Goal: Information Seeking & Learning: Find specific fact

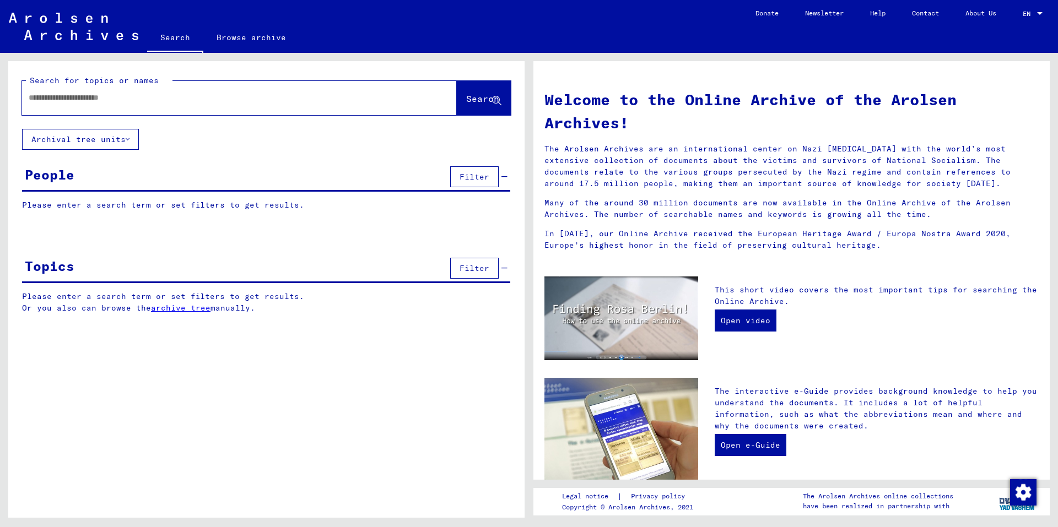
click at [194, 104] on div at bounding box center [223, 97] width 402 height 25
click at [80, 96] on input "text" at bounding box center [226, 98] width 395 height 12
paste input "**********"
click at [466, 104] on span "Search" at bounding box center [482, 98] width 33 height 11
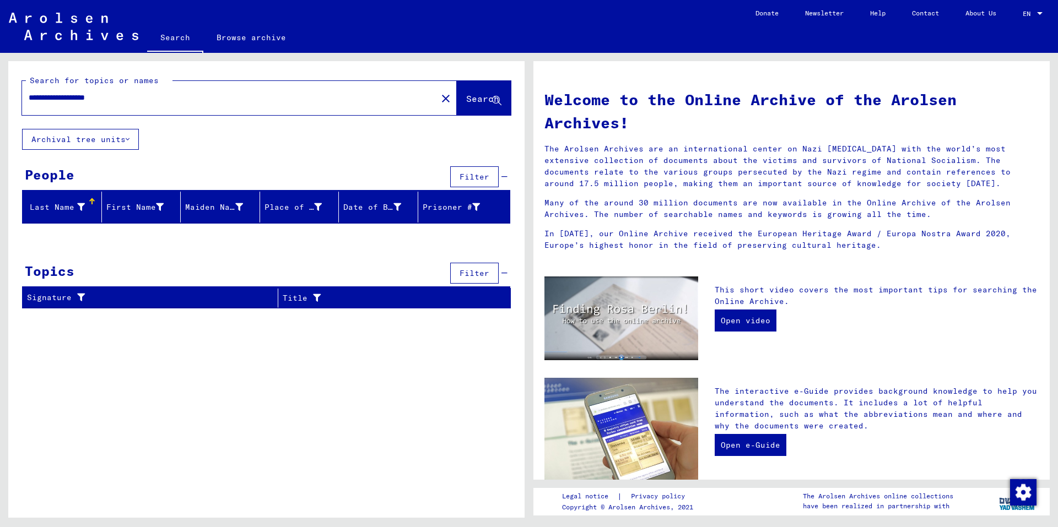
click at [121, 137] on button "Archival tree units" at bounding box center [80, 139] width 117 height 21
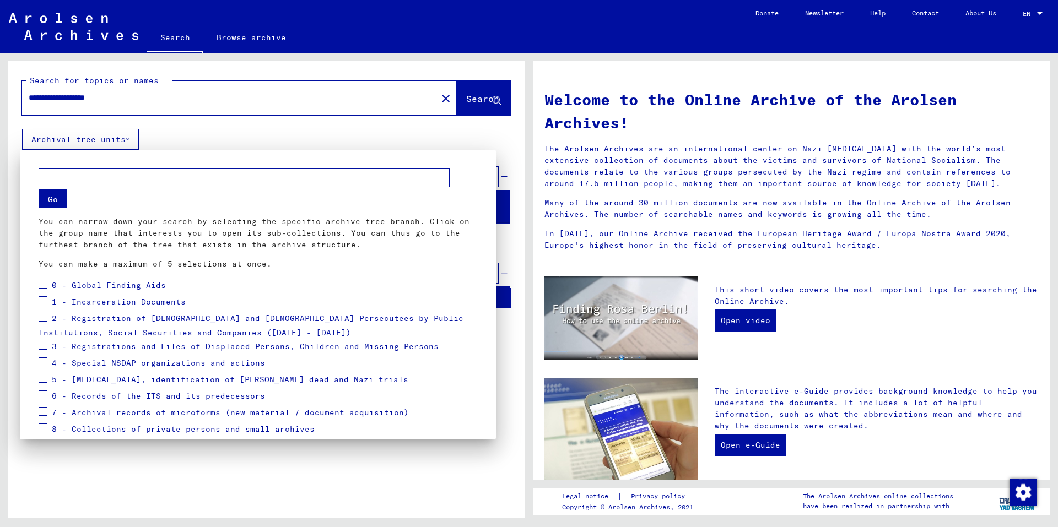
click at [120, 138] on div at bounding box center [529, 263] width 1058 height 527
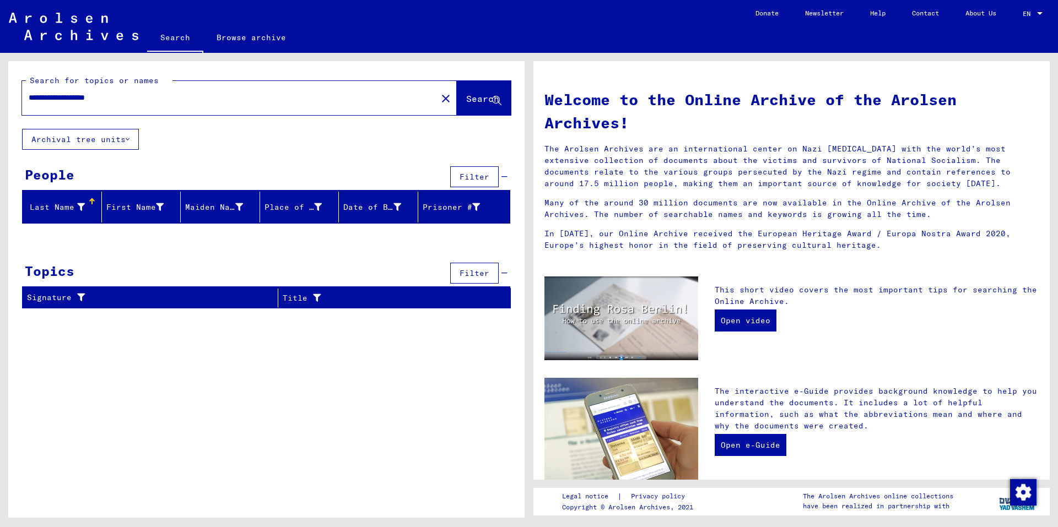
drag, startPoint x: 94, startPoint y: 96, endPoint x: 53, endPoint y: 93, distance: 40.9
click at [53, 93] on input "**********" at bounding box center [226, 98] width 395 height 12
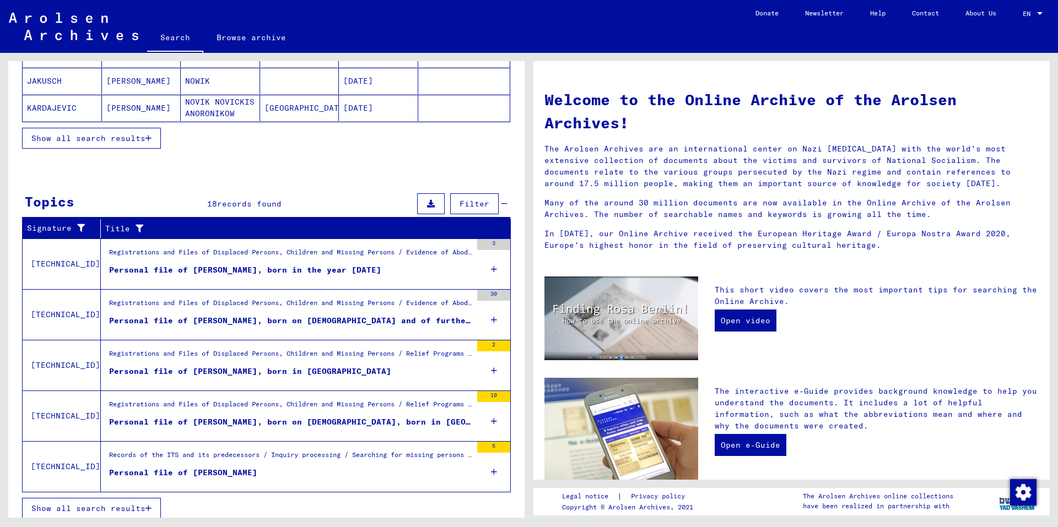
scroll to position [243, 0]
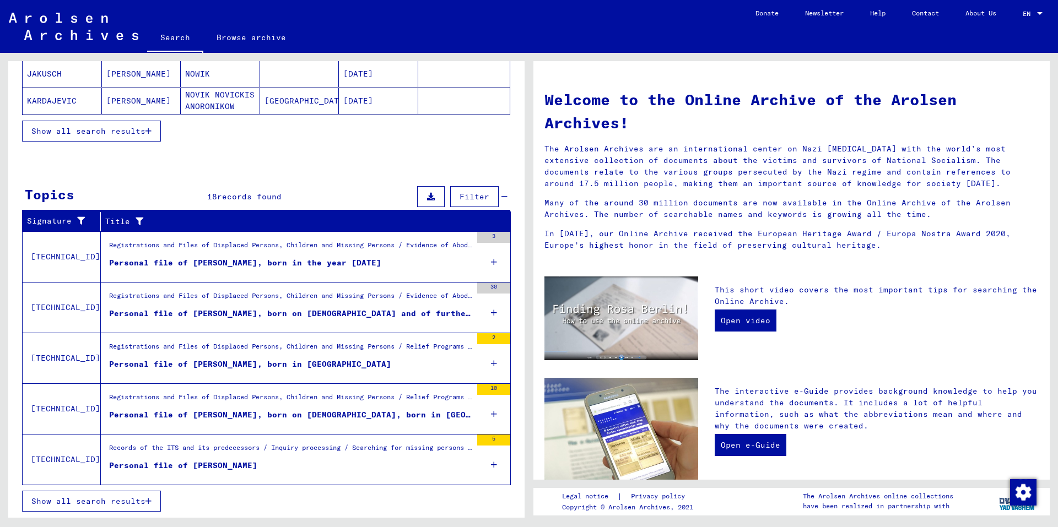
click at [117, 495] on button "Show all search results" at bounding box center [91, 501] width 139 height 21
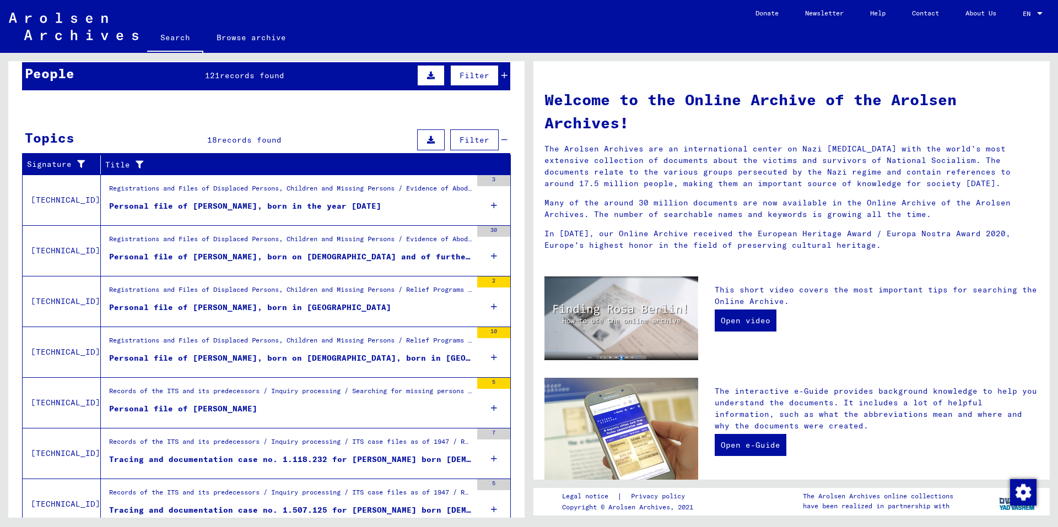
scroll to position [0, 0]
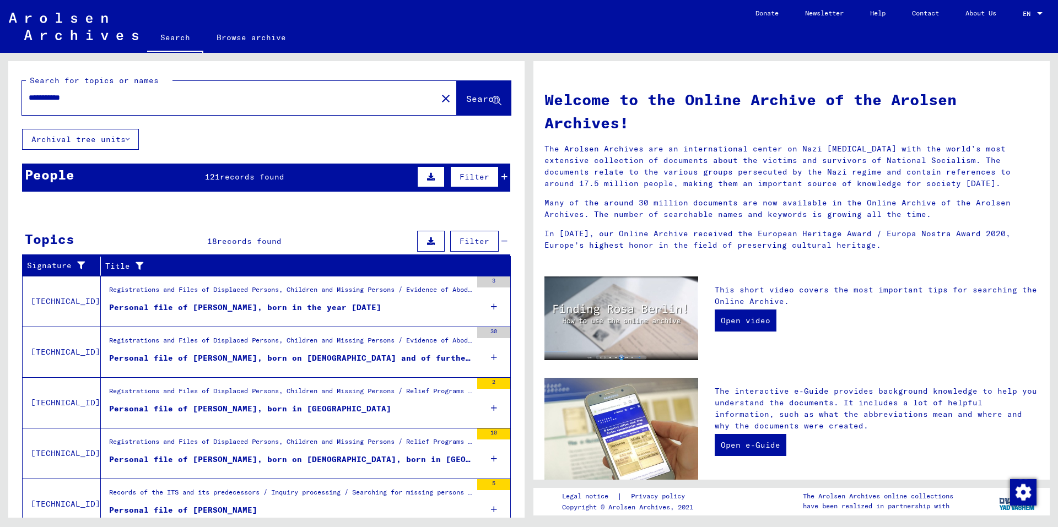
click at [329, 304] on div "Personal file of [PERSON_NAME], born in the year [DATE]" at bounding box center [245, 308] width 272 height 12
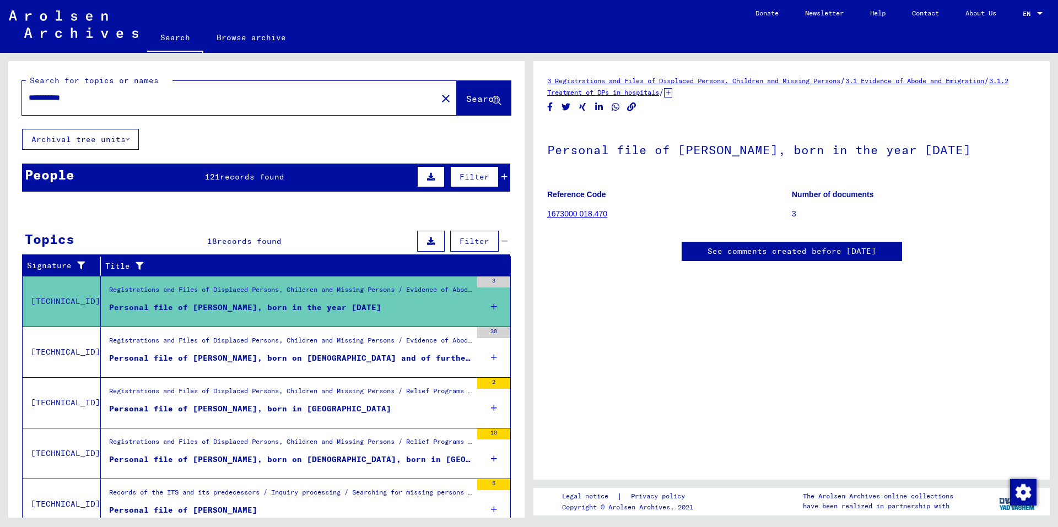
click at [313, 350] on div "Registrations and Files of Displaced Persons, Children and Missing Persons / Ev…" at bounding box center [290, 342] width 362 height 15
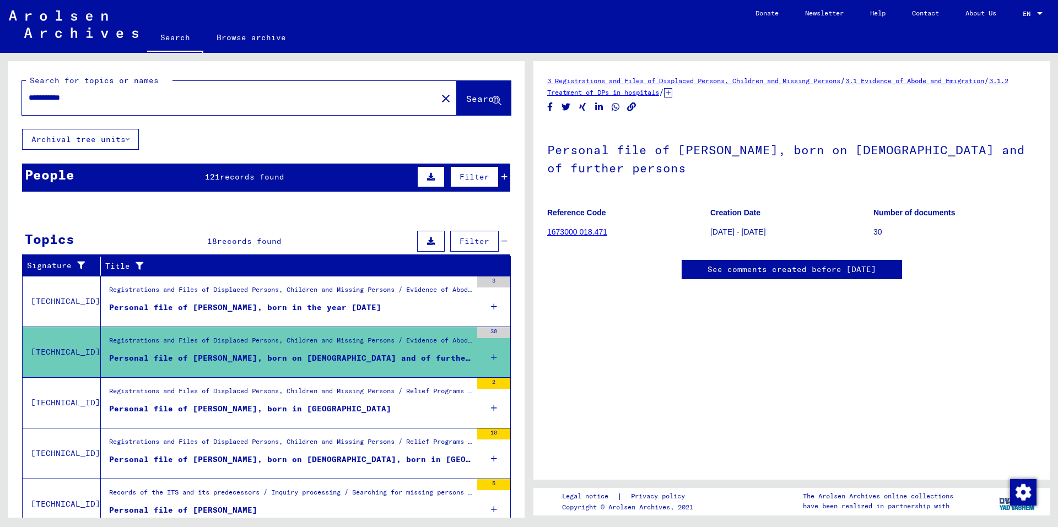
click at [321, 401] on div "Registrations and Files of Displaced Persons, Children and Missing Persons / Re…" at bounding box center [290, 393] width 362 height 15
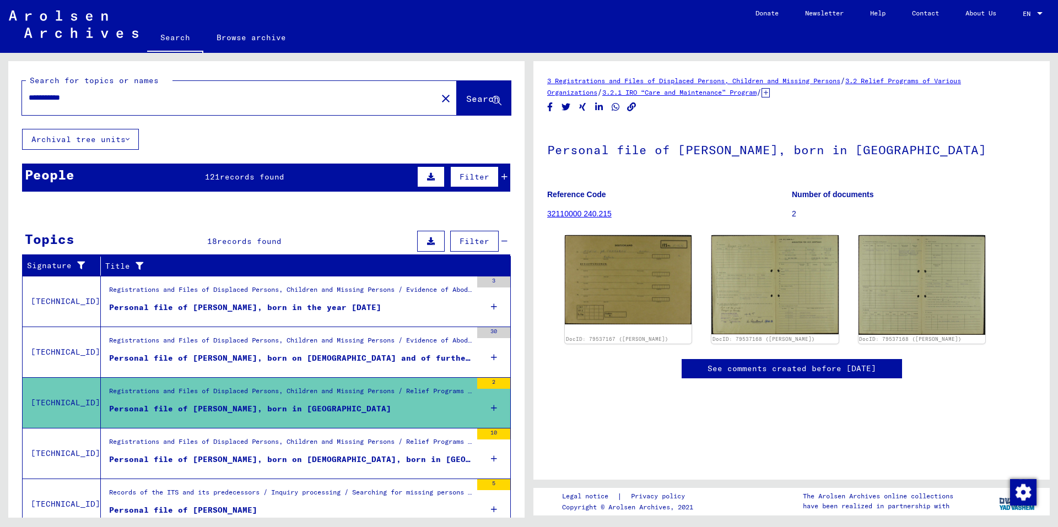
drag, startPoint x: 834, startPoint y: 149, endPoint x: 897, endPoint y: 148, distance: 62.8
click at [897, 148] on h1 "Personal file of [PERSON_NAME], born in [GEOGRAPHIC_DATA]" at bounding box center [791, 149] width 489 height 48
copy h1 "Rudnia"
click at [598, 290] on img at bounding box center [627, 278] width 133 height 93
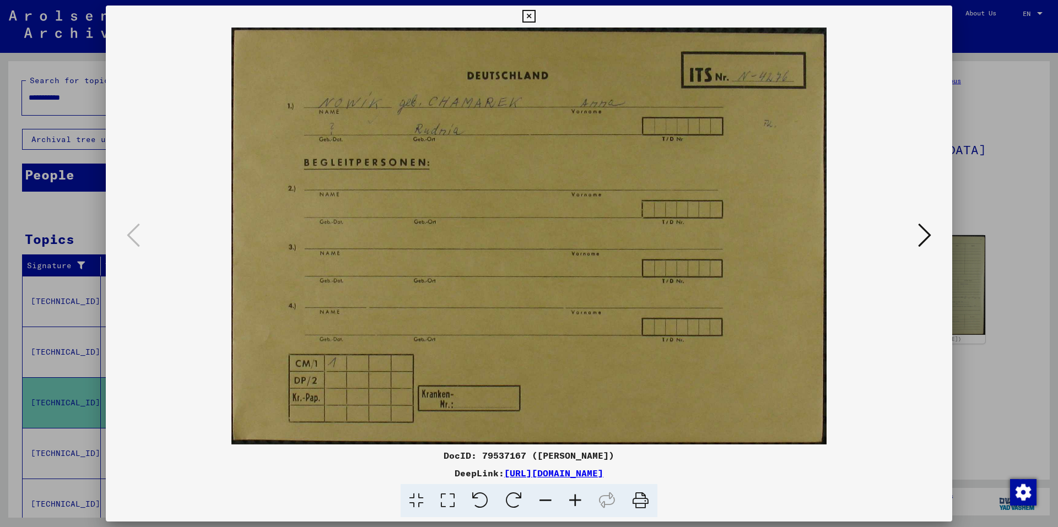
click at [530, 10] on icon at bounding box center [528, 16] width 13 height 13
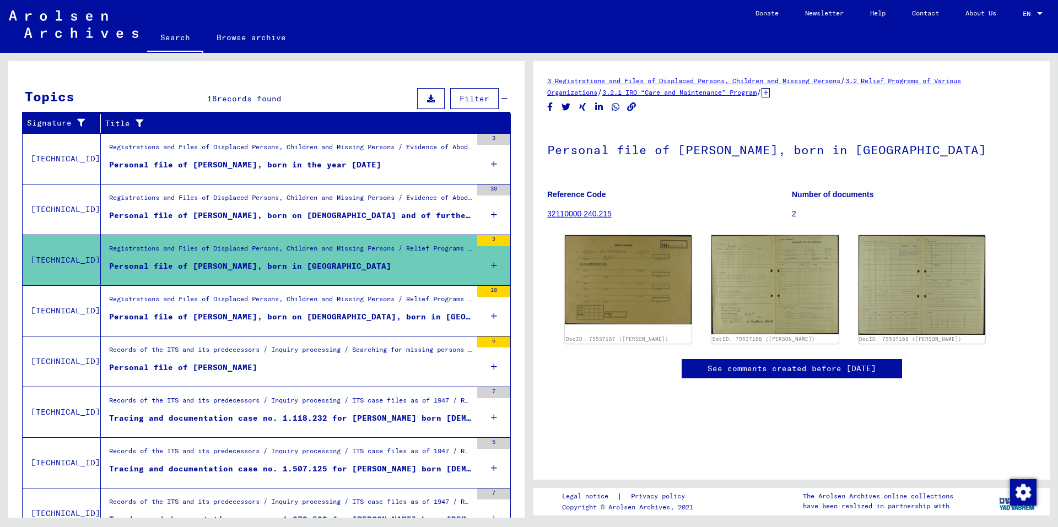
scroll to position [165, 0]
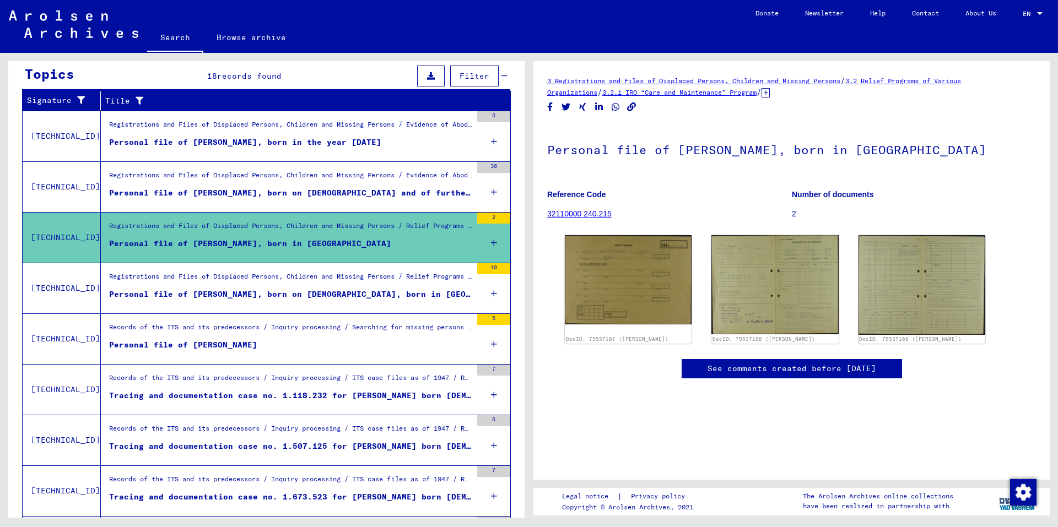
click at [377, 296] on div "Personal file of [PERSON_NAME], born on [DEMOGRAPHIC_DATA], born in [GEOGRAPHIC…" at bounding box center [290, 295] width 362 height 12
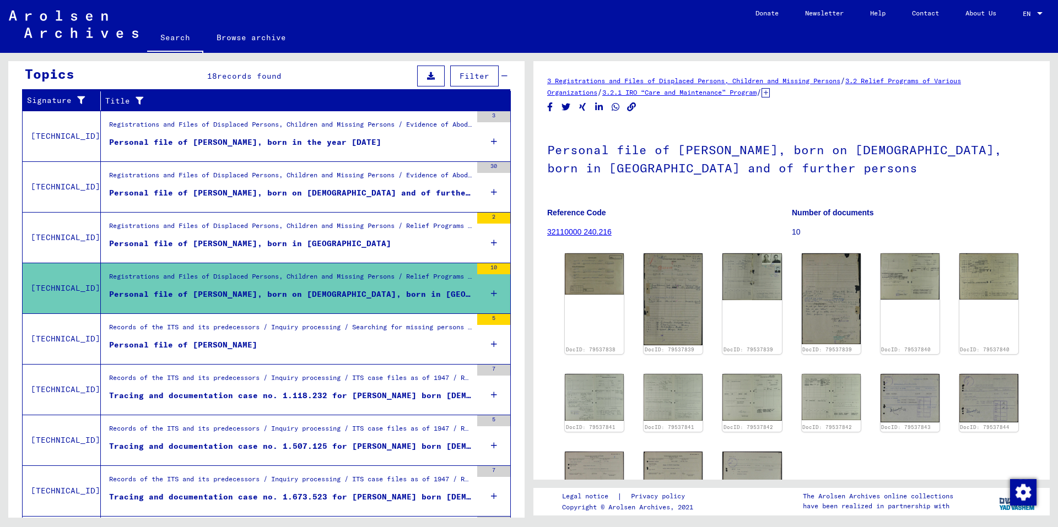
click at [370, 340] on figure "Personal file of [PERSON_NAME]" at bounding box center [290, 347] width 362 height 17
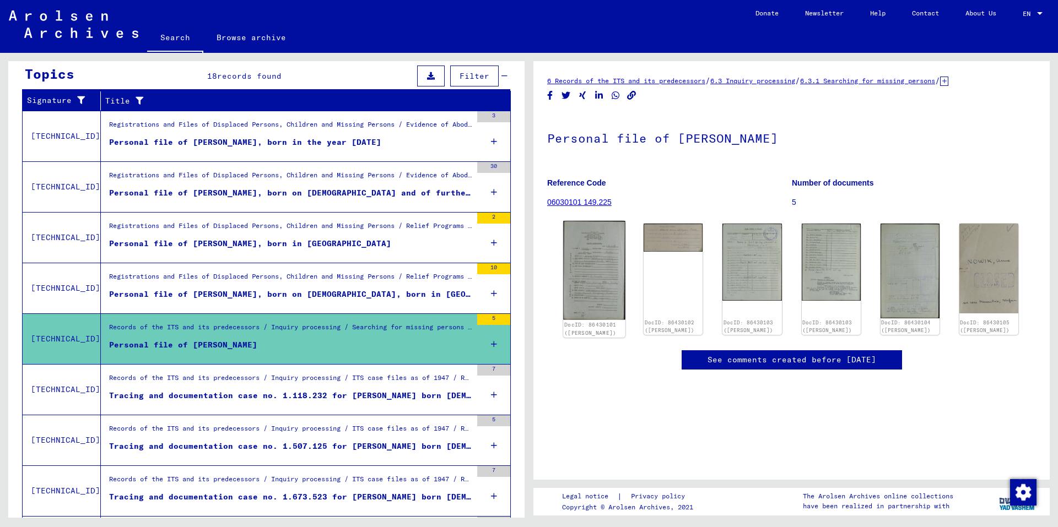
click at [615, 265] on img at bounding box center [594, 270] width 62 height 99
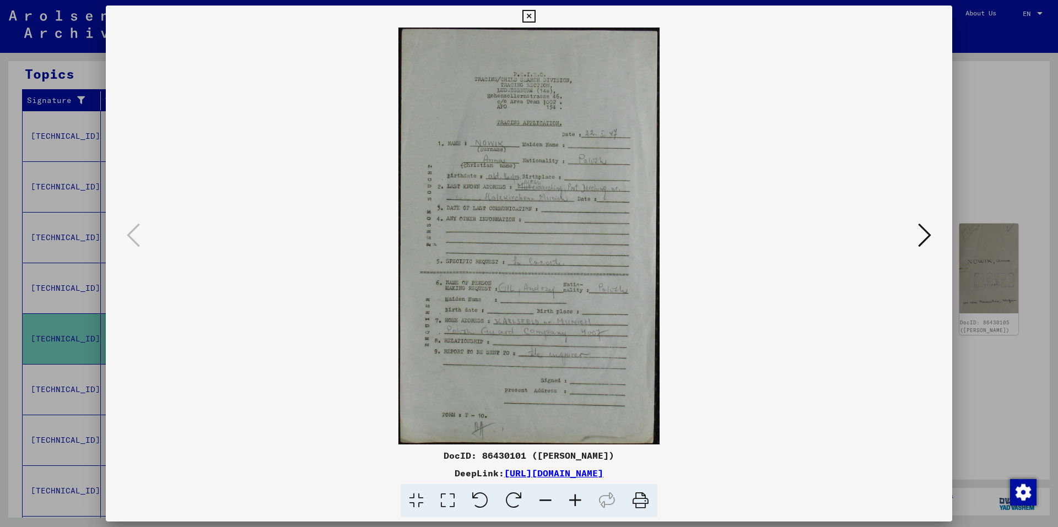
click at [573, 501] on icon at bounding box center [575, 501] width 30 height 34
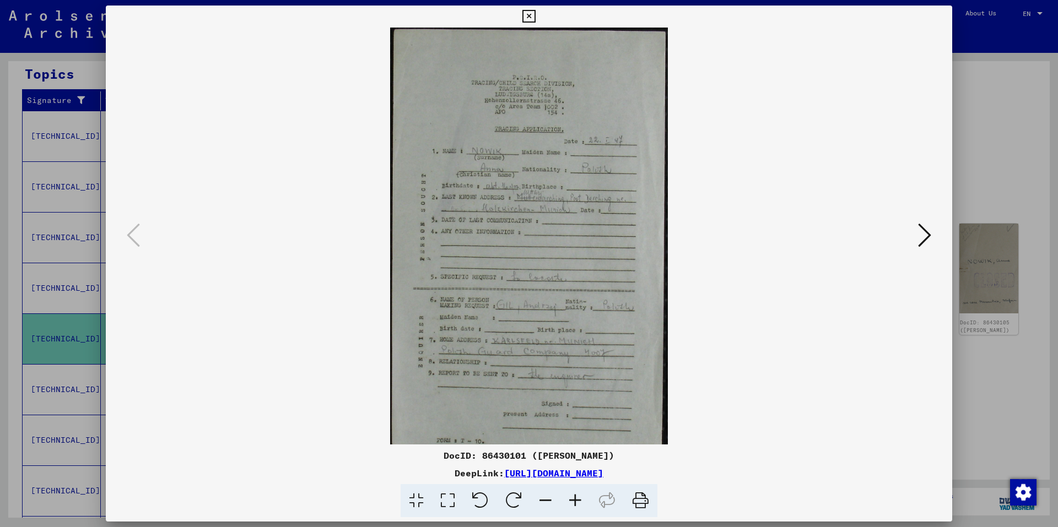
click at [573, 501] on icon at bounding box center [575, 501] width 30 height 34
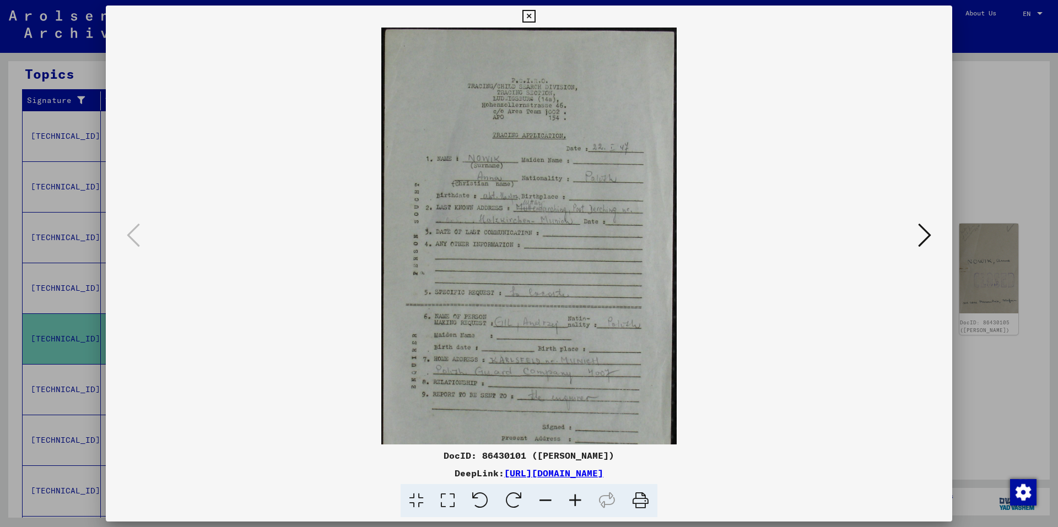
click at [573, 501] on icon at bounding box center [575, 501] width 30 height 34
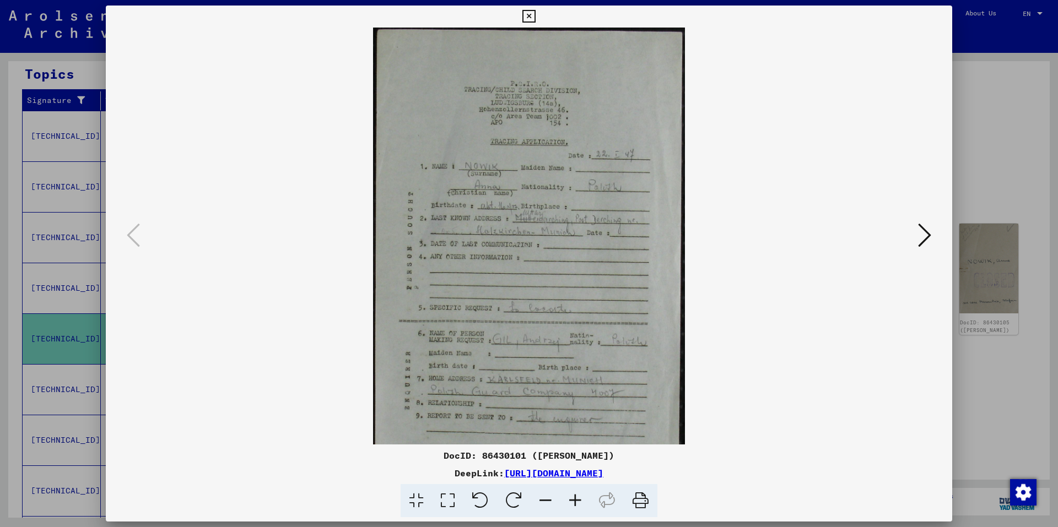
click at [573, 501] on icon at bounding box center [575, 501] width 30 height 34
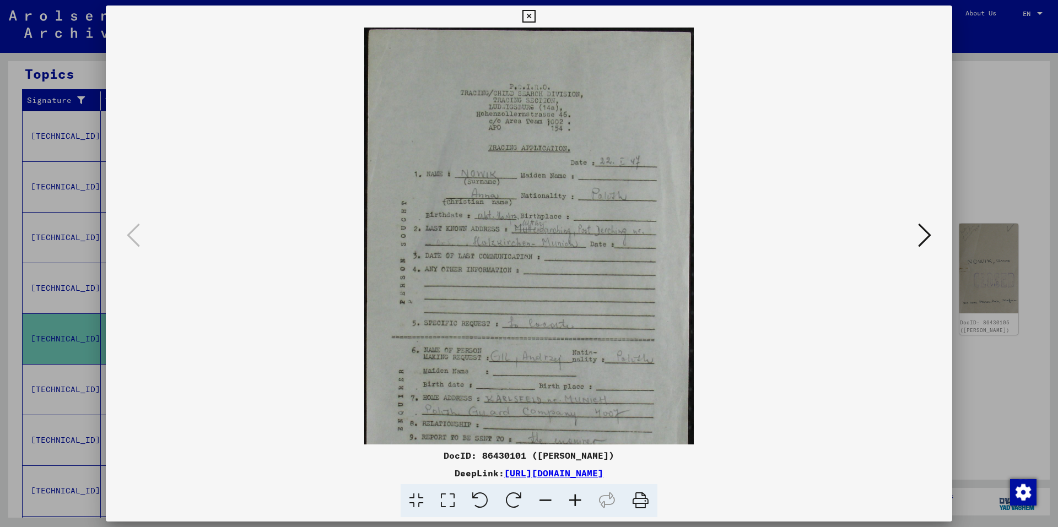
click at [573, 501] on icon at bounding box center [575, 501] width 30 height 34
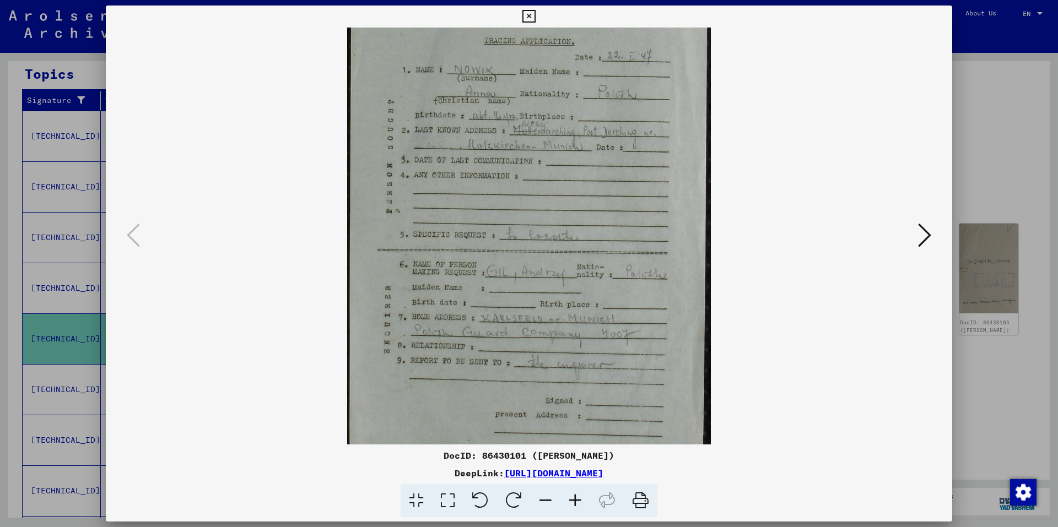
scroll to position [125, 0]
drag, startPoint x: 593, startPoint y: 350, endPoint x: 574, endPoint y: 225, distance: 126.0
click at [574, 225] on img at bounding box center [529, 194] width 364 height 582
click at [934, 239] on div at bounding box center [529, 236] width 846 height 417
click at [927, 237] on icon at bounding box center [924, 235] width 13 height 26
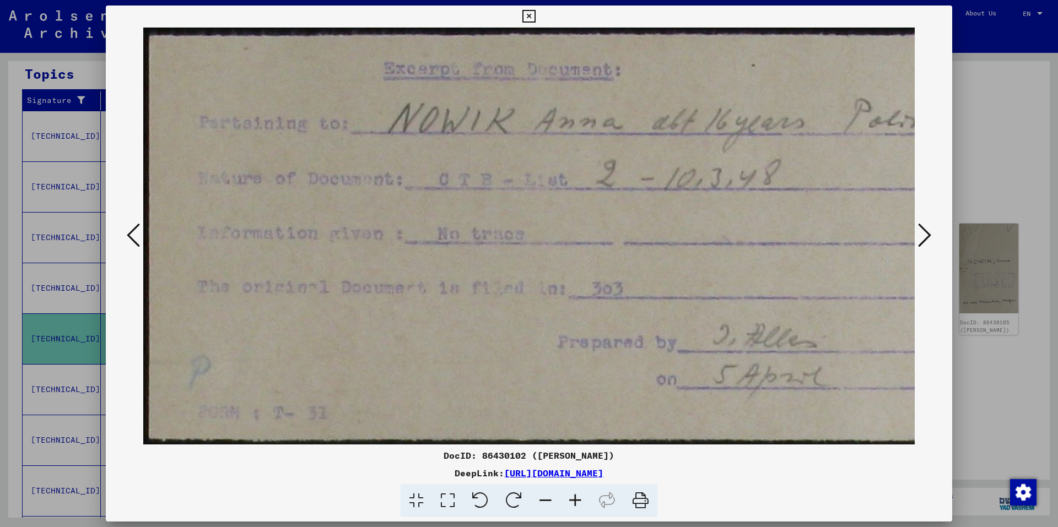
scroll to position [0, 0]
click at [927, 236] on icon at bounding box center [924, 235] width 13 height 26
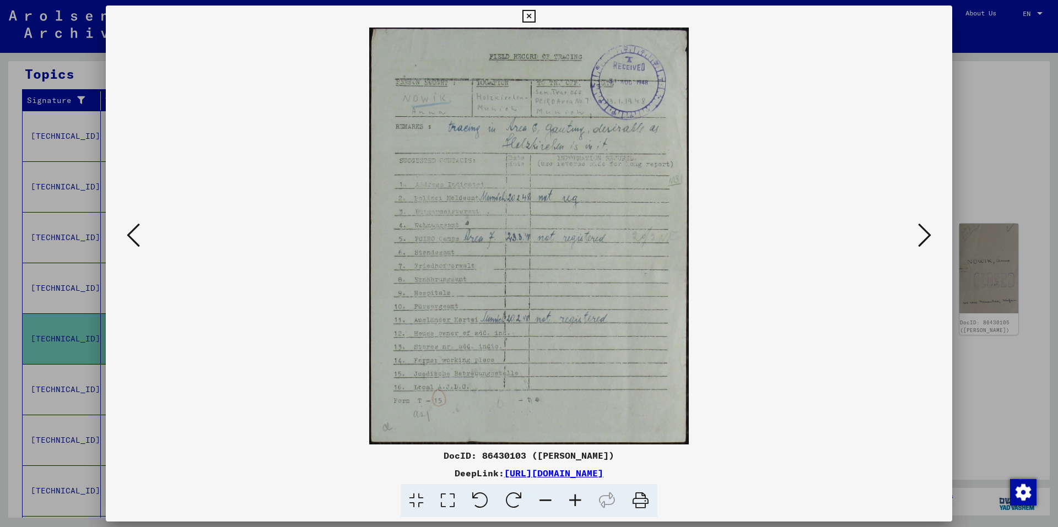
click at [576, 493] on icon at bounding box center [575, 501] width 30 height 34
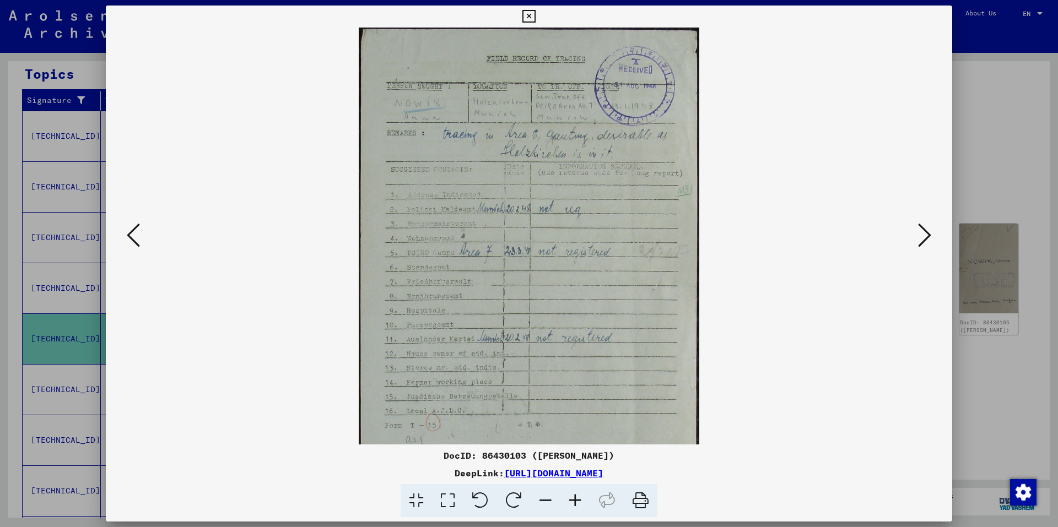
click at [576, 493] on icon at bounding box center [575, 501] width 30 height 34
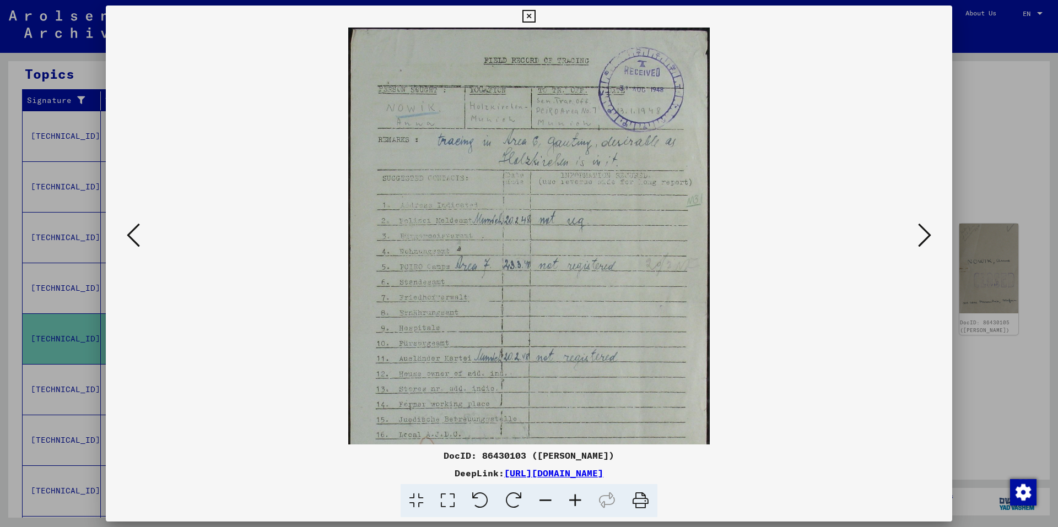
click at [576, 493] on icon at bounding box center [575, 501] width 30 height 34
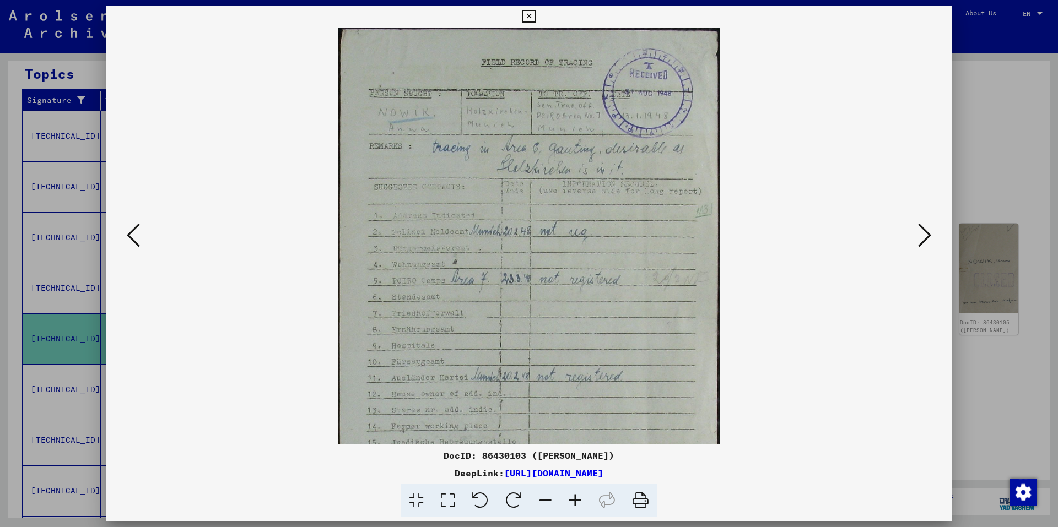
click at [576, 493] on icon at bounding box center [575, 501] width 30 height 34
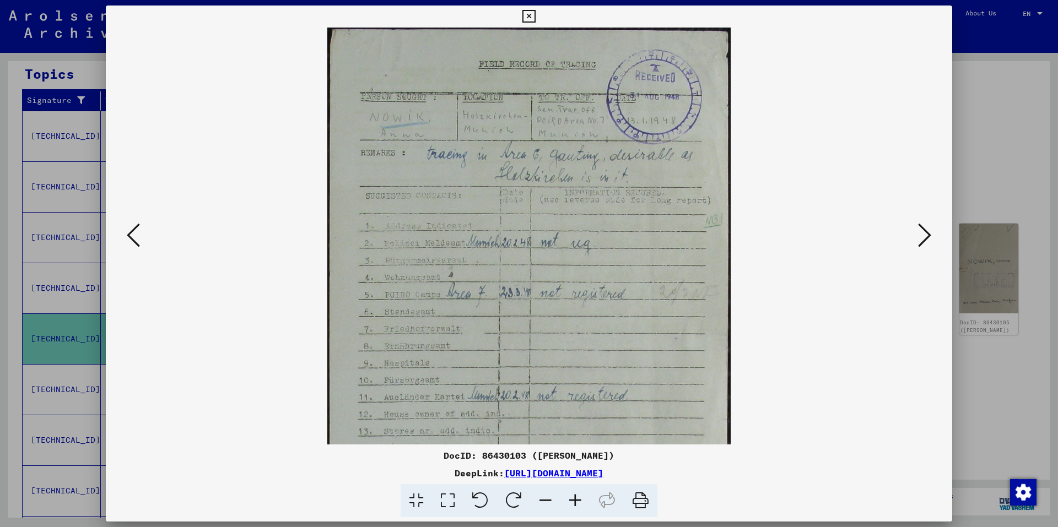
click at [576, 493] on icon at bounding box center [575, 501] width 30 height 34
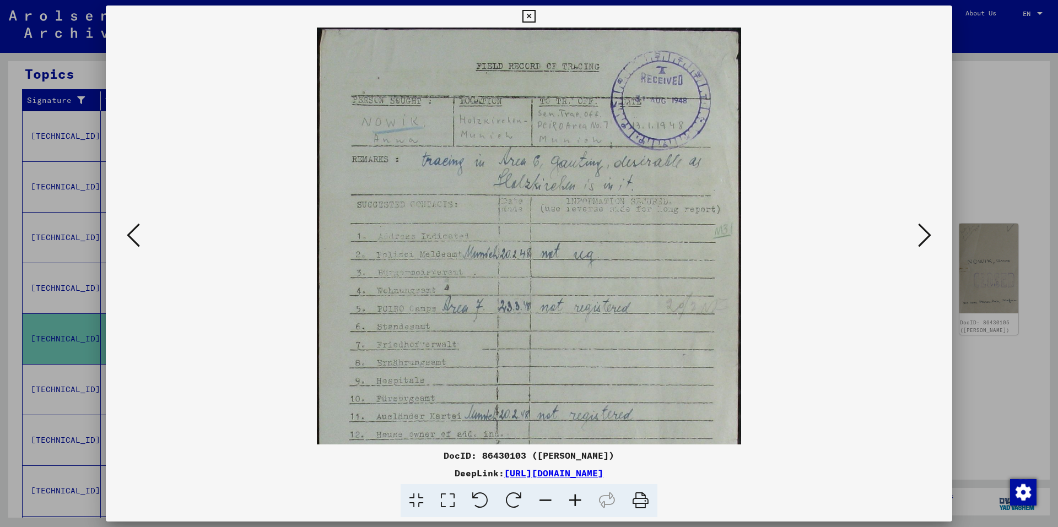
click at [576, 493] on icon at bounding box center [575, 501] width 30 height 34
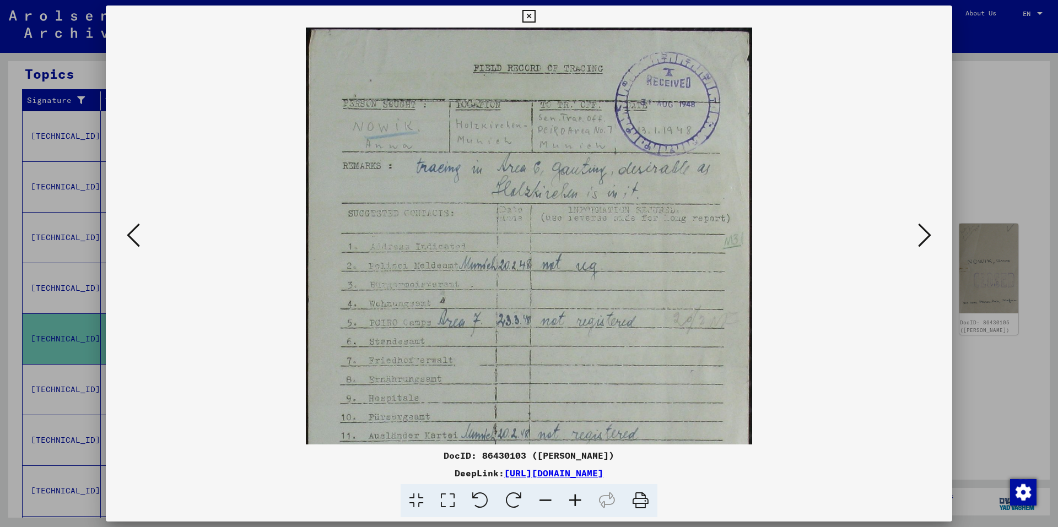
click at [576, 493] on icon at bounding box center [575, 501] width 30 height 34
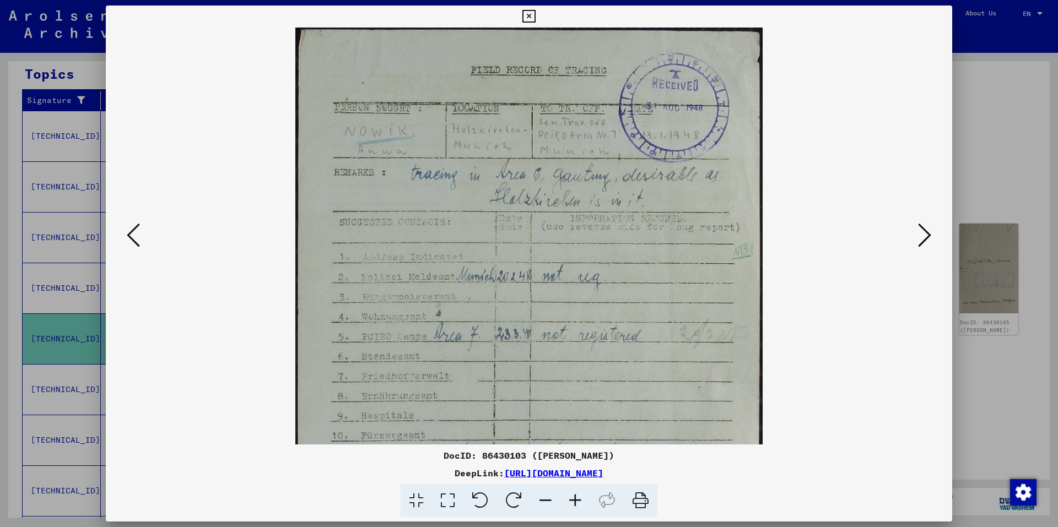
click at [576, 493] on icon at bounding box center [575, 501] width 30 height 34
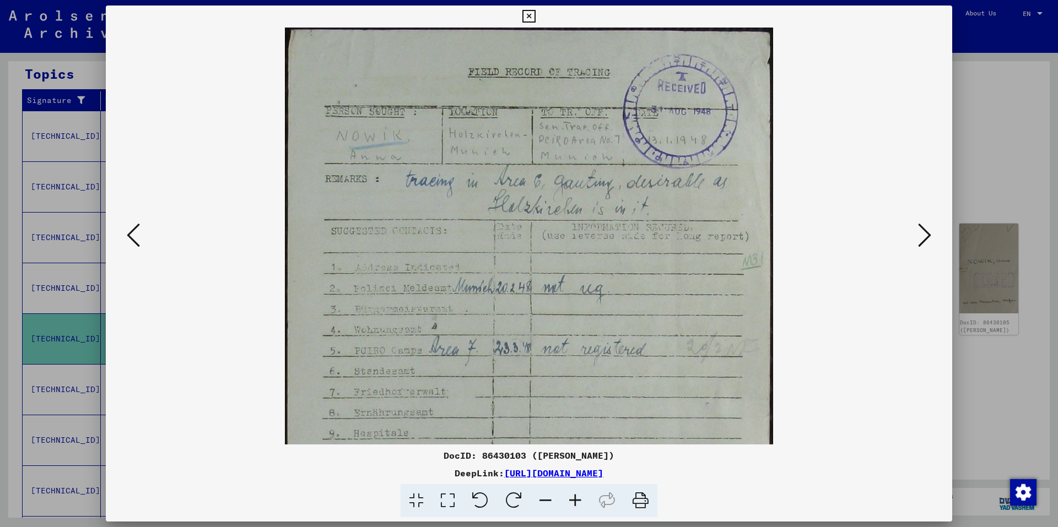
click at [930, 236] on icon at bounding box center [924, 235] width 13 height 26
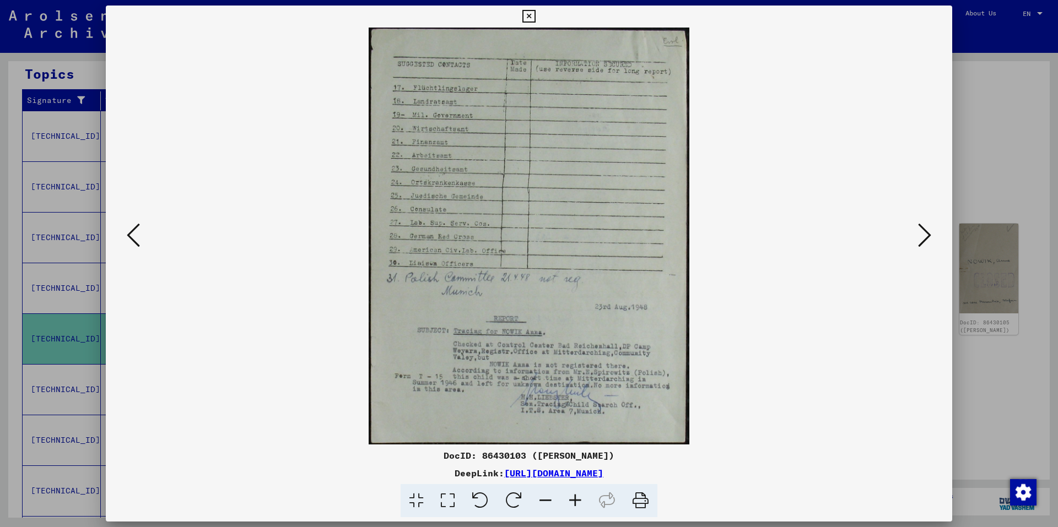
click at [930, 235] on icon at bounding box center [924, 235] width 13 height 26
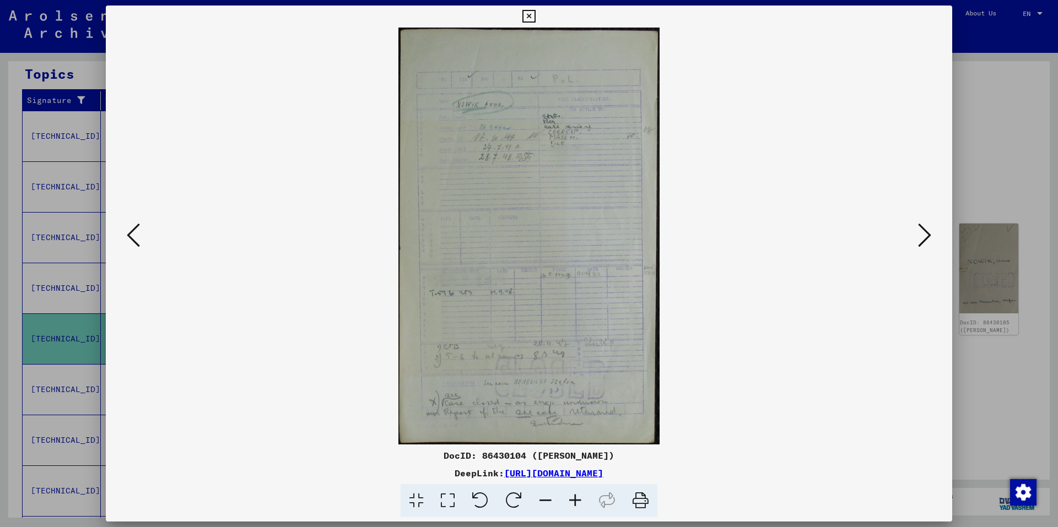
click at [929, 235] on icon at bounding box center [924, 235] width 13 height 26
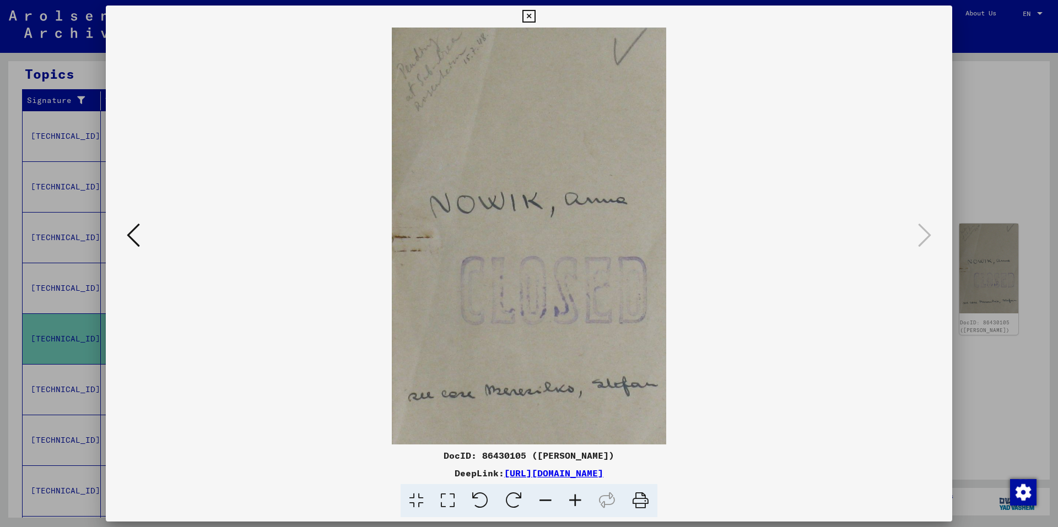
click at [529, 13] on icon at bounding box center [528, 16] width 13 height 13
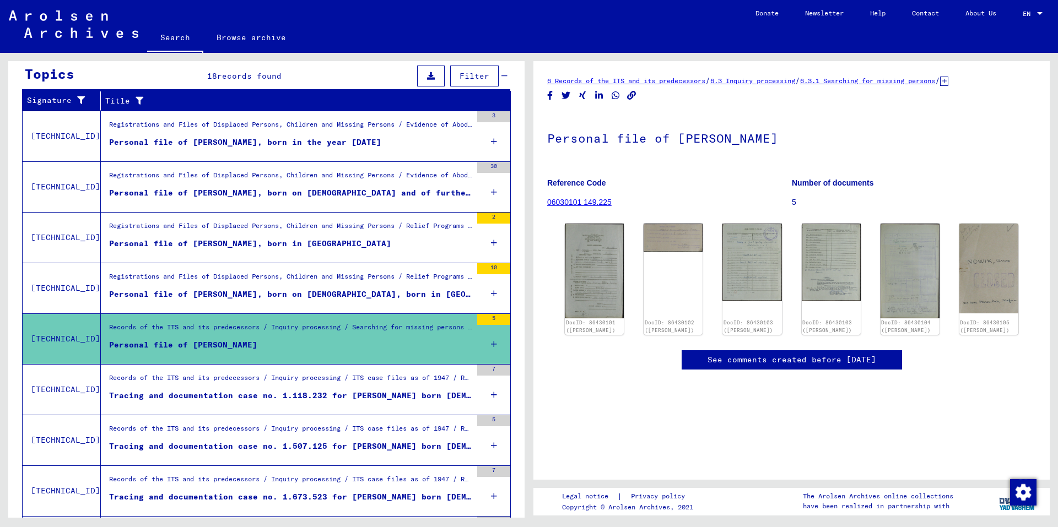
click at [358, 392] on div "Tracing and documentation case no. 1.118.232 for [PERSON_NAME] born [DEMOGRAPHI…" at bounding box center [290, 396] width 362 height 12
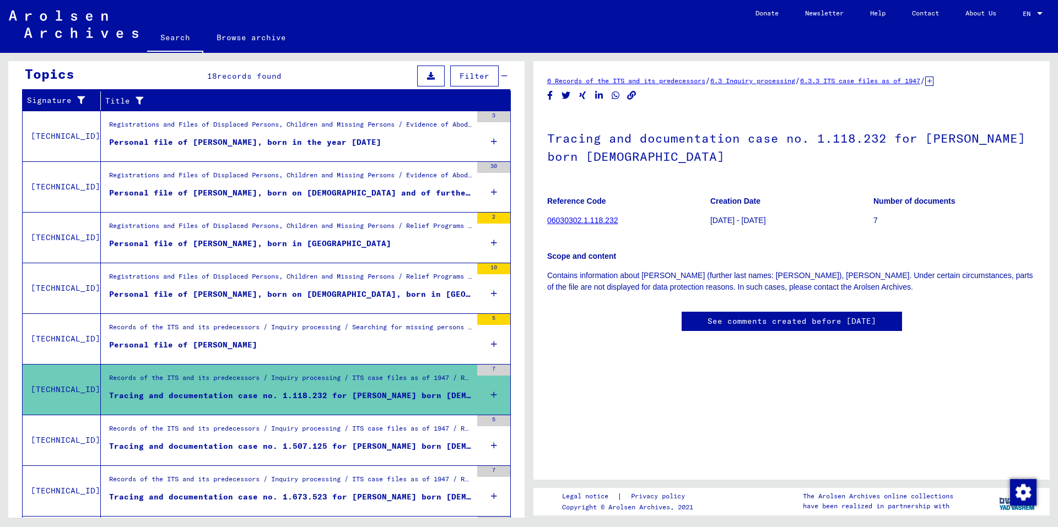
click at [376, 433] on div "Records of the ITS and its predecessors / Inquiry processing / ITS case files a…" at bounding box center [290, 431] width 362 height 15
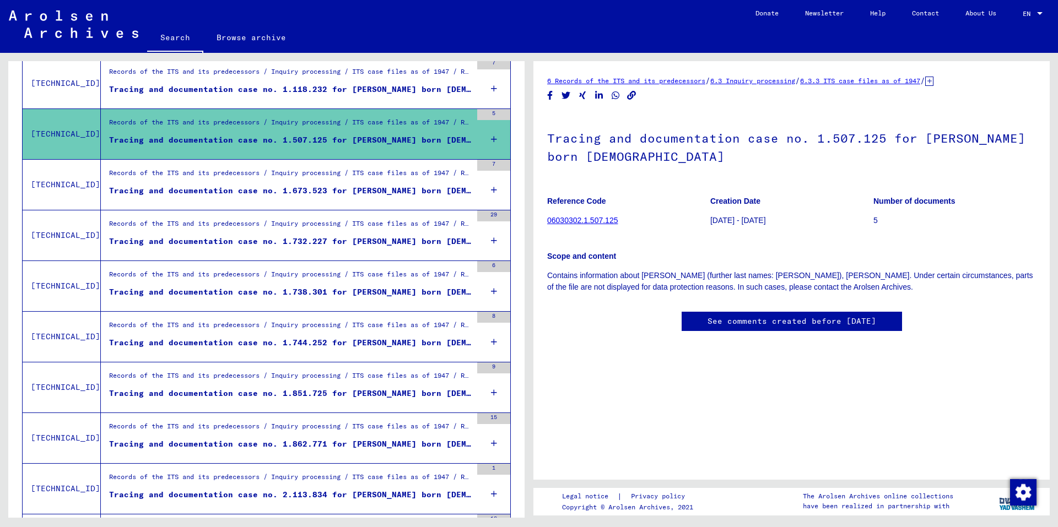
scroll to position [496, 0]
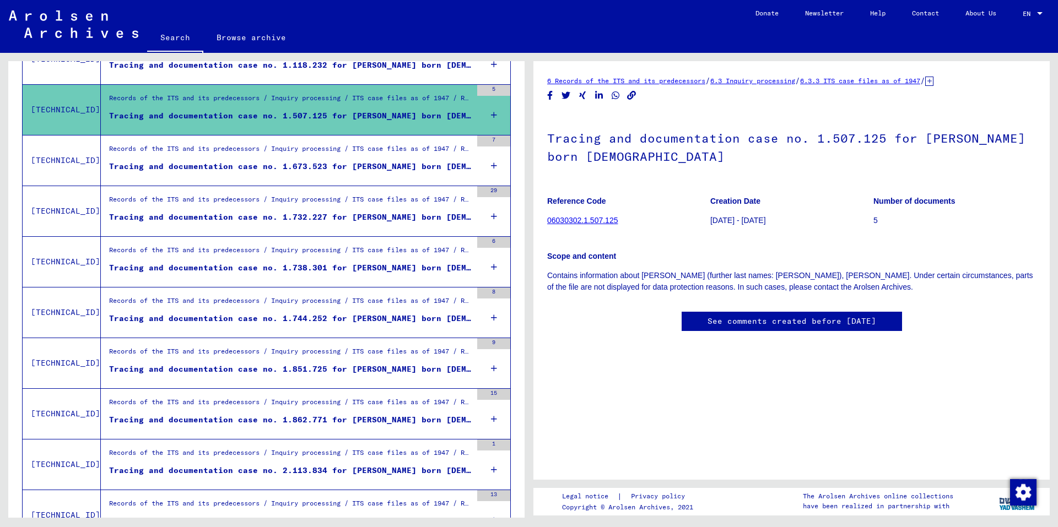
click at [407, 174] on figure "Tracing and documentation case no. 1.673.523 for [PERSON_NAME] born [DEMOGRAPHI…" at bounding box center [290, 169] width 362 height 17
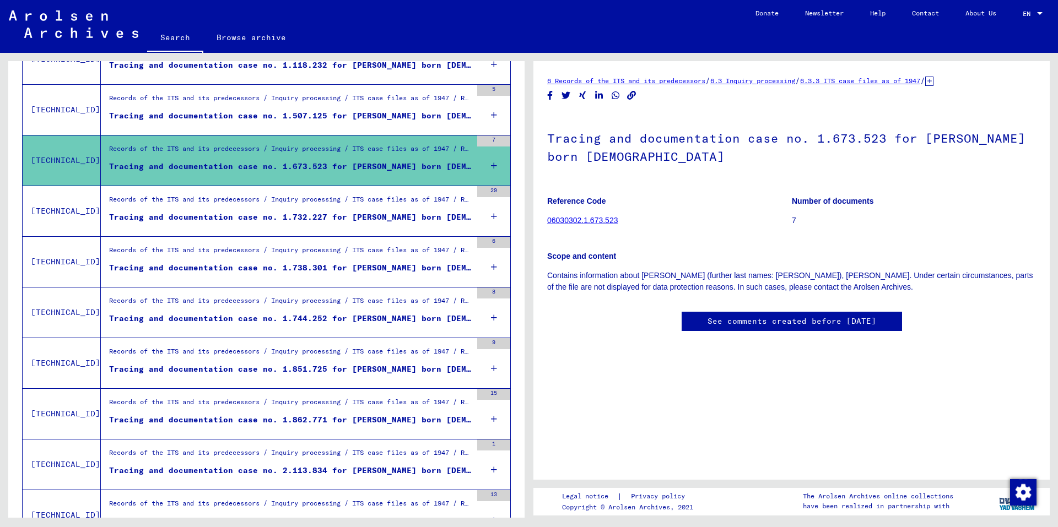
click at [415, 282] on div "Records of the ITS and its predecessors / Inquiry processing / ITS case files a…" at bounding box center [286, 262] width 371 height 50
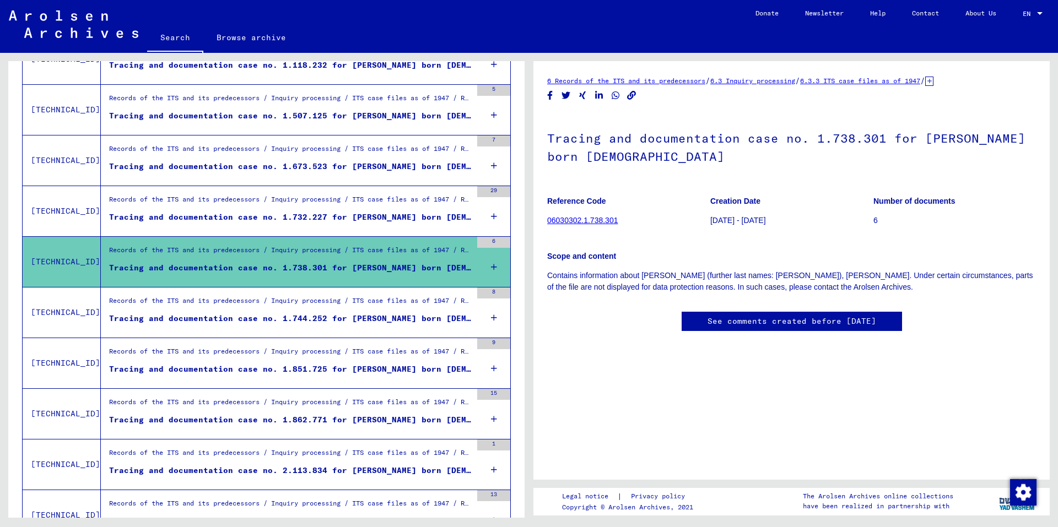
click at [409, 316] on div "Tracing and documentation case no. 1.744.252 for [PERSON_NAME] born [DEMOGRAPHI…" at bounding box center [290, 319] width 362 height 12
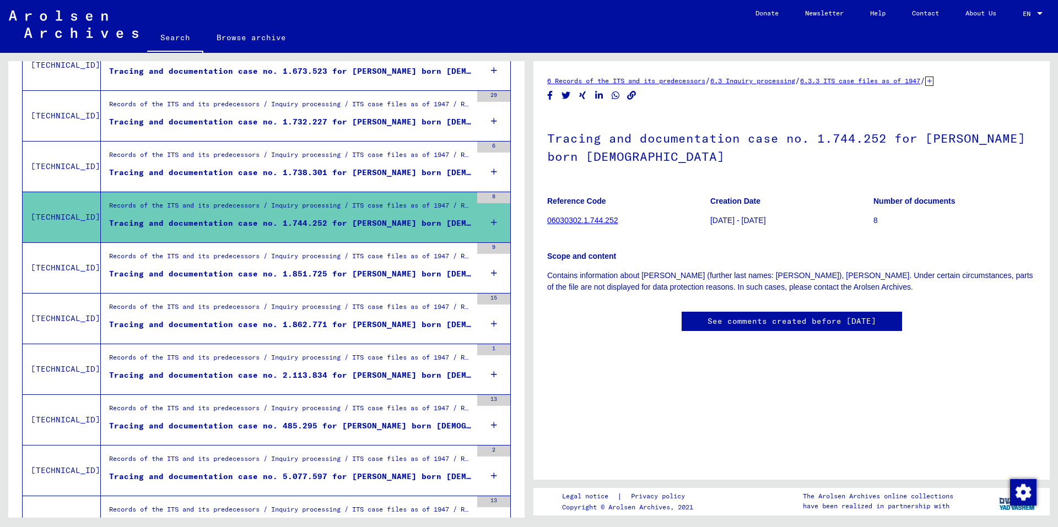
scroll to position [606, 0]
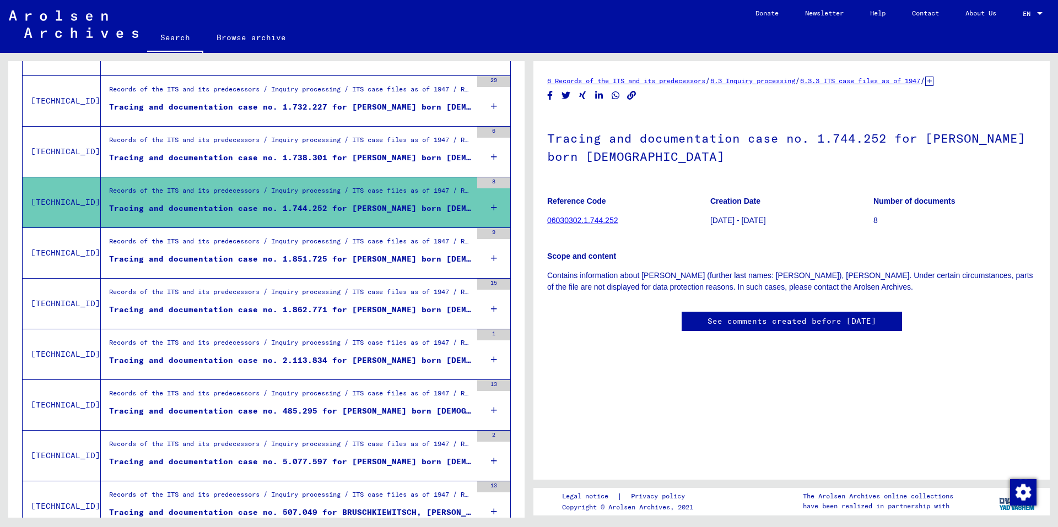
click at [414, 360] on div "Tracing and documentation case no. 2.113.834 for [PERSON_NAME] born [DEMOGRAPHI…" at bounding box center [290, 361] width 362 height 12
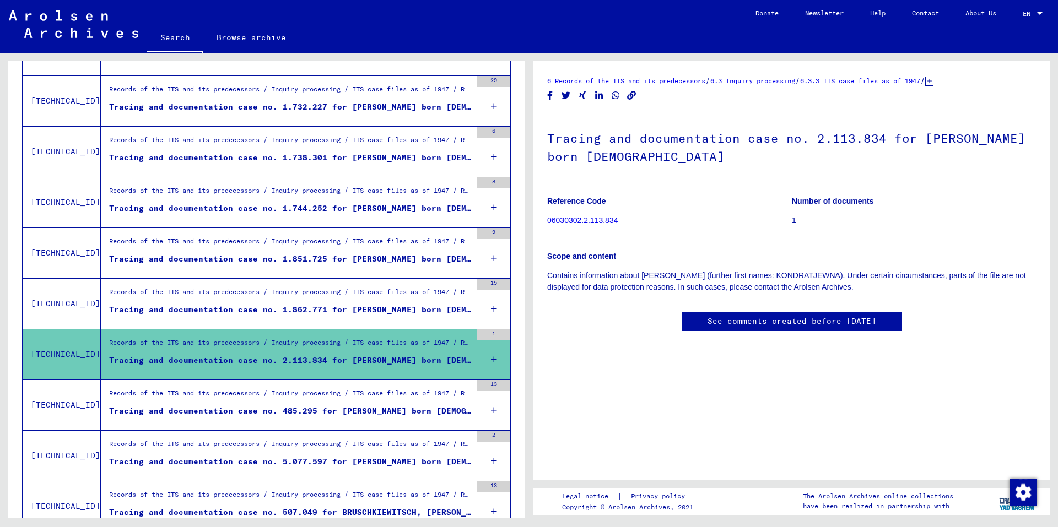
click at [404, 408] on div "Tracing and documentation case no. 485.295 for [PERSON_NAME] born [DEMOGRAPHIC_…" at bounding box center [290, 411] width 362 height 12
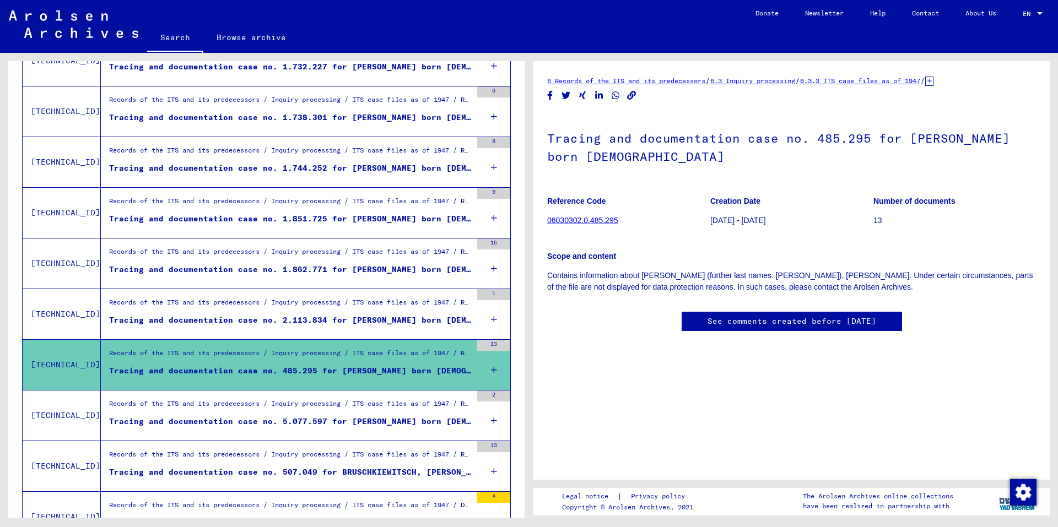
scroll to position [734, 0]
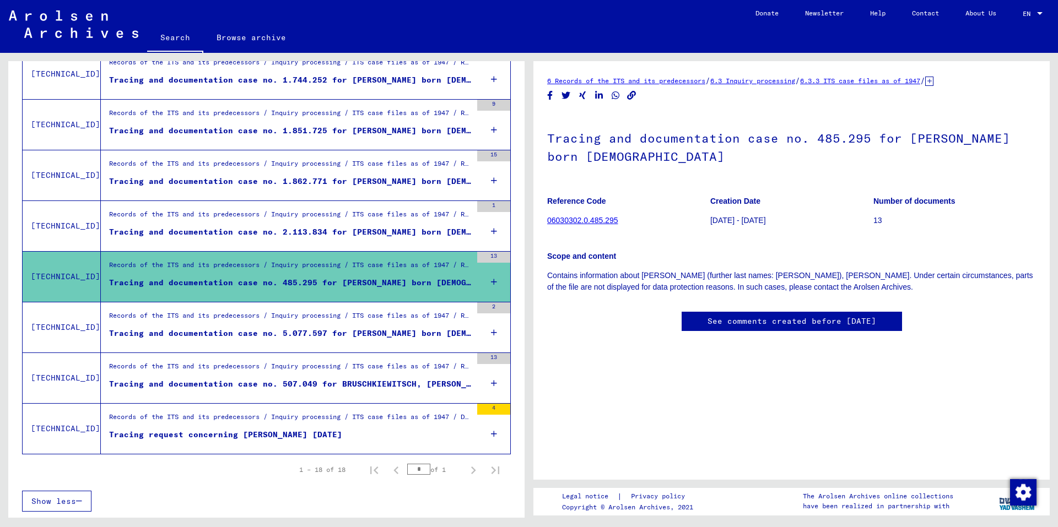
click at [346, 328] on div "Tracing and documentation case no. 5.077.597 for [PERSON_NAME] born [DEMOGRAPHI…" at bounding box center [290, 334] width 362 height 12
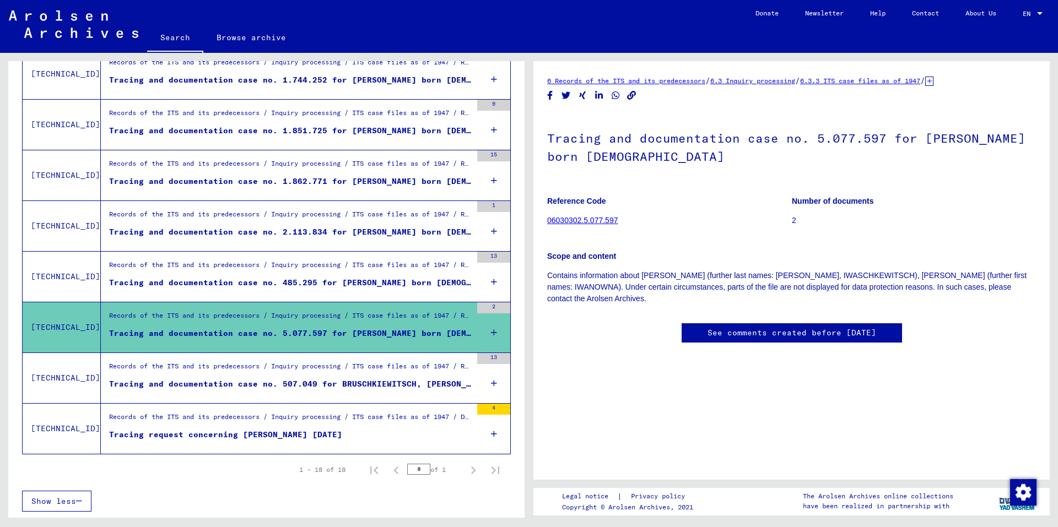
click at [355, 436] on figure "Tracing request concerning [PERSON_NAME] [DATE]" at bounding box center [290, 437] width 362 height 17
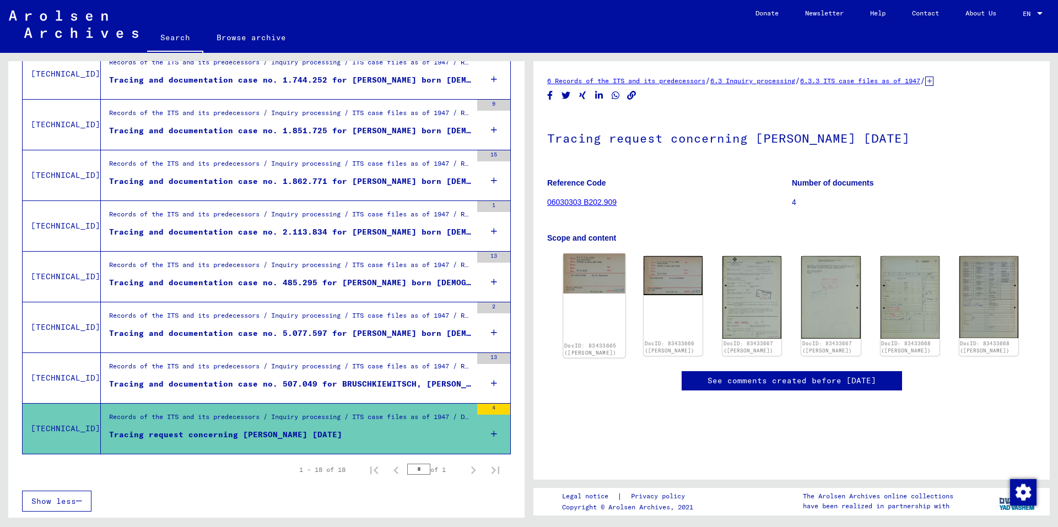
click at [604, 310] on div "DocID: 83433665 ([PERSON_NAME])" at bounding box center [594, 306] width 62 height 104
click at [614, 283] on img at bounding box center [594, 274] width 62 height 40
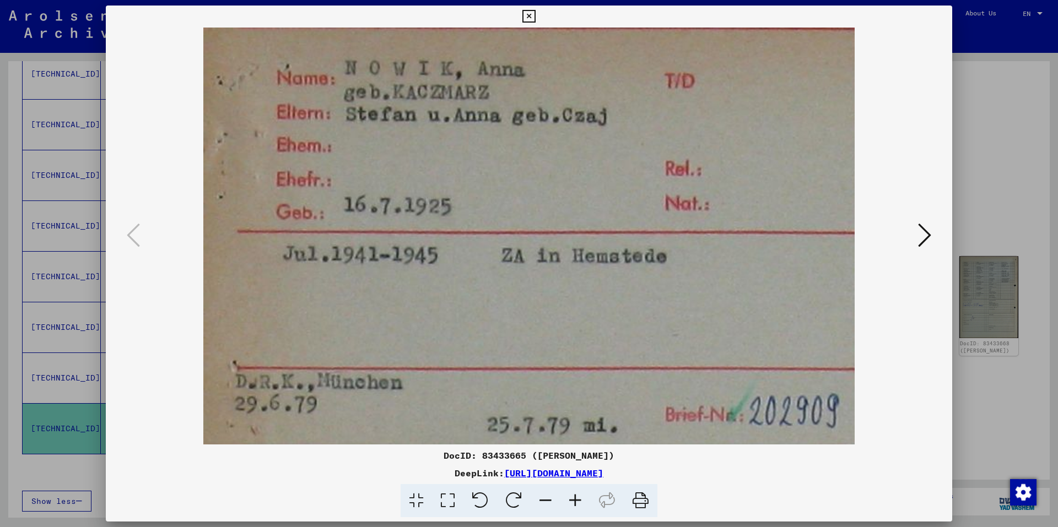
click at [529, 18] on icon at bounding box center [528, 16] width 13 height 13
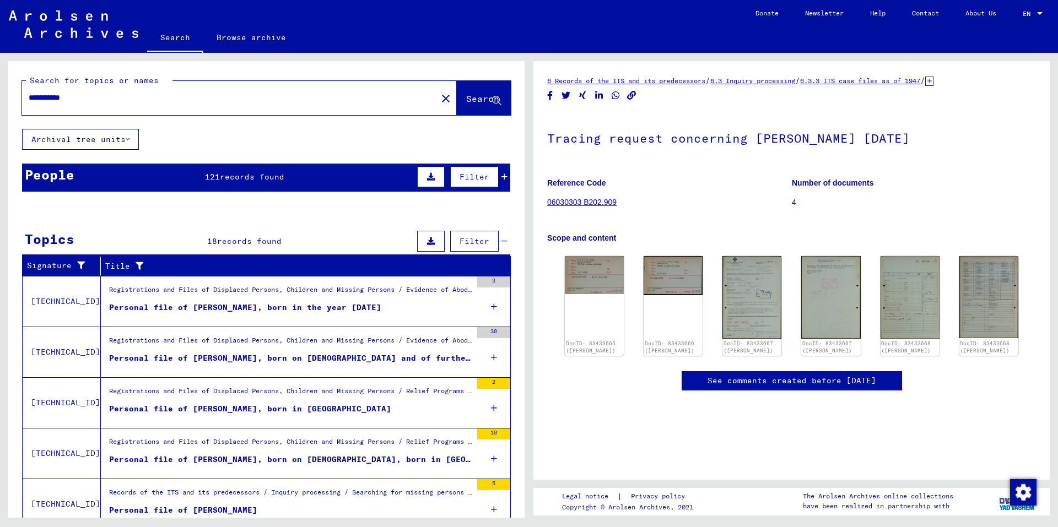
drag, startPoint x: 135, startPoint y: 101, endPoint x: 0, endPoint y: 90, distance: 135.5
click at [0, 89] on div "**********" at bounding box center [264, 285] width 529 height 465
click at [457, 107] on button "Search" at bounding box center [484, 98] width 54 height 34
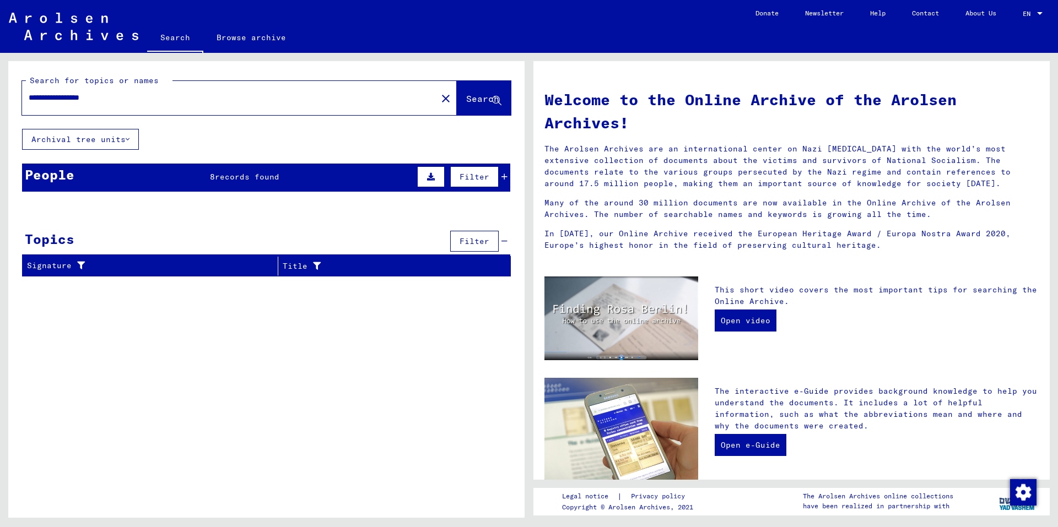
click at [269, 174] on span "records found" at bounding box center [247, 177] width 64 height 10
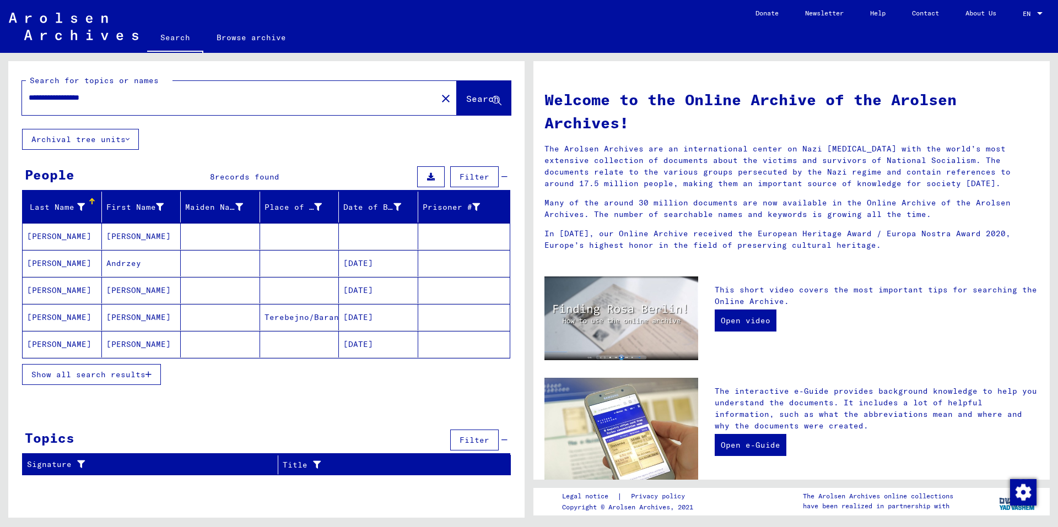
click at [388, 265] on mat-cell "[DATE]" at bounding box center [378, 263] width 79 height 26
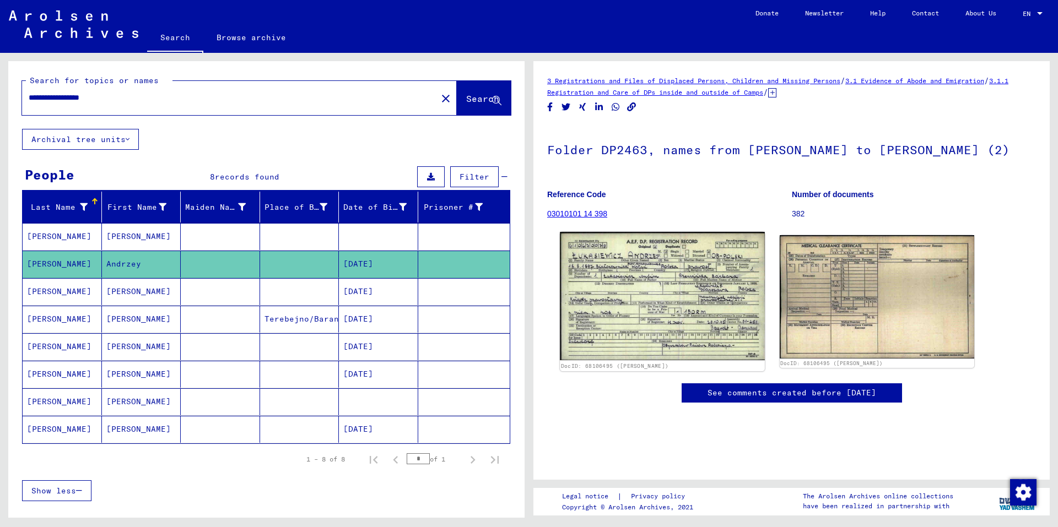
click at [703, 293] on img at bounding box center [662, 296] width 204 height 129
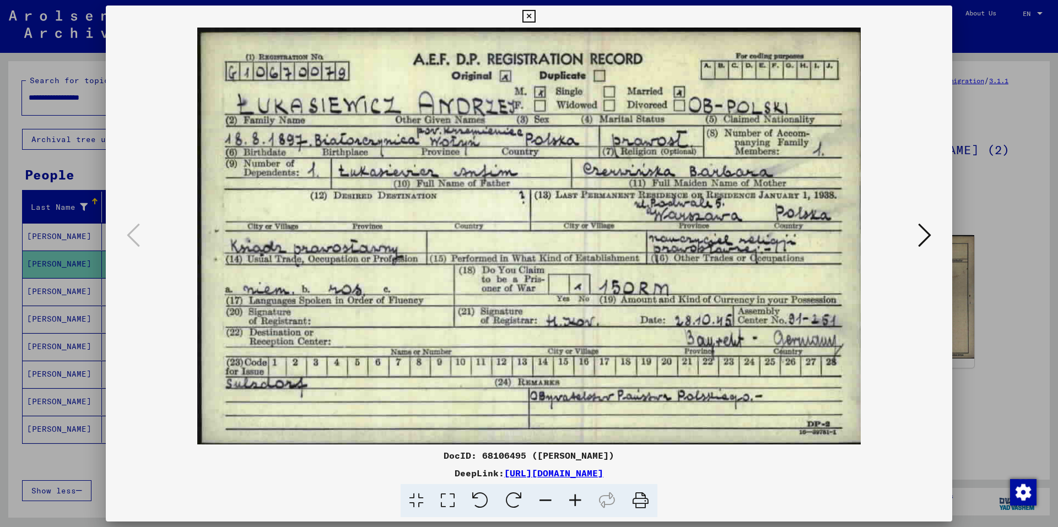
click at [526, 14] on icon at bounding box center [528, 16] width 13 height 13
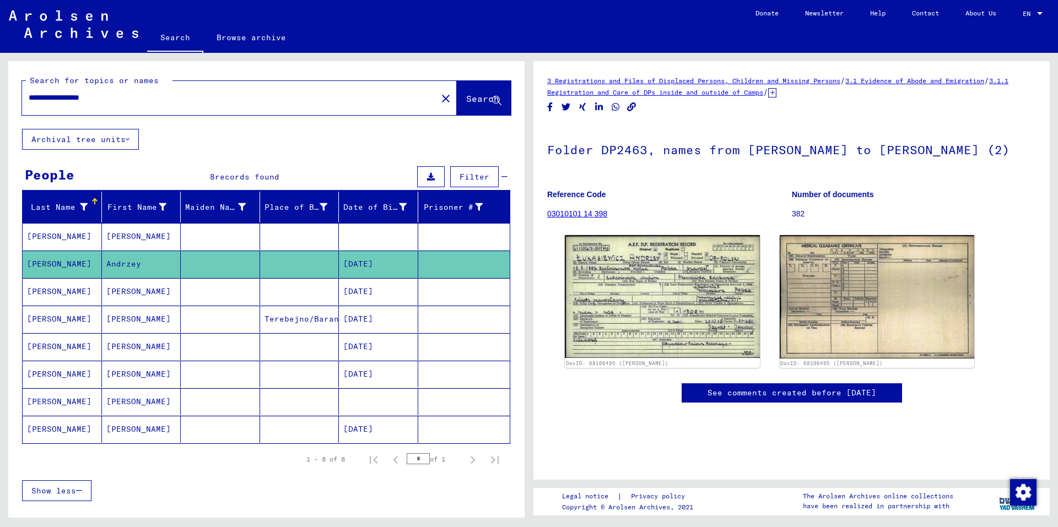
click at [380, 290] on mat-cell "[DATE]" at bounding box center [378, 291] width 79 height 27
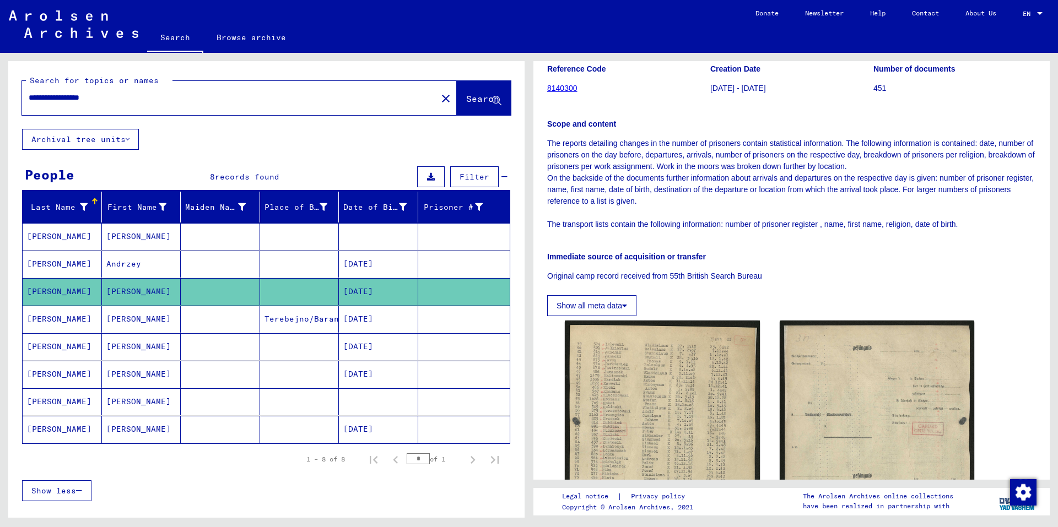
scroll to position [331, 0]
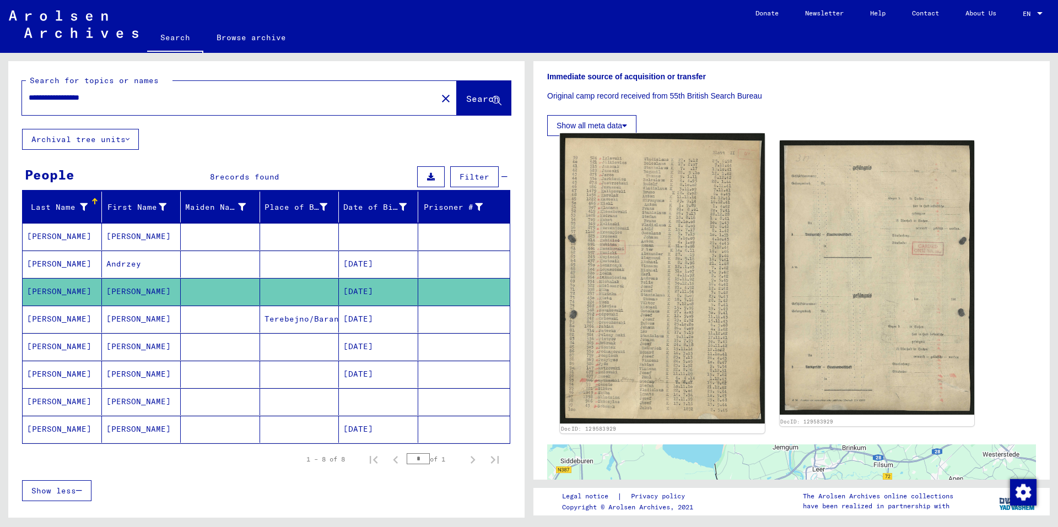
click at [673, 285] on img at bounding box center [662, 278] width 204 height 290
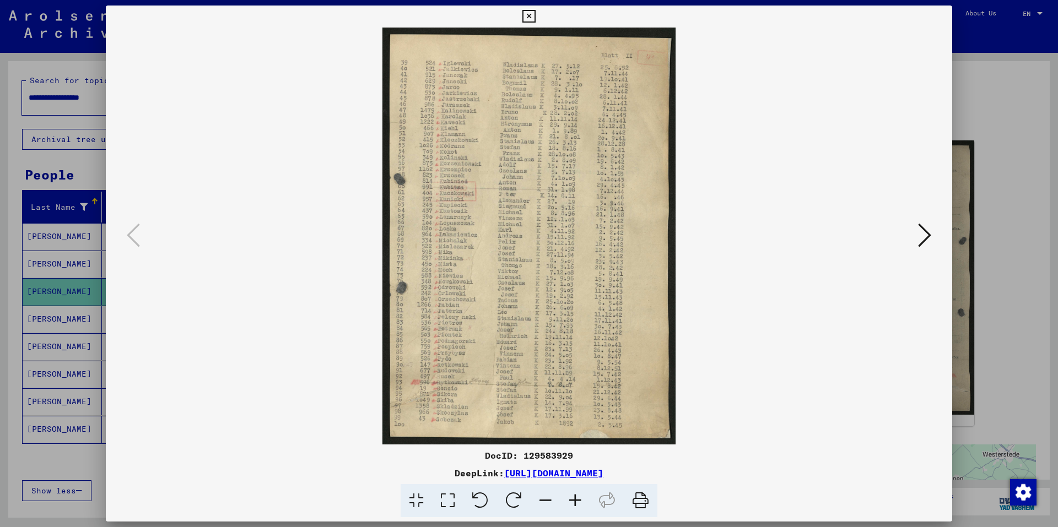
click at [534, 13] on icon at bounding box center [528, 16] width 13 height 13
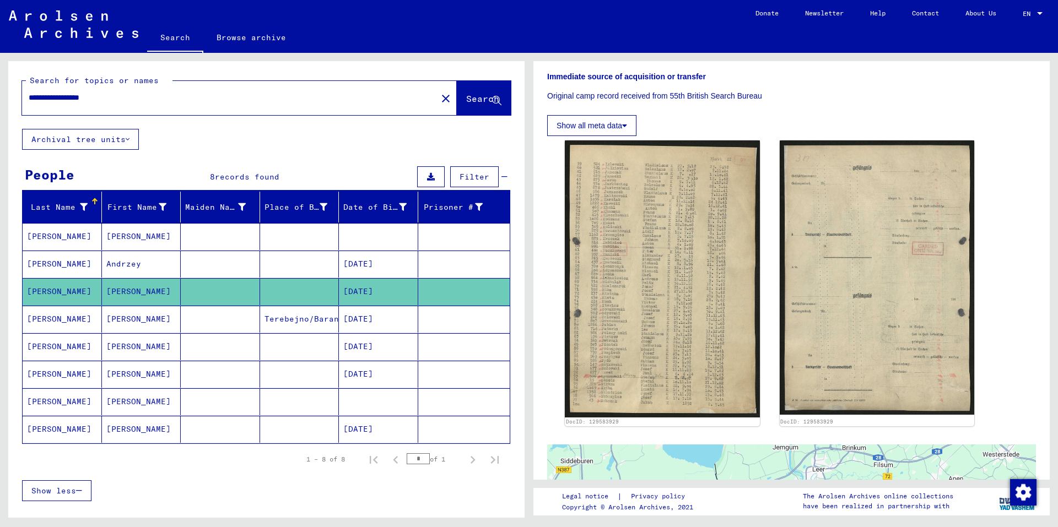
click at [386, 397] on mat-cell at bounding box center [378, 401] width 79 height 27
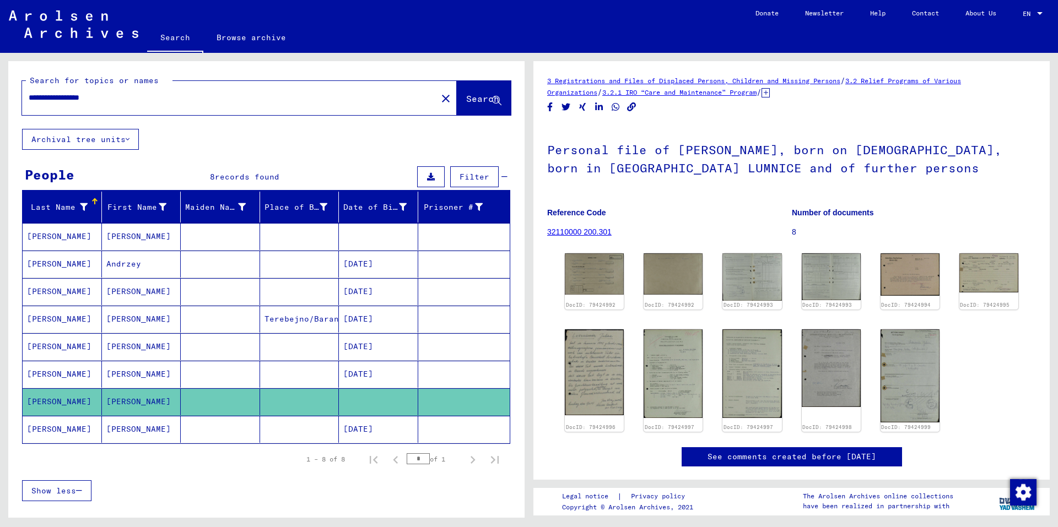
drag, startPoint x: 144, startPoint y: 98, endPoint x: 87, endPoint y: 98, distance: 56.7
click at [87, 98] on input "**********" at bounding box center [230, 98] width 402 height 12
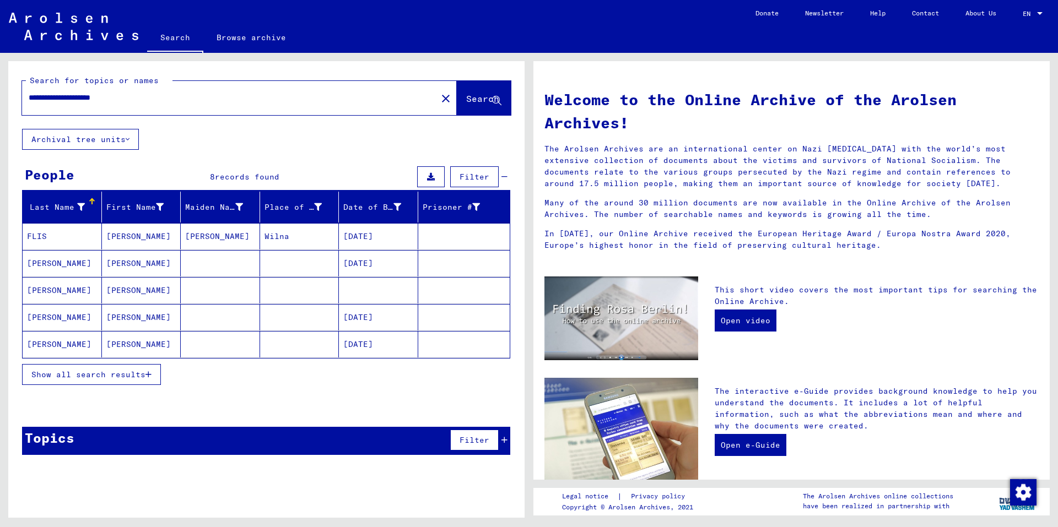
click at [370, 232] on mat-cell "[DATE]" at bounding box center [378, 236] width 79 height 26
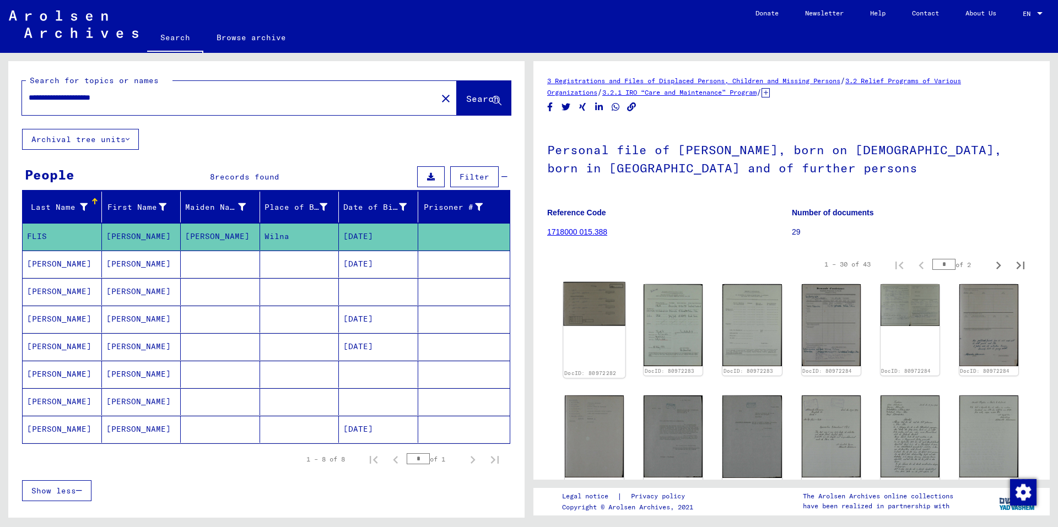
click at [597, 327] on div "DocID: 80972282" at bounding box center [594, 330] width 62 height 96
click at [609, 303] on img at bounding box center [594, 304] width 62 height 44
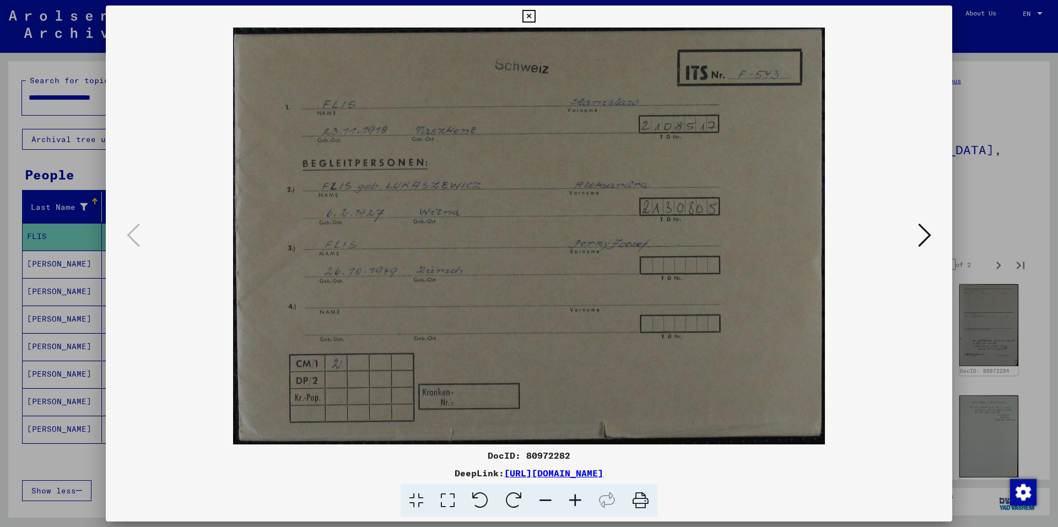
click at [921, 236] on icon at bounding box center [924, 235] width 13 height 26
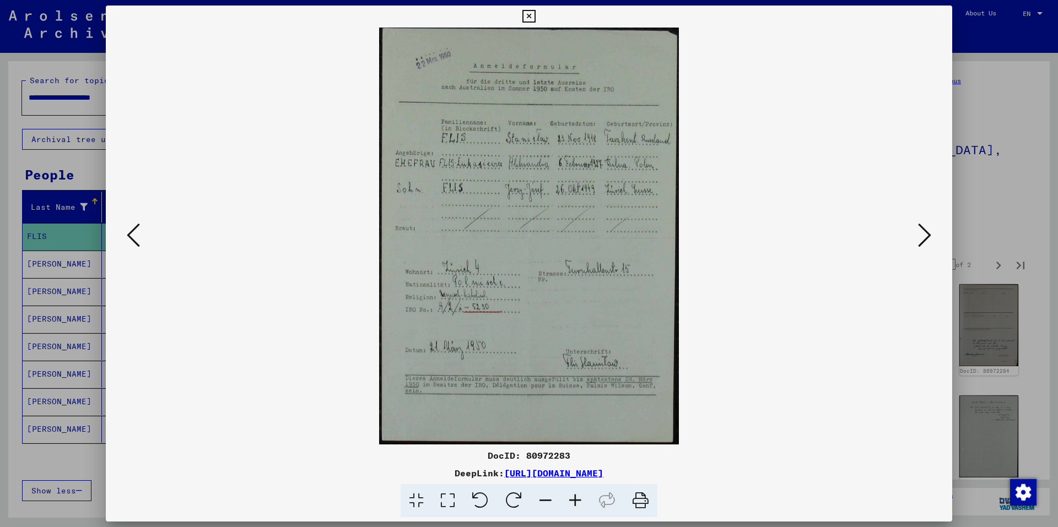
click at [632, 210] on img at bounding box center [528, 236] width 771 height 417
click at [577, 496] on icon at bounding box center [575, 501] width 30 height 34
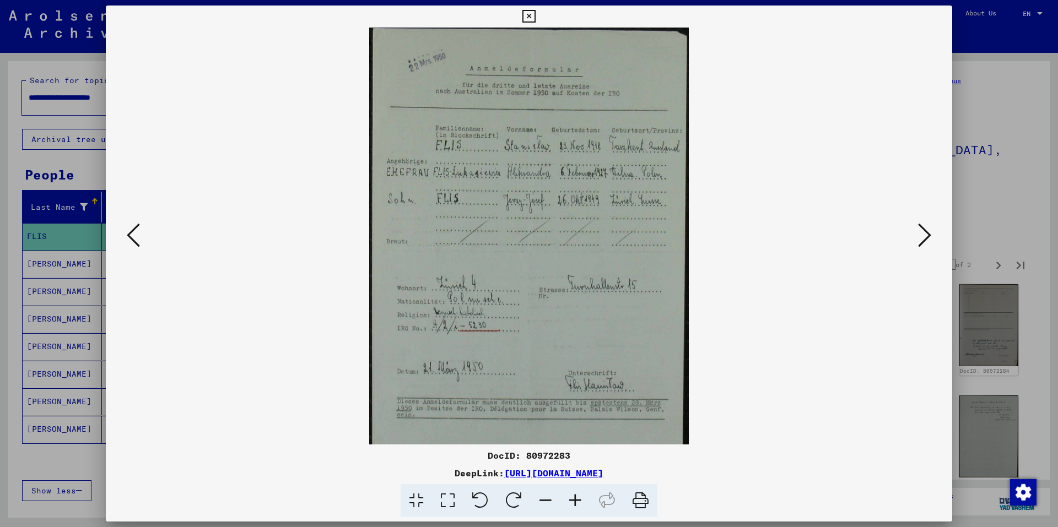
click at [577, 496] on icon at bounding box center [575, 501] width 30 height 34
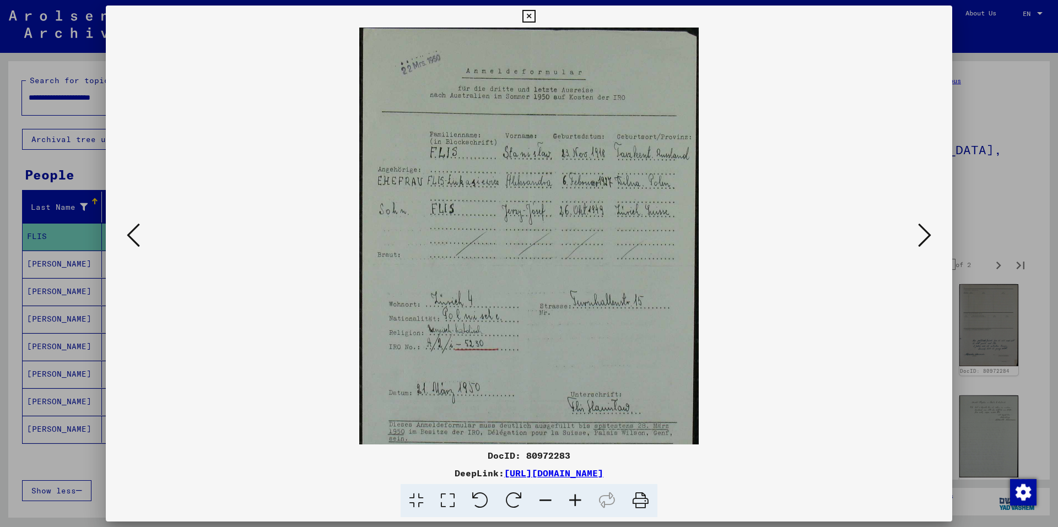
click at [577, 496] on icon at bounding box center [575, 501] width 30 height 34
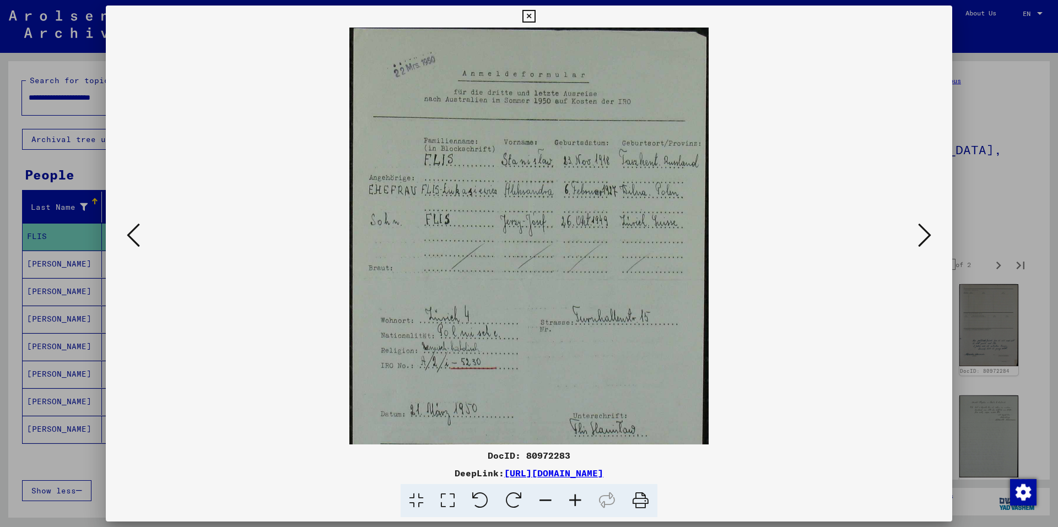
click at [577, 496] on icon at bounding box center [575, 501] width 30 height 34
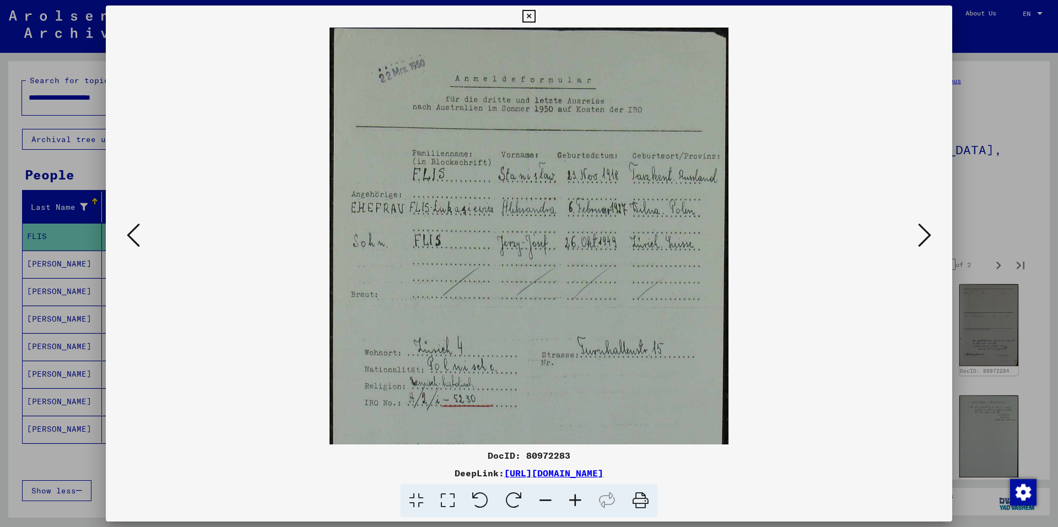
click at [577, 496] on icon at bounding box center [575, 501] width 30 height 34
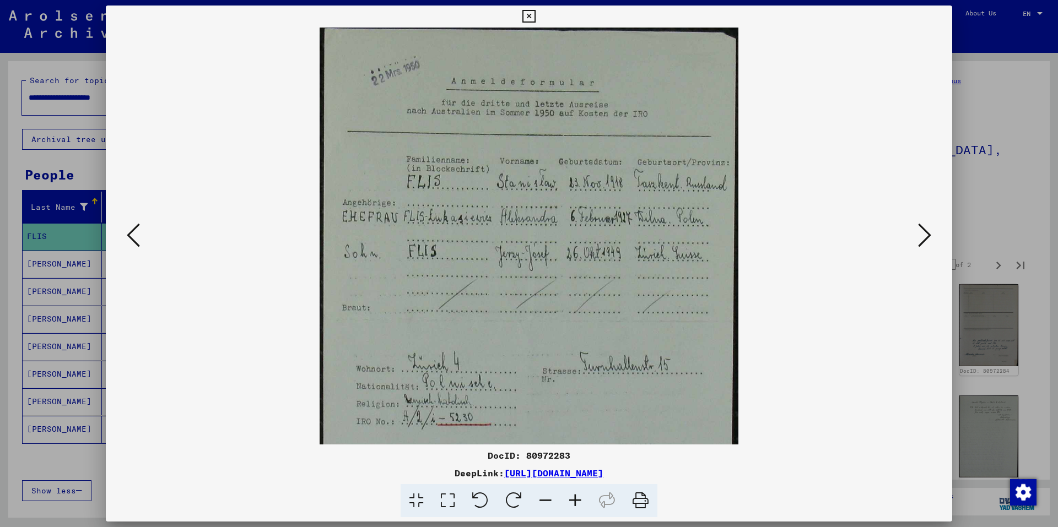
click at [577, 496] on icon at bounding box center [575, 501] width 30 height 34
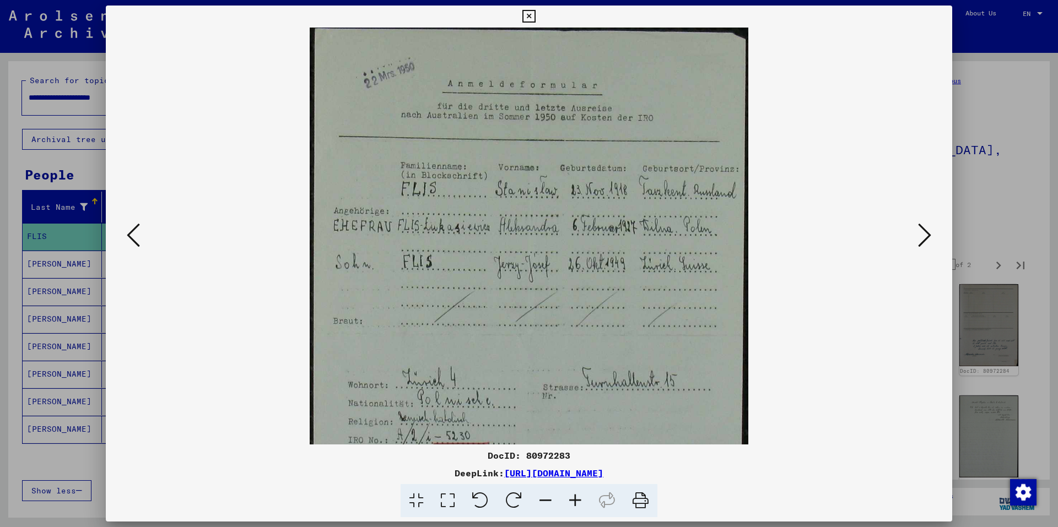
click at [577, 496] on icon at bounding box center [575, 501] width 30 height 34
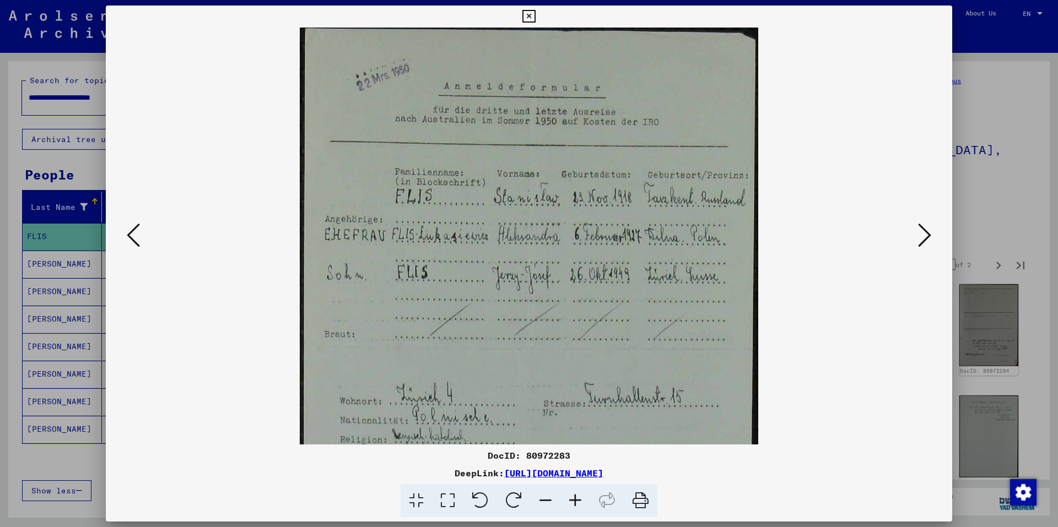
click at [925, 234] on icon at bounding box center [924, 235] width 13 height 26
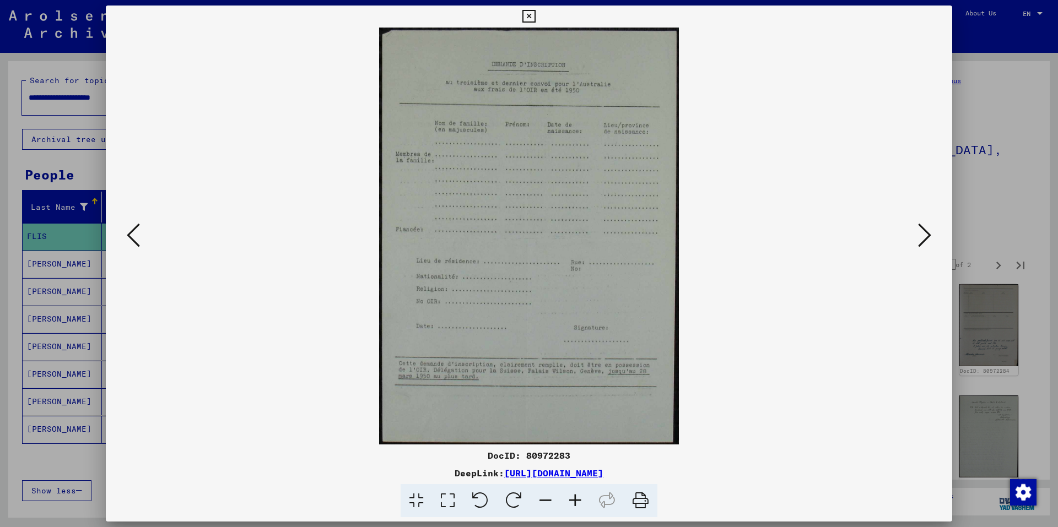
click at [930, 235] on icon at bounding box center [924, 235] width 13 height 26
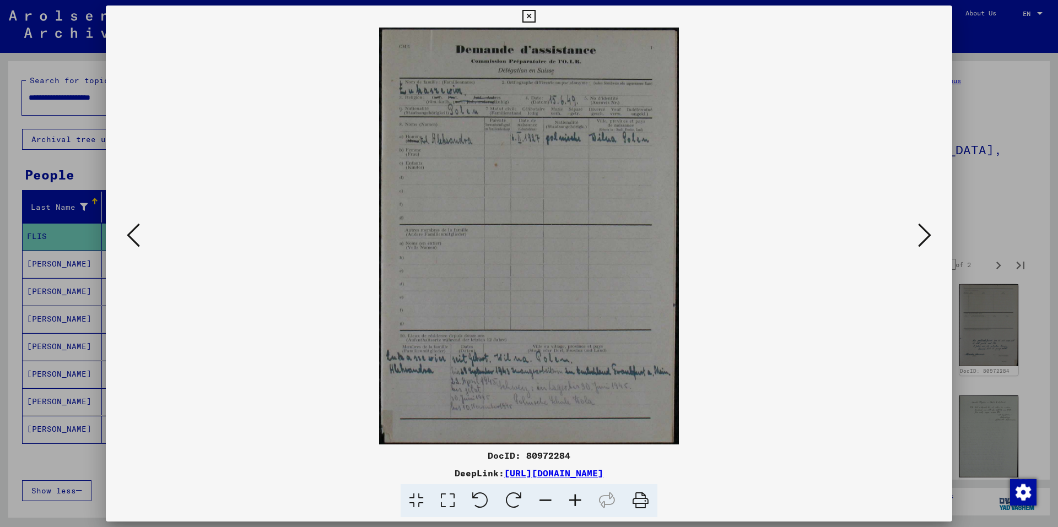
click at [577, 497] on icon at bounding box center [575, 501] width 30 height 34
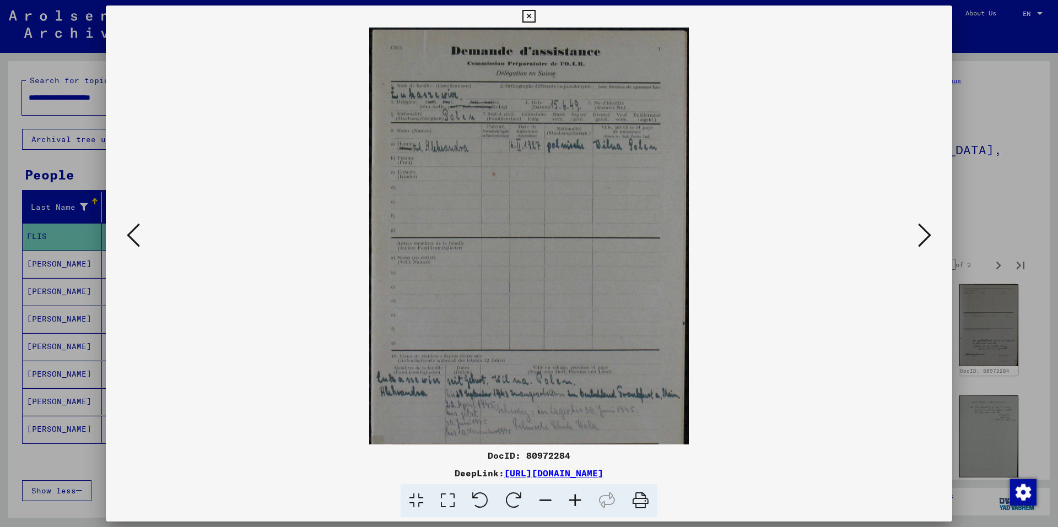
click at [577, 497] on icon at bounding box center [575, 501] width 30 height 34
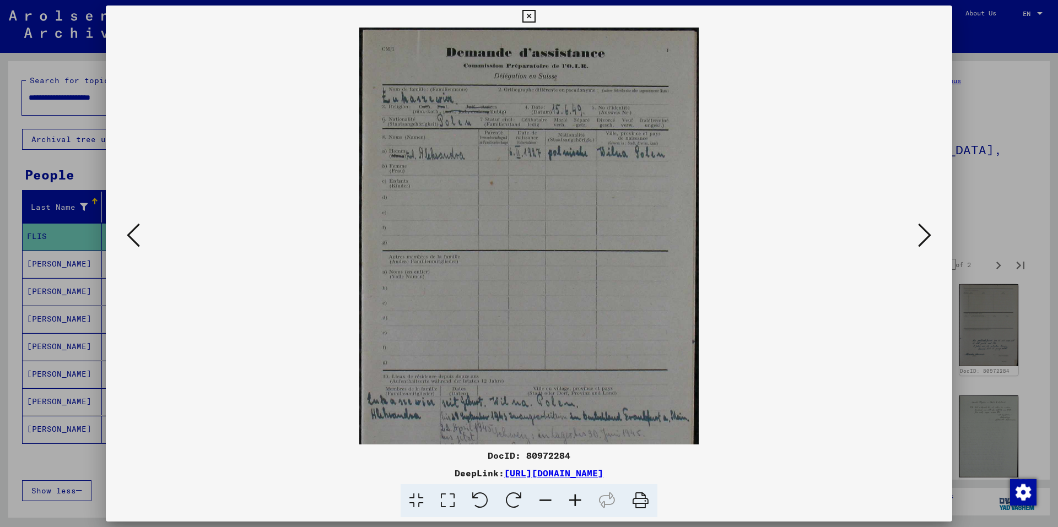
click at [577, 497] on icon at bounding box center [575, 501] width 30 height 34
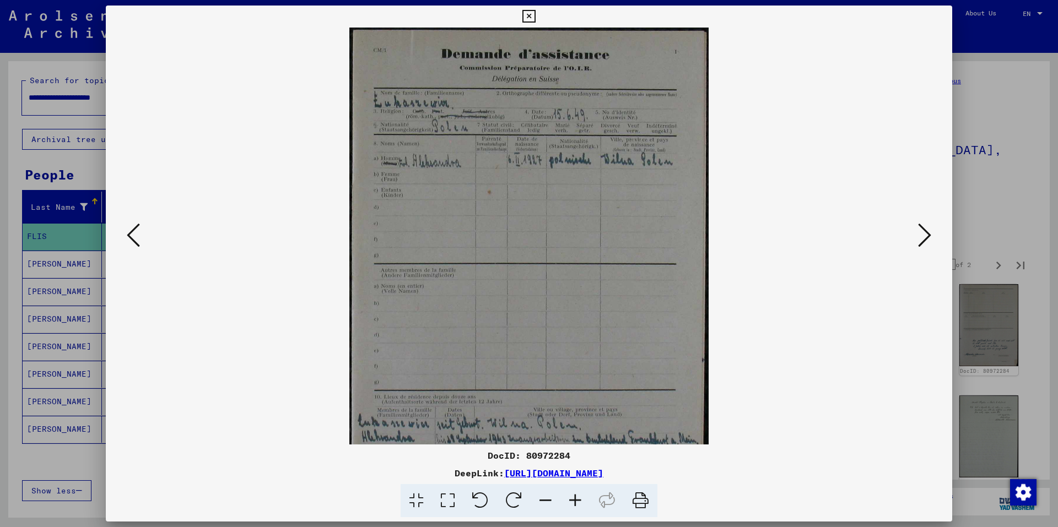
click at [577, 497] on icon at bounding box center [575, 501] width 30 height 34
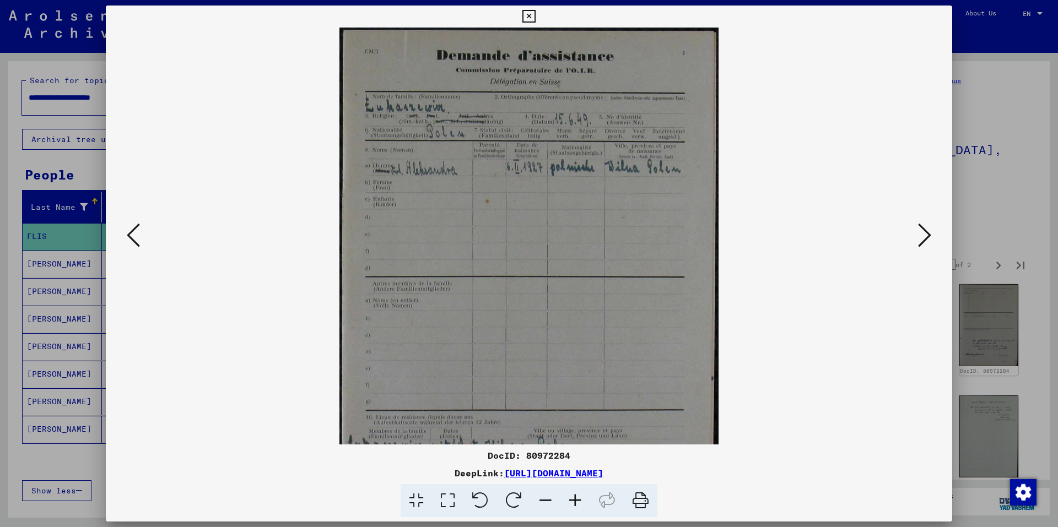
click at [577, 497] on icon at bounding box center [575, 501] width 30 height 34
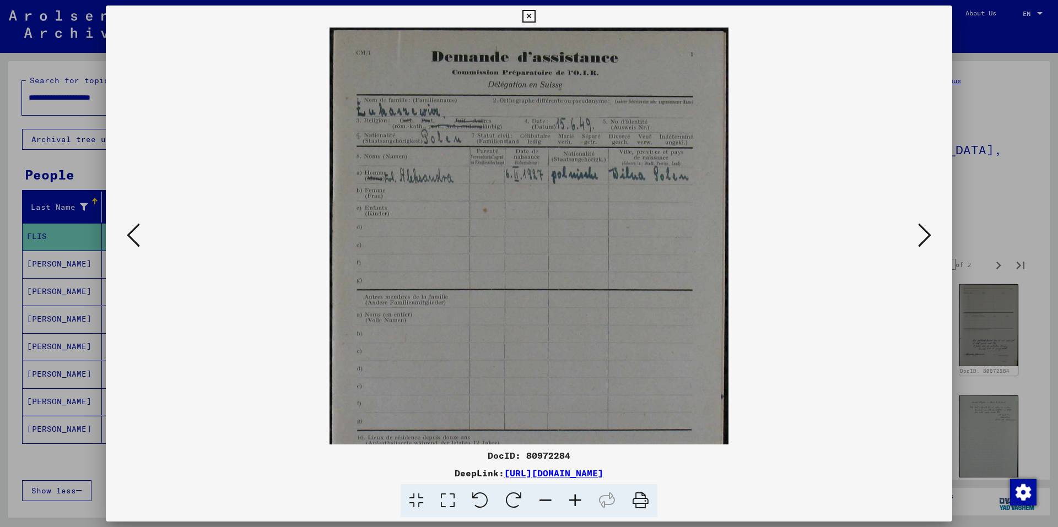
click at [577, 497] on icon at bounding box center [575, 501] width 30 height 34
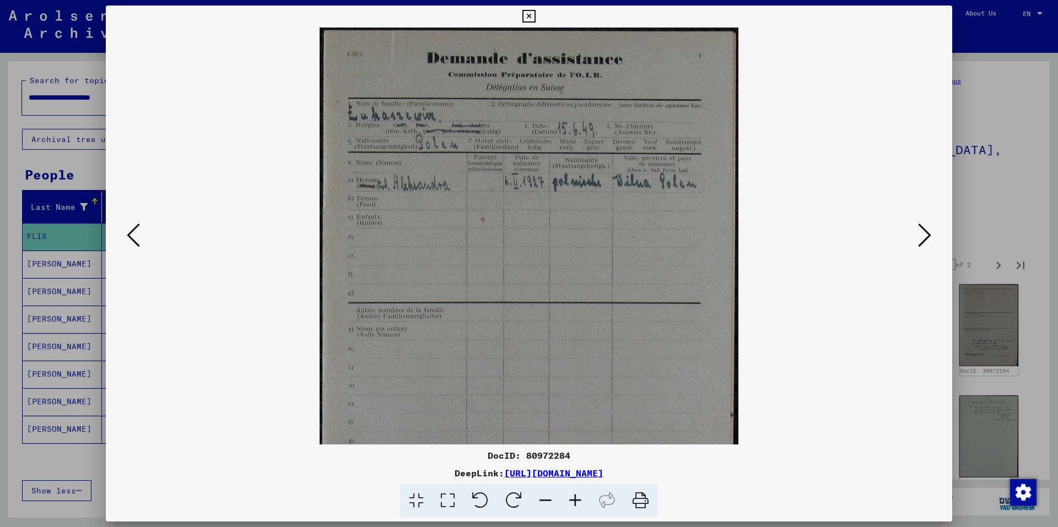
click at [577, 497] on icon at bounding box center [575, 501] width 30 height 34
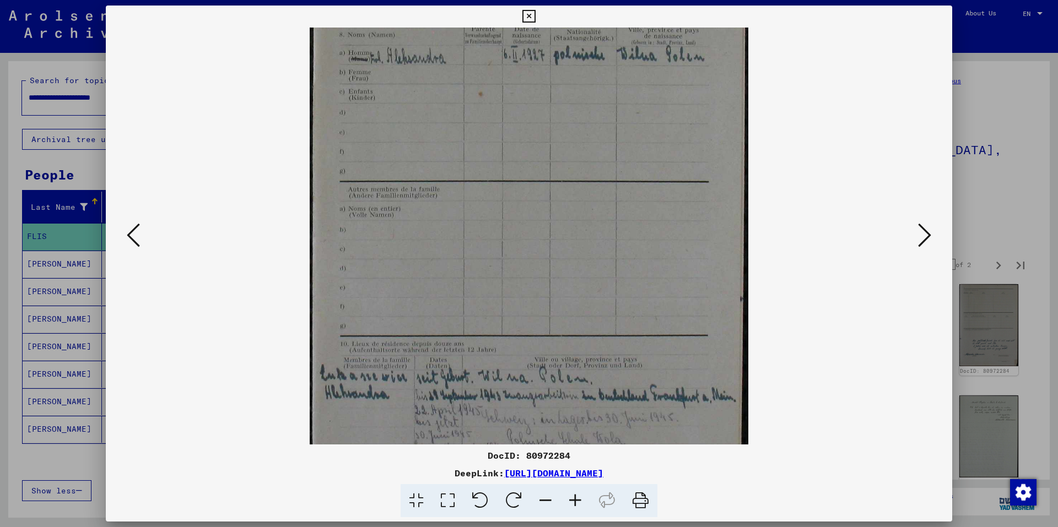
scroll to position [193, 0]
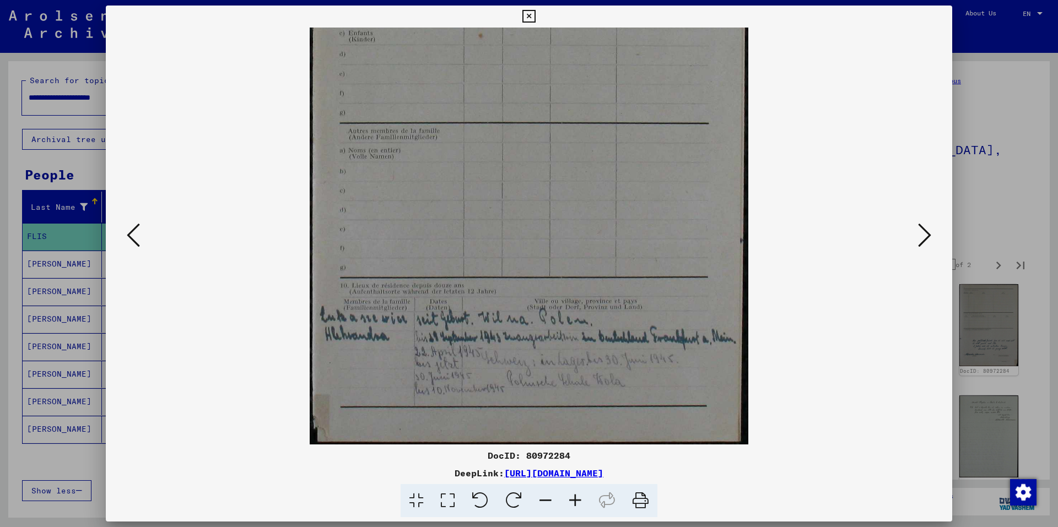
drag, startPoint x: 582, startPoint y: 319, endPoint x: 529, endPoint y: -40, distance: 362.4
click at [529, 0] on html "**********" at bounding box center [529, 263] width 1058 height 527
click at [529, 16] on icon at bounding box center [528, 16] width 13 height 13
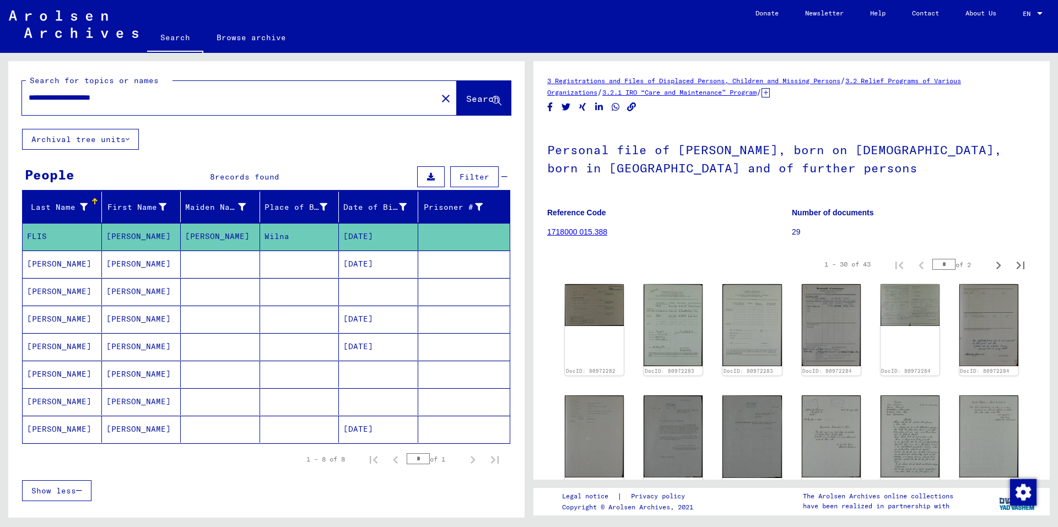
click at [366, 296] on mat-cell at bounding box center [378, 291] width 79 height 27
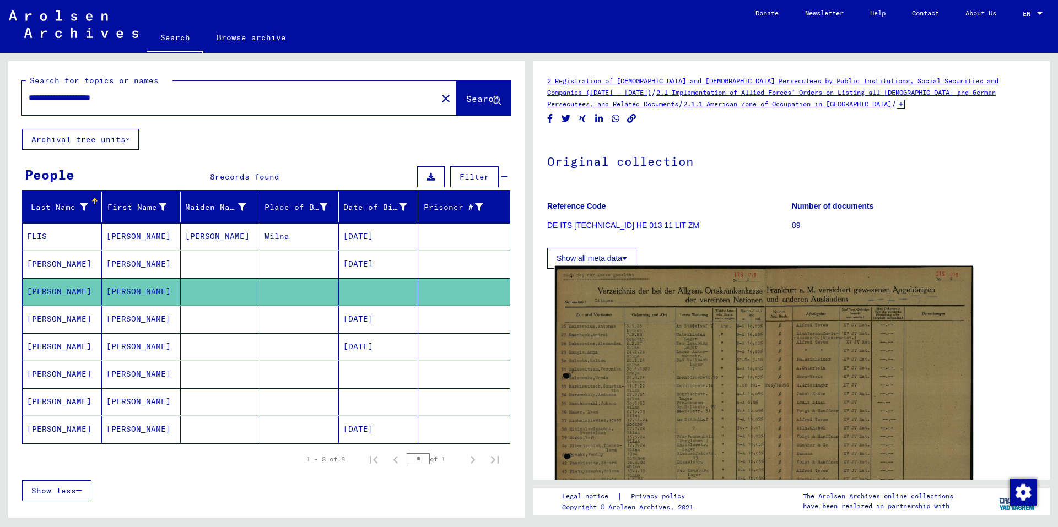
click at [695, 339] on img at bounding box center [764, 416] width 418 height 301
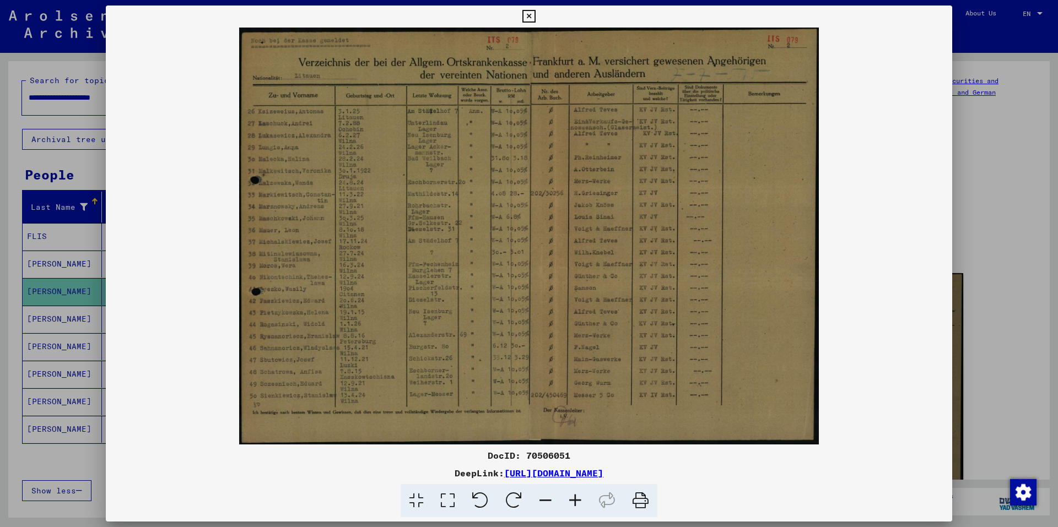
click at [529, 24] on button at bounding box center [528, 17] width 19 height 22
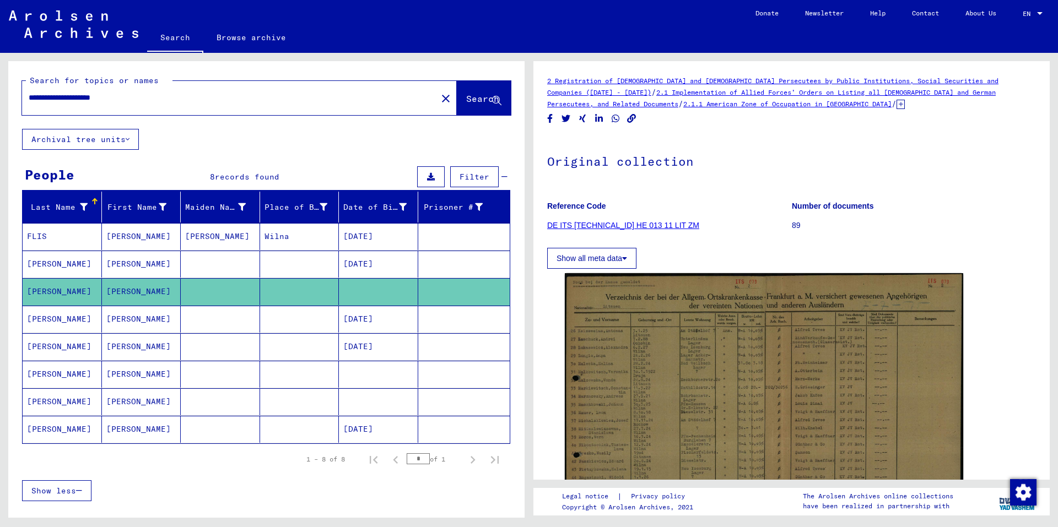
drag, startPoint x: 87, startPoint y: 96, endPoint x: 143, endPoint y: 95, distance: 56.2
click at [143, 95] on input "**********" at bounding box center [230, 98] width 402 height 12
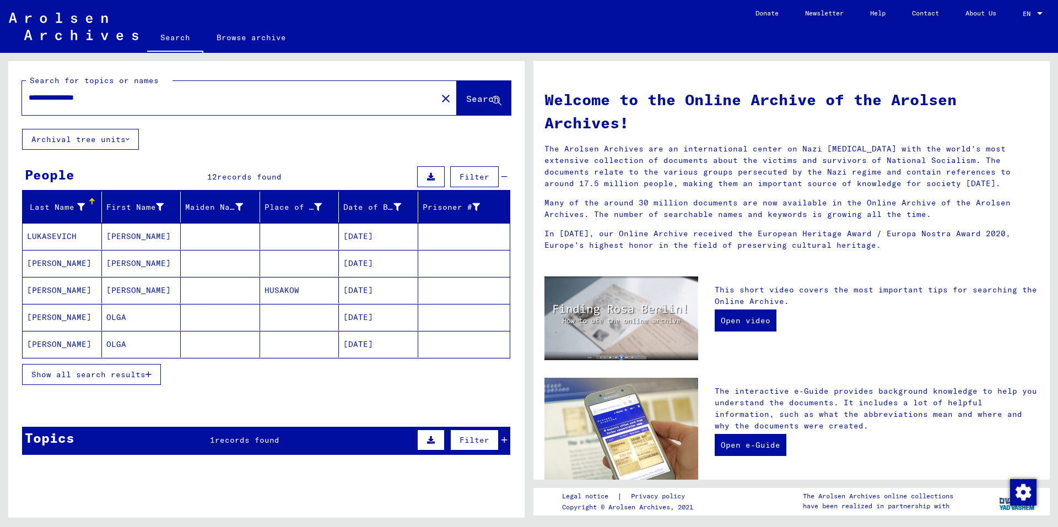
click at [271, 232] on mat-cell at bounding box center [299, 236] width 79 height 26
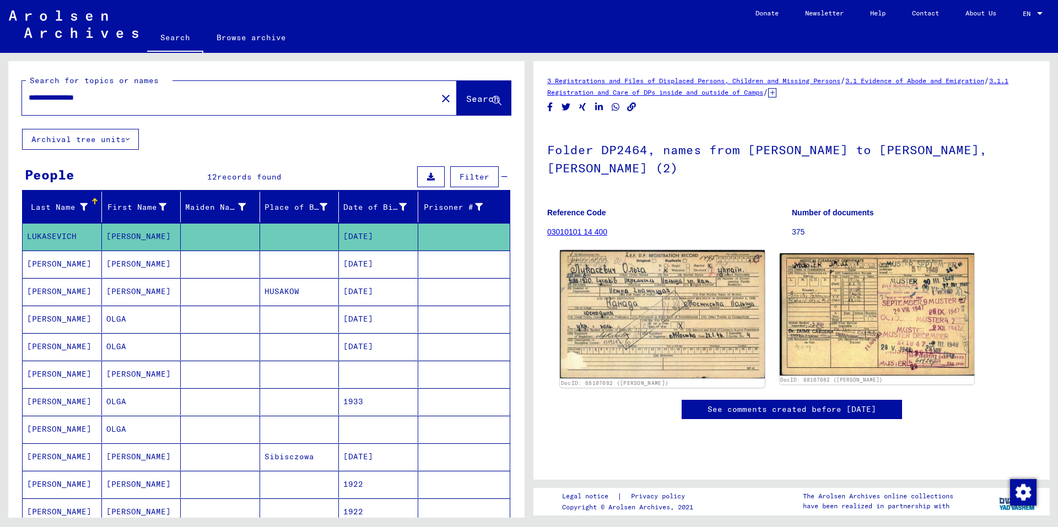
click at [635, 299] on img at bounding box center [662, 314] width 204 height 128
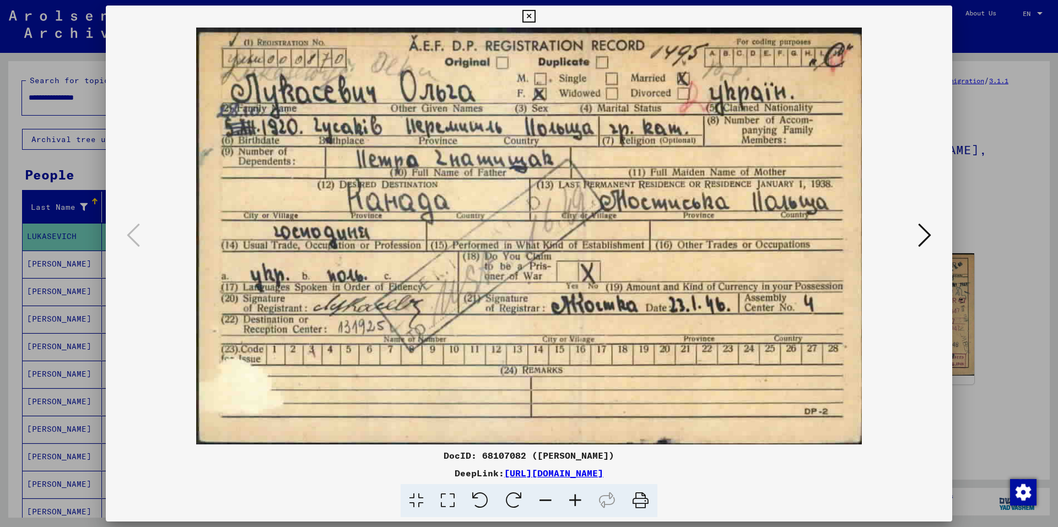
click at [525, 12] on icon at bounding box center [528, 16] width 13 height 13
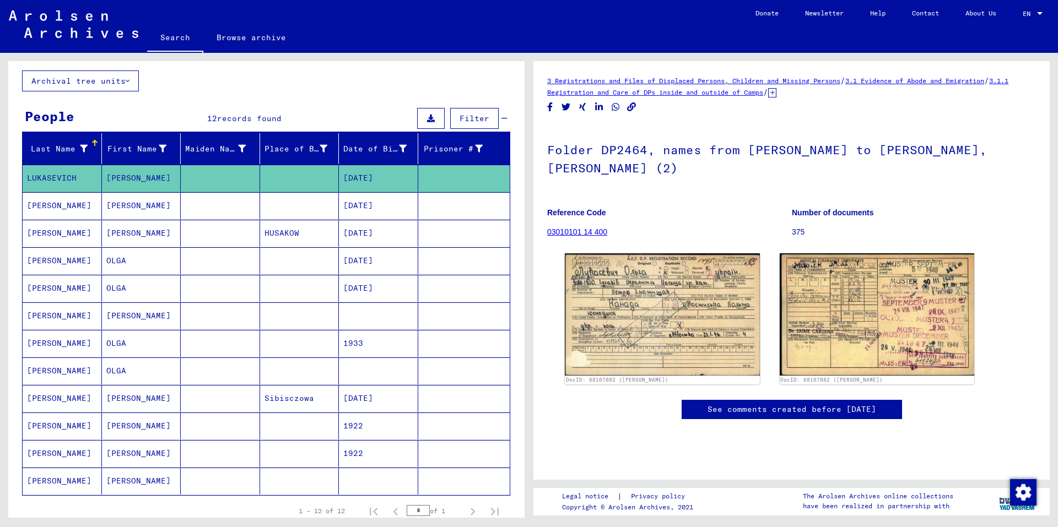
scroll to position [110, 0]
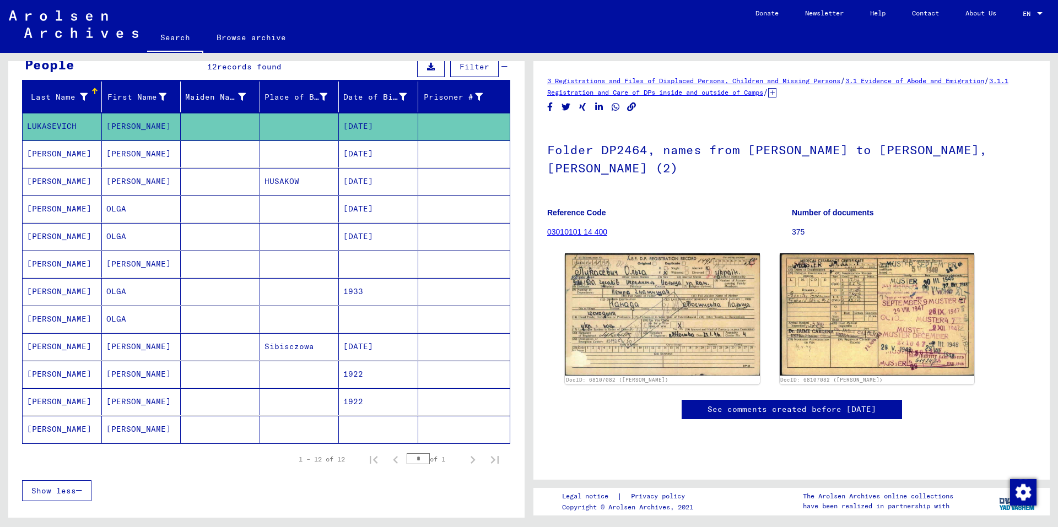
click at [323, 285] on mat-cell at bounding box center [299, 291] width 79 height 27
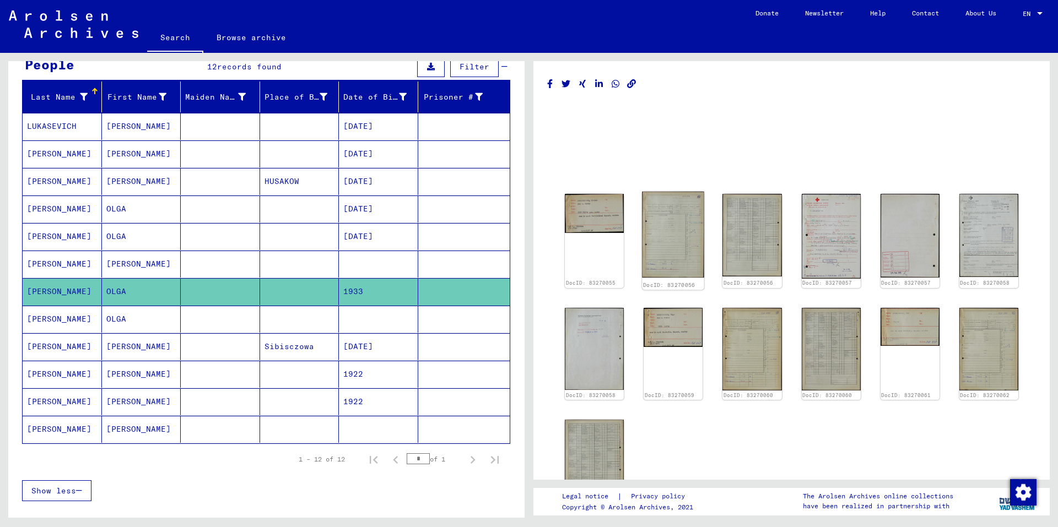
click at [679, 252] on img at bounding box center [673, 235] width 62 height 86
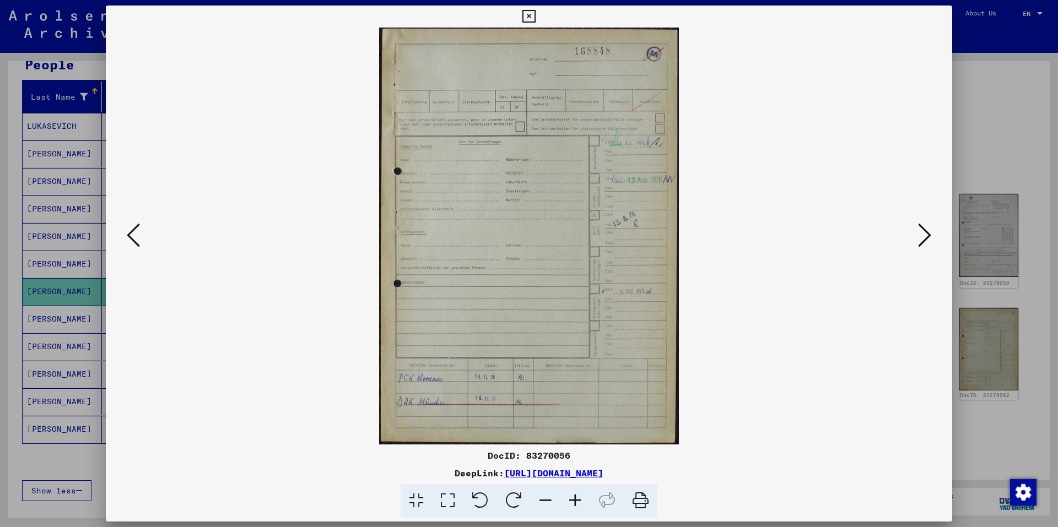
click at [930, 235] on icon at bounding box center [924, 235] width 13 height 26
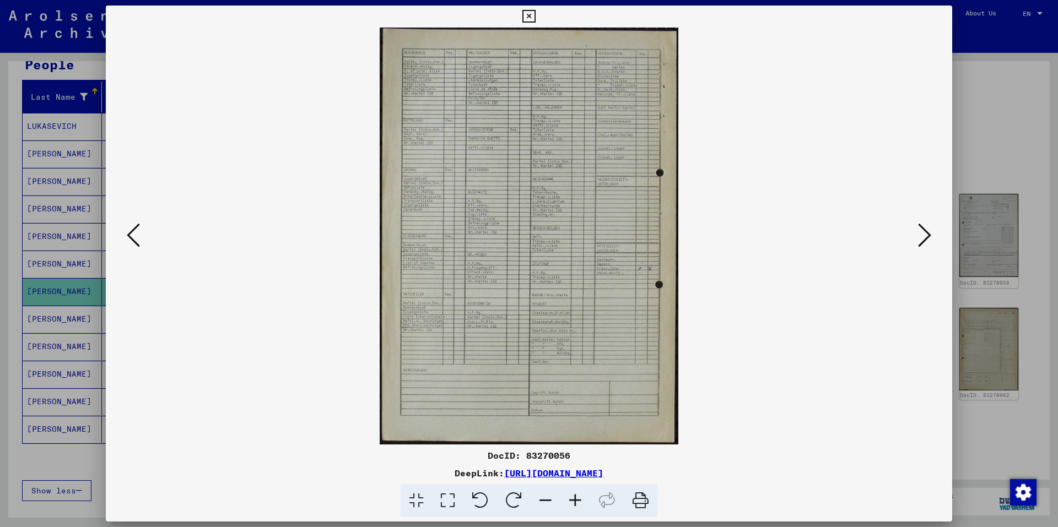
click at [572, 504] on icon at bounding box center [575, 501] width 30 height 34
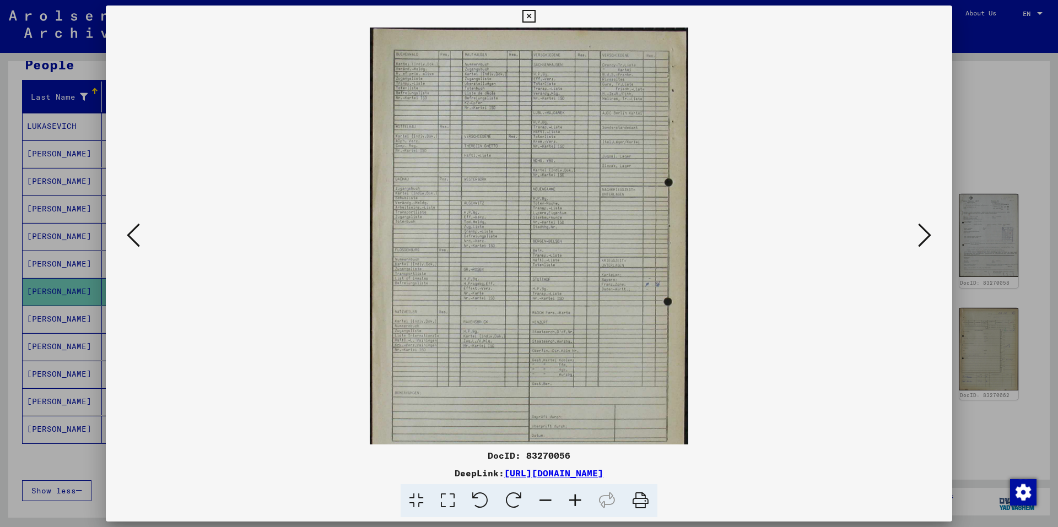
click at [572, 504] on icon at bounding box center [575, 501] width 30 height 34
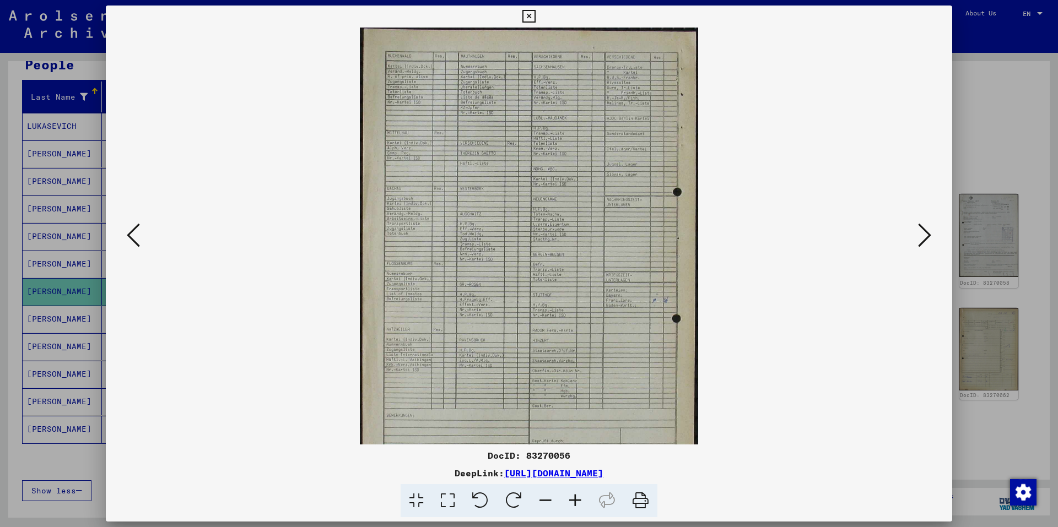
click at [572, 504] on icon at bounding box center [575, 501] width 30 height 34
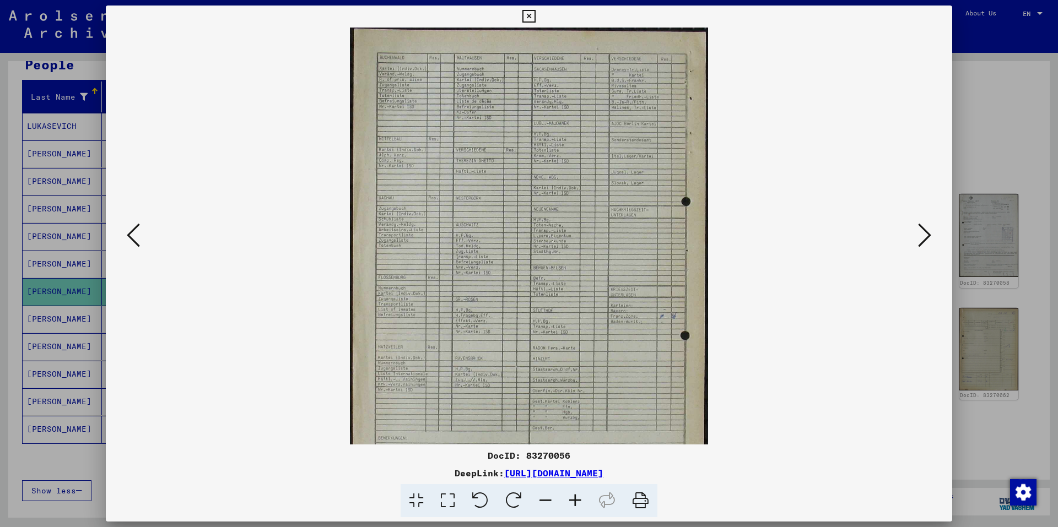
click at [572, 504] on icon at bounding box center [575, 501] width 30 height 34
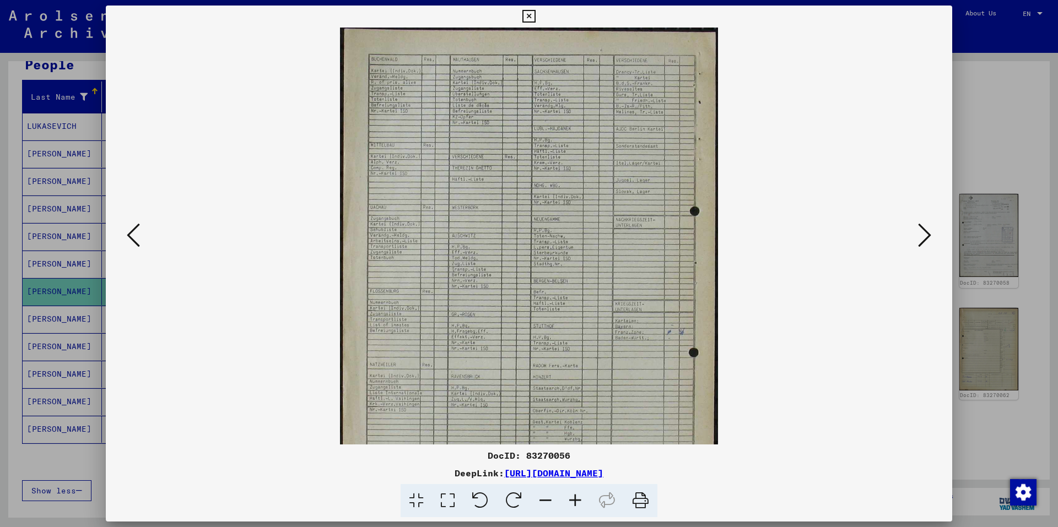
click at [572, 504] on icon at bounding box center [575, 501] width 30 height 34
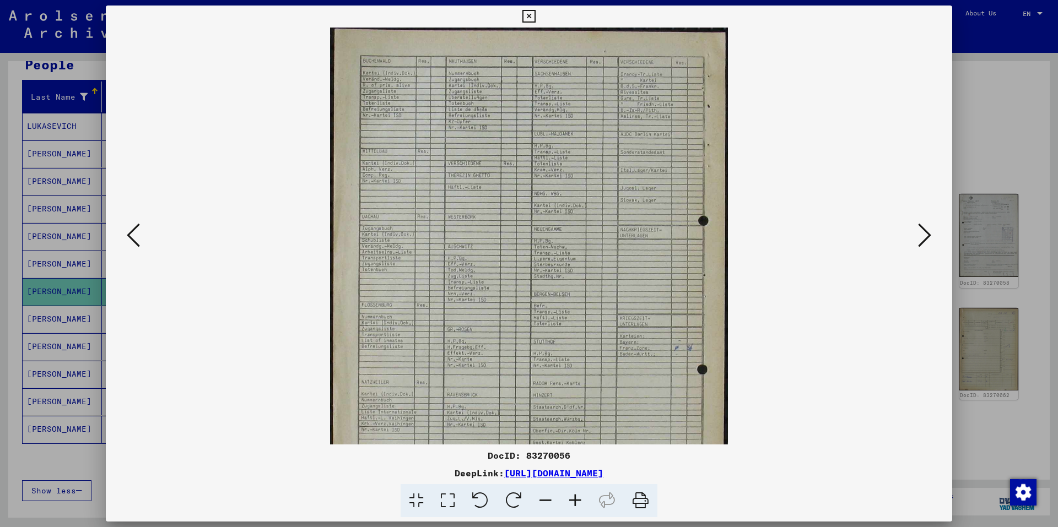
click at [572, 504] on icon at bounding box center [575, 501] width 30 height 34
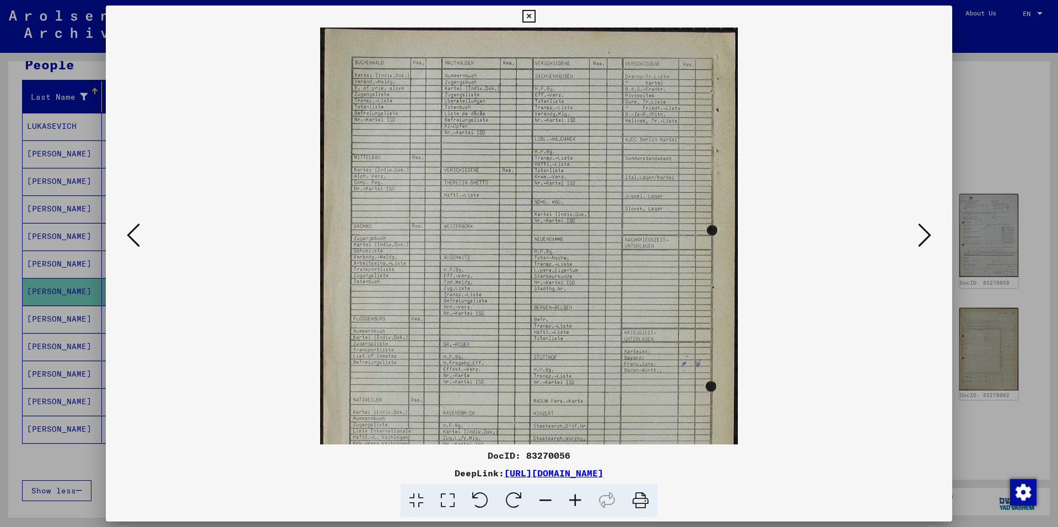
click at [572, 504] on icon at bounding box center [575, 501] width 30 height 34
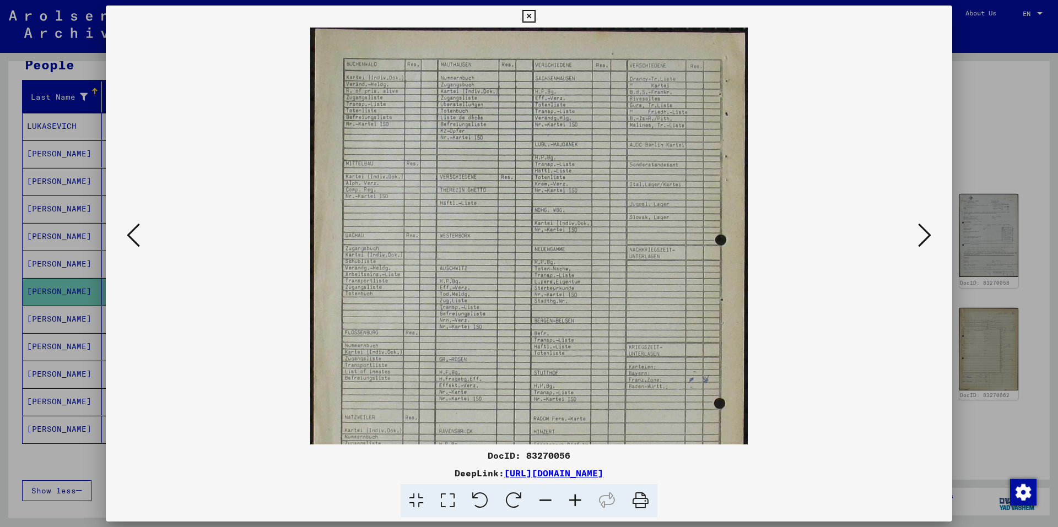
click at [572, 504] on icon at bounding box center [575, 501] width 30 height 34
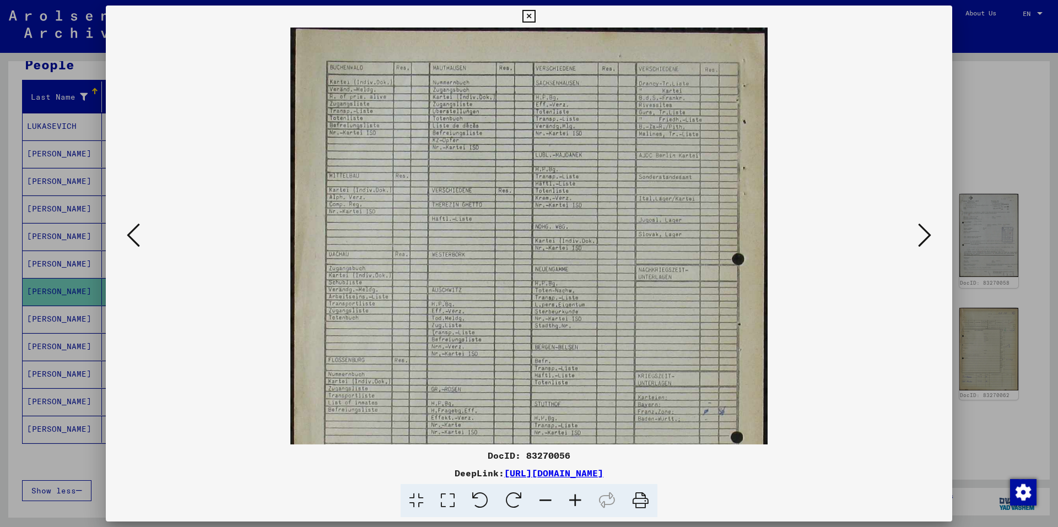
click at [572, 504] on icon at bounding box center [575, 501] width 30 height 34
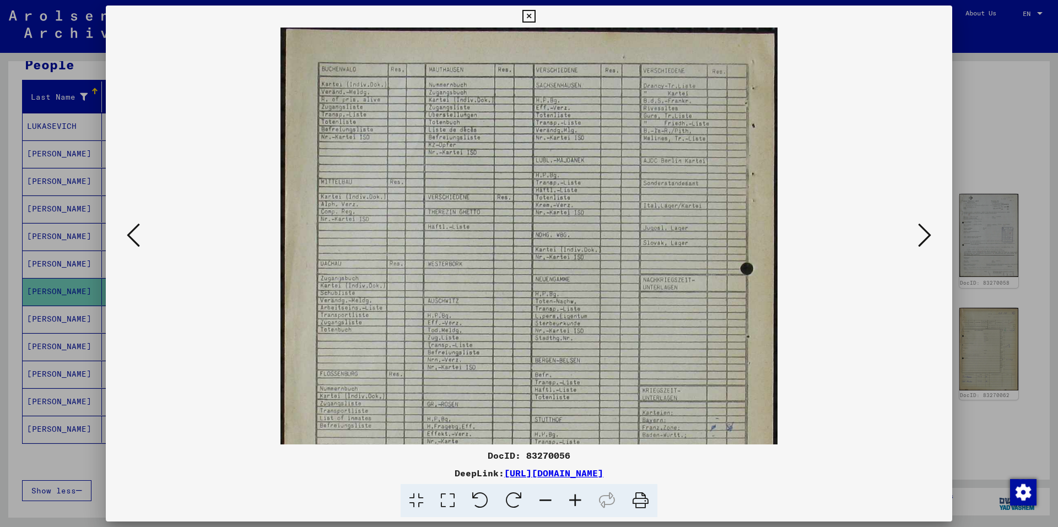
click at [572, 504] on icon at bounding box center [575, 501] width 30 height 34
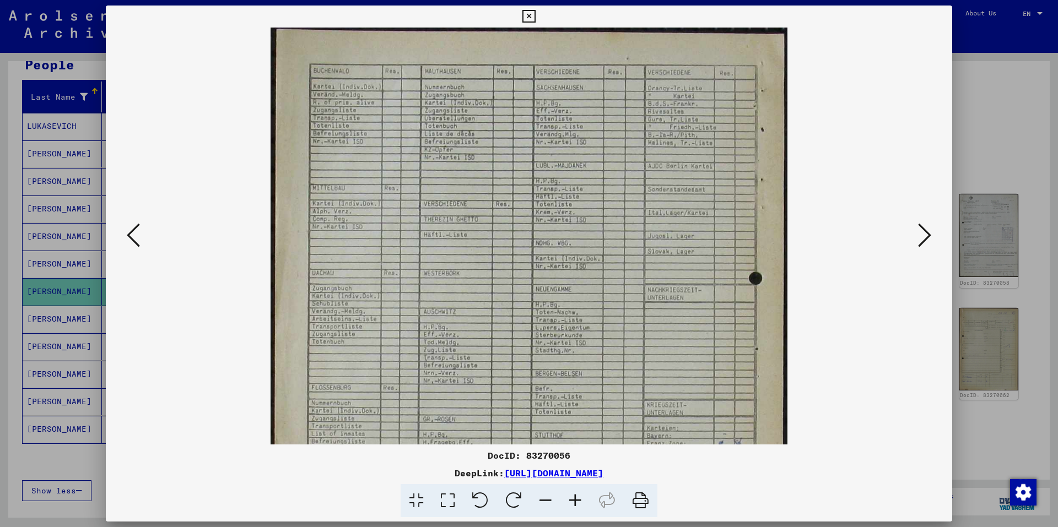
click at [572, 504] on icon at bounding box center [575, 501] width 30 height 34
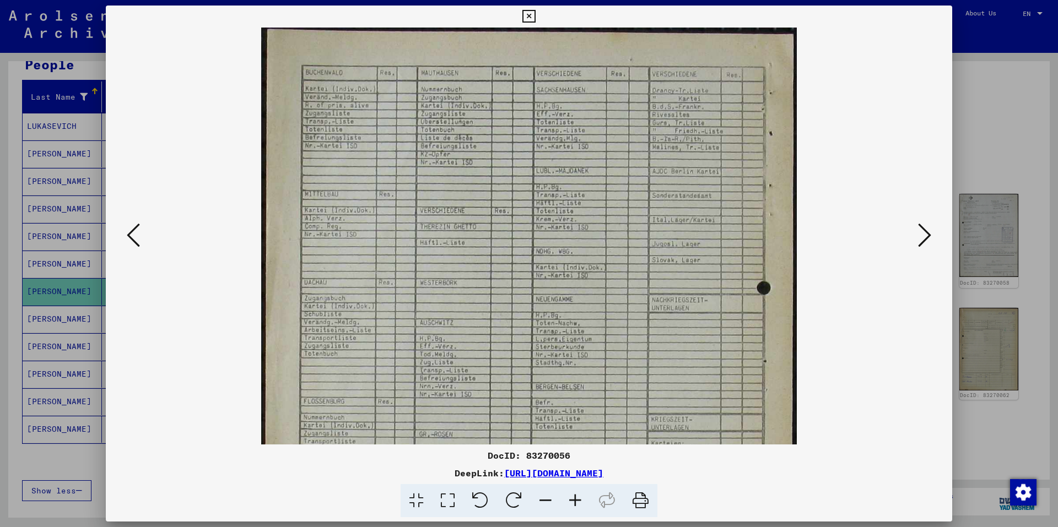
click at [572, 504] on icon at bounding box center [575, 501] width 30 height 34
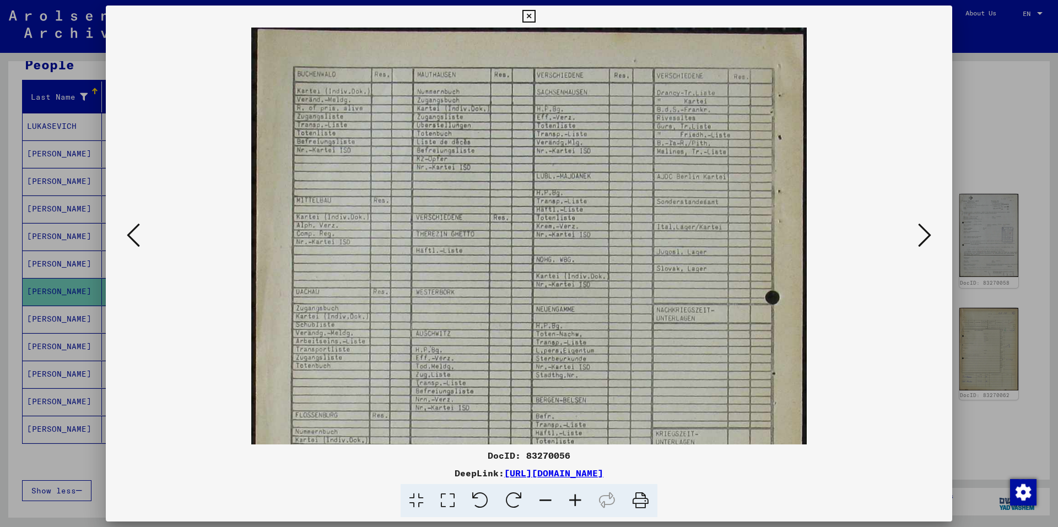
click at [529, 17] on icon at bounding box center [528, 16] width 13 height 13
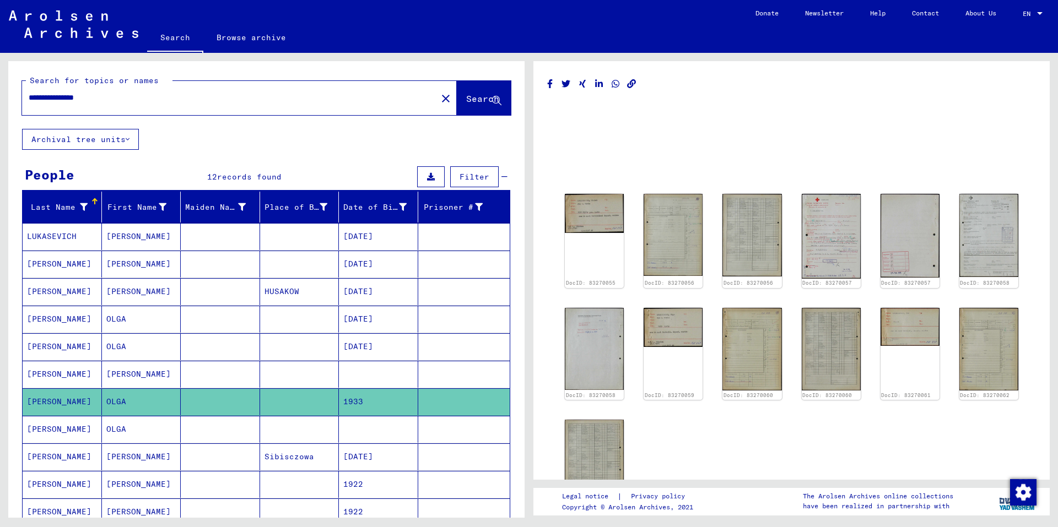
drag, startPoint x: 87, startPoint y: 96, endPoint x: 148, endPoint y: 104, distance: 61.1
click at [148, 104] on div "**********" at bounding box center [226, 97] width 408 height 25
type input "**********"
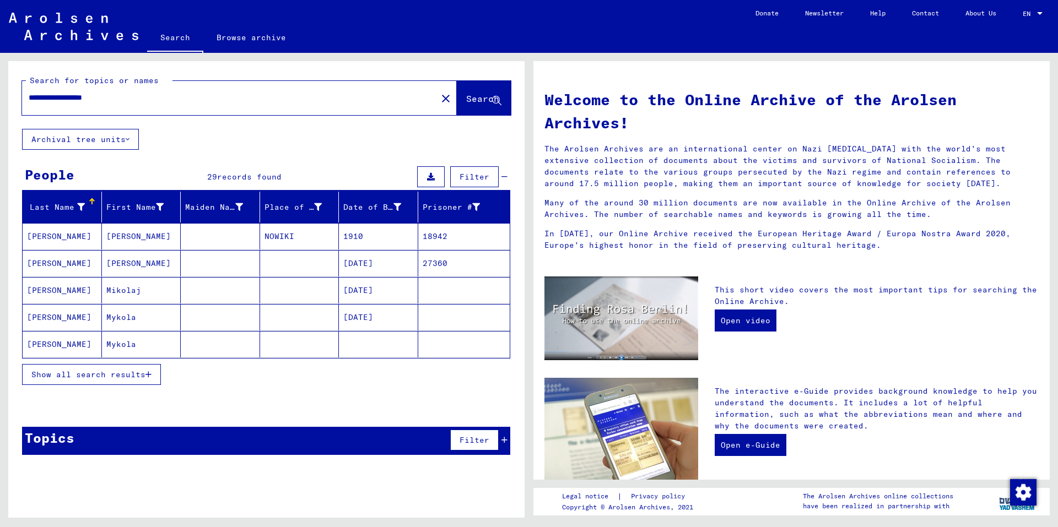
click at [282, 232] on mat-cell "NOWIKI" at bounding box center [299, 236] width 79 height 26
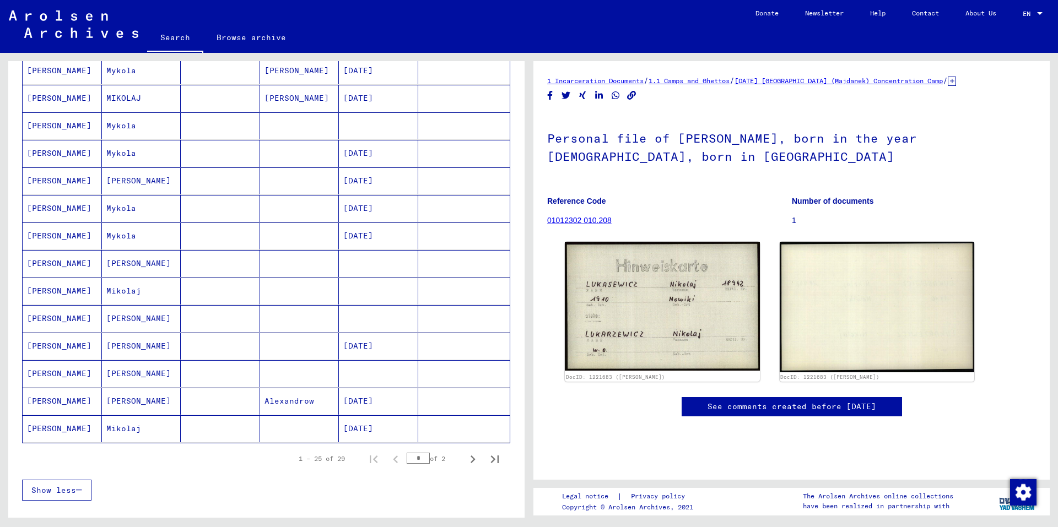
scroll to position [496, 0]
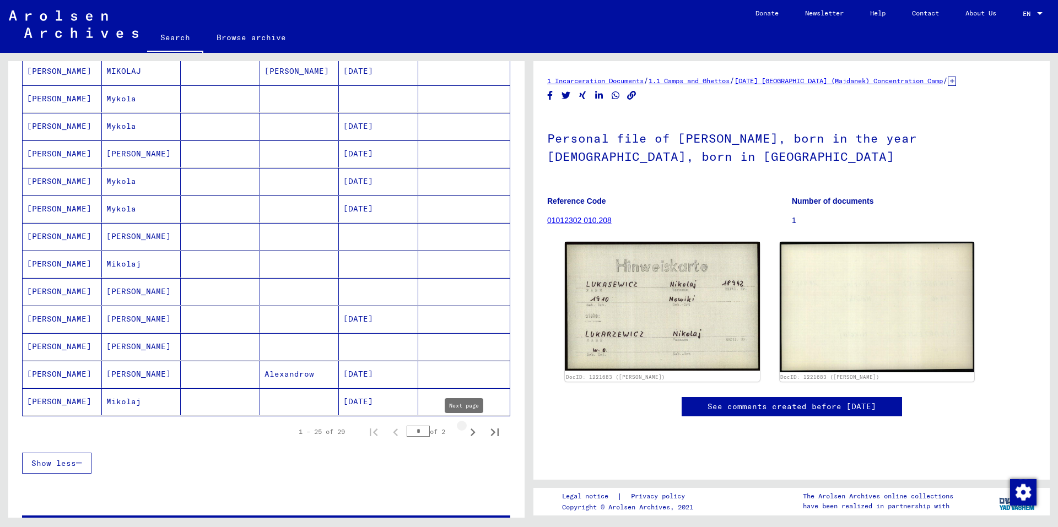
click at [466, 429] on icon "Next page" at bounding box center [472, 432] width 15 height 15
type input "*"
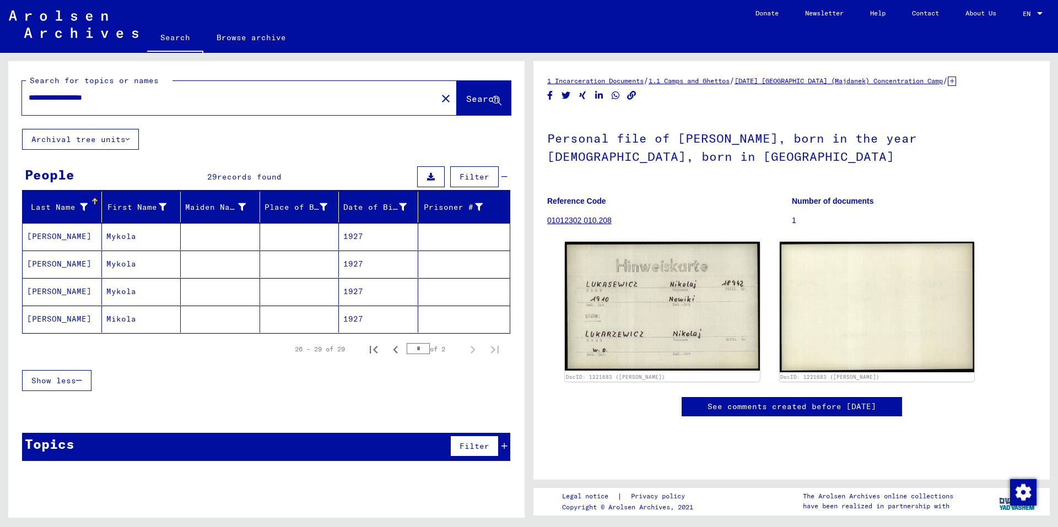
drag, startPoint x: 87, startPoint y: 97, endPoint x: 173, endPoint y: 104, distance: 86.2
click at [173, 104] on div "**********" at bounding box center [226, 97] width 408 height 25
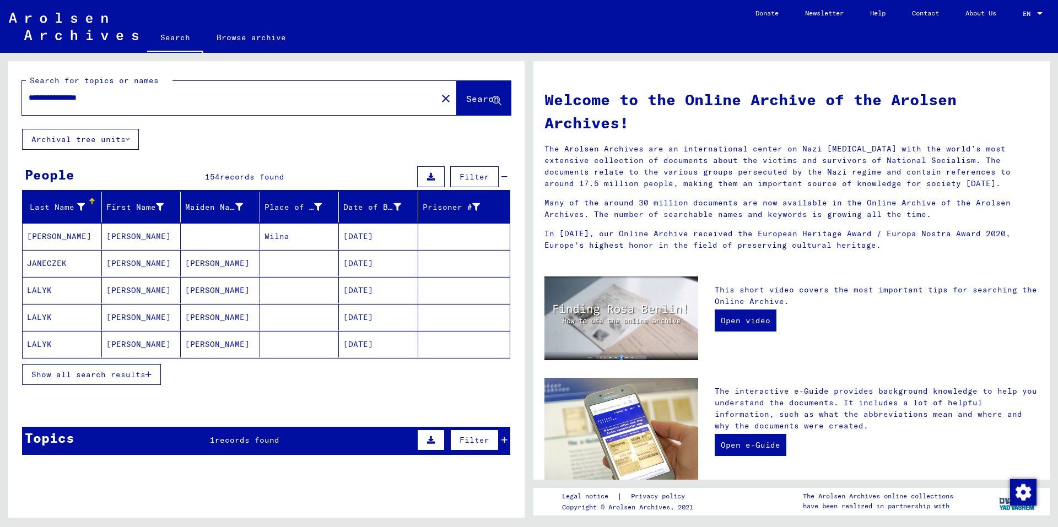
click at [67, 370] on span "Show all search results" at bounding box center [88, 375] width 114 height 10
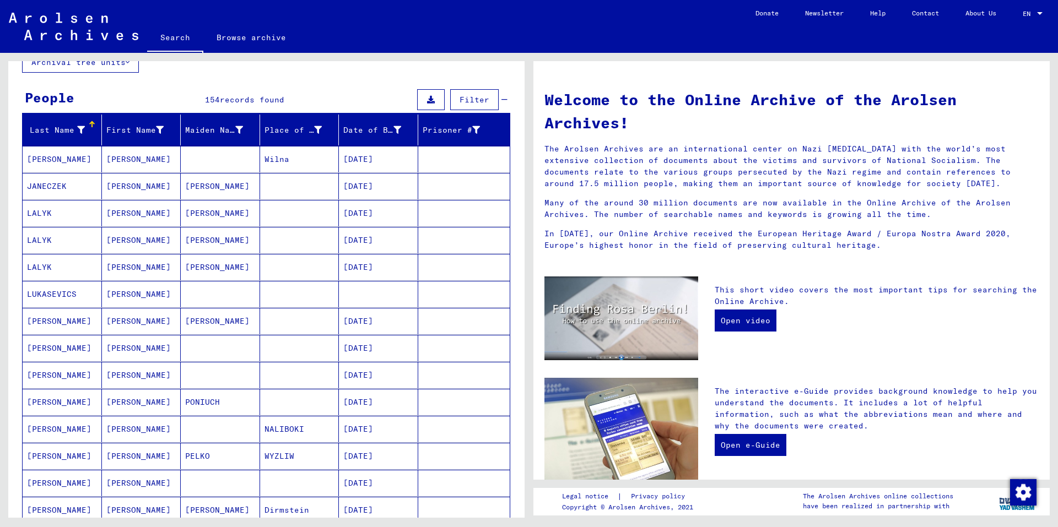
scroll to position [110, 0]
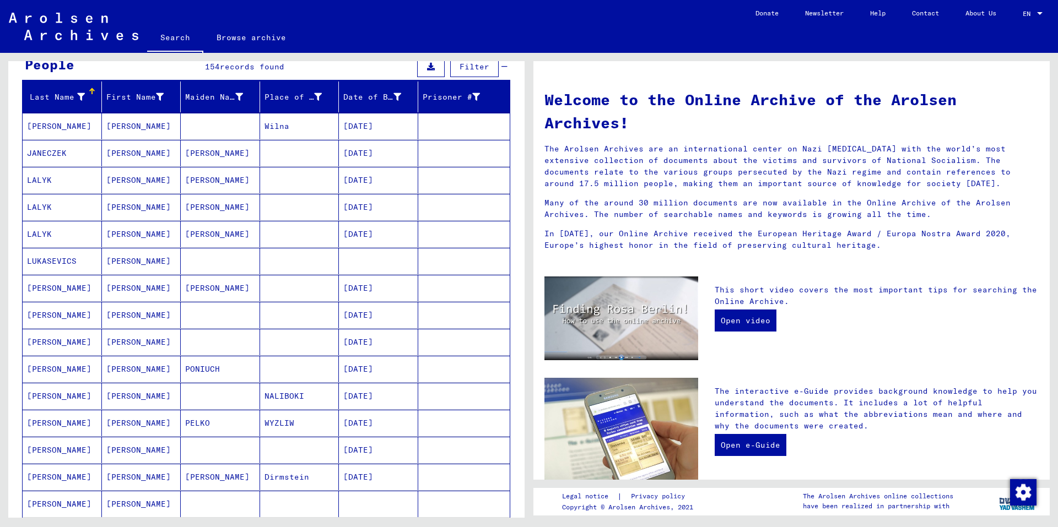
click at [361, 312] on mat-cell "[DATE]" at bounding box center [378, 315] width 79 height 26
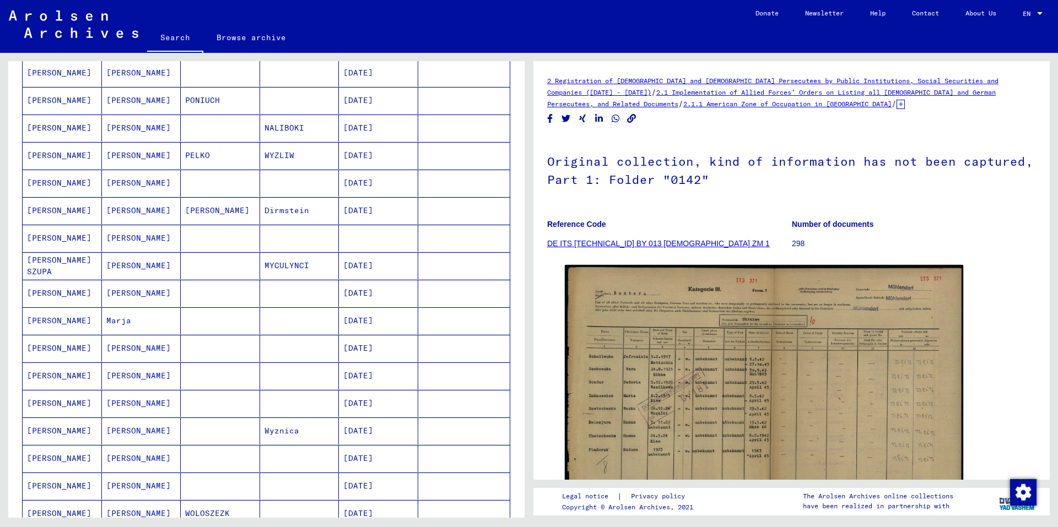
scroll to position [386, 0]
click at [372, 342] on mat-cell "[DATE]" at bounding box center [378, 346] width 79 height 27
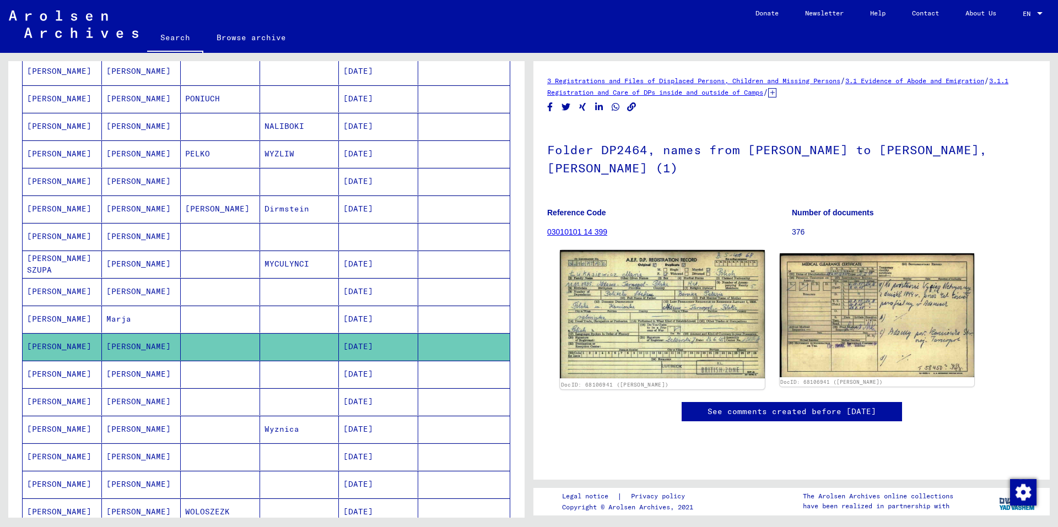
click at [708, 312] on img at bounding box center [662, 314] width 204 height 129
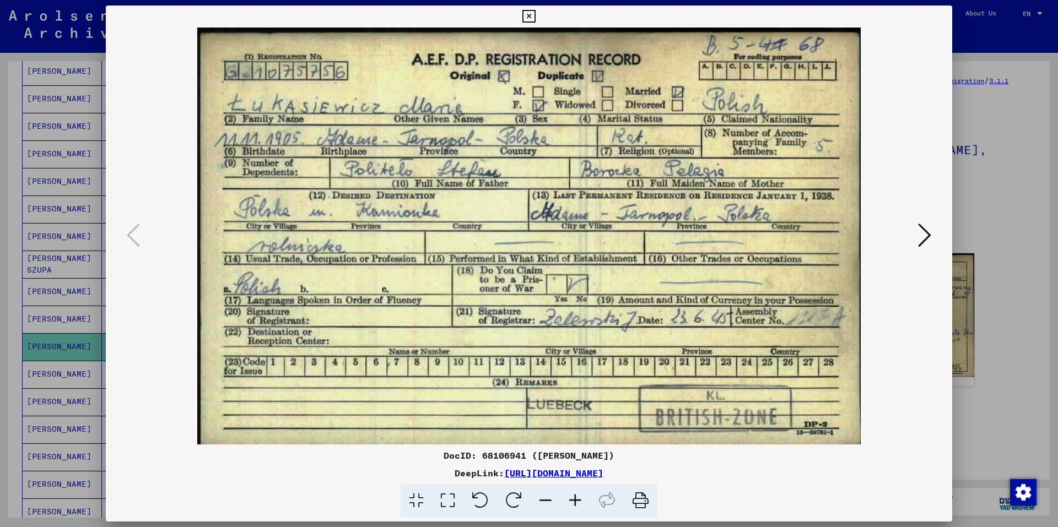
click at [533, 19] on icon at bounding box center [528, 16] width 13 height 13
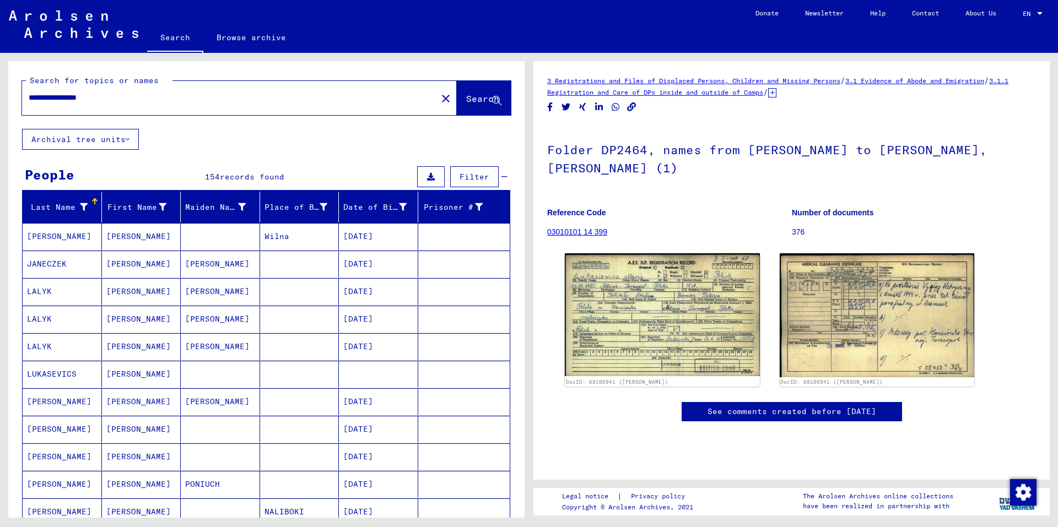
drag, startPoint x: 80, startPoint y: 97, endPoint x: 9, endPoint y: 91, distance: 71.8
click at [9, 91] on div "**********" at bounding box center [266, 95] width 516 height 68
click at [471, 95] on span "Search" at bounding box center [482, 98] width 33 height 11
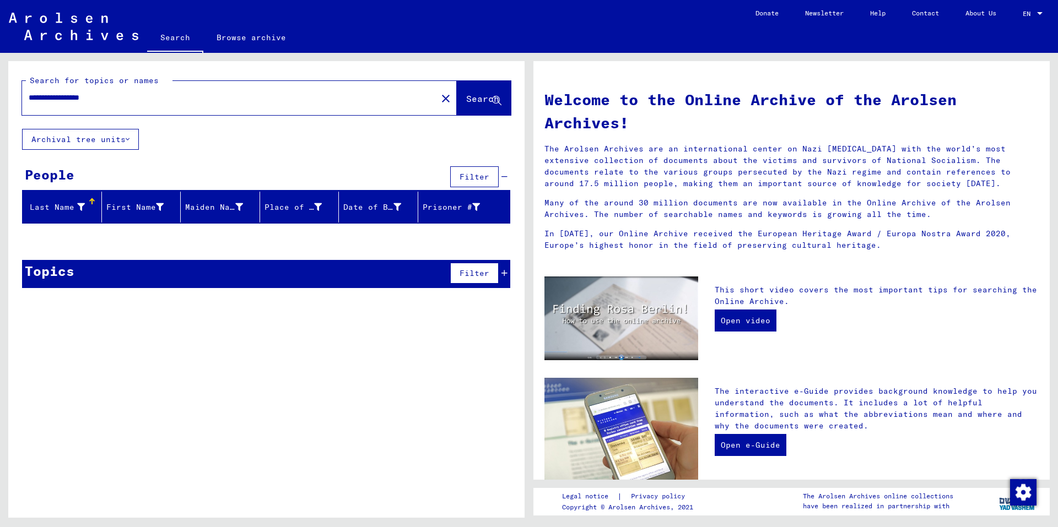
drag, startPoint x: 86, startPoint y: 97, endPoint x: 1, endPoint y: 91, distance: 85.6
click at [0, 92] on div "**********" at bounding box center [264, 285] width 529 height 465
type input "**********"
click at [457, 98] on button "Search" at bounding box center [484, 98] width 54 height 34
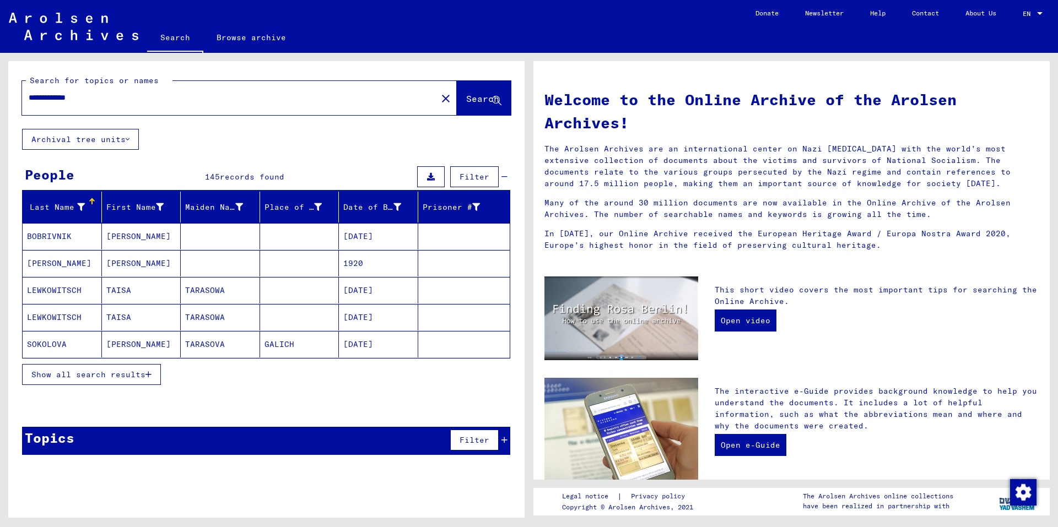
click at [108, 370] on span "Show all search results" at bounding box center [88, 375] width 114 height 10
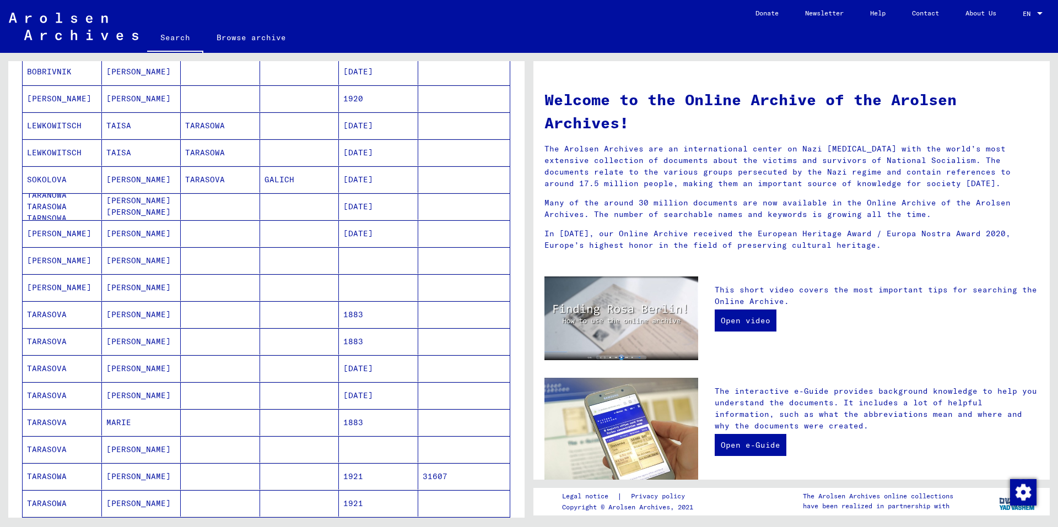
scroll to position [165, 0]
click at [236, 267] on mat-cell at bounding box center [220, 260] width 79 height 26
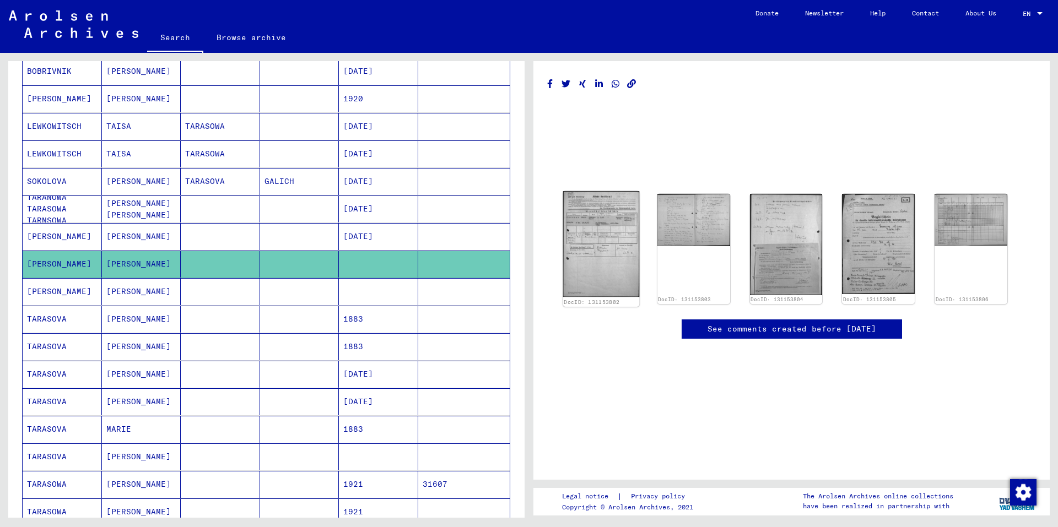
click at [599, 197] on img at bounding box center [601, 244] width 76 height 106
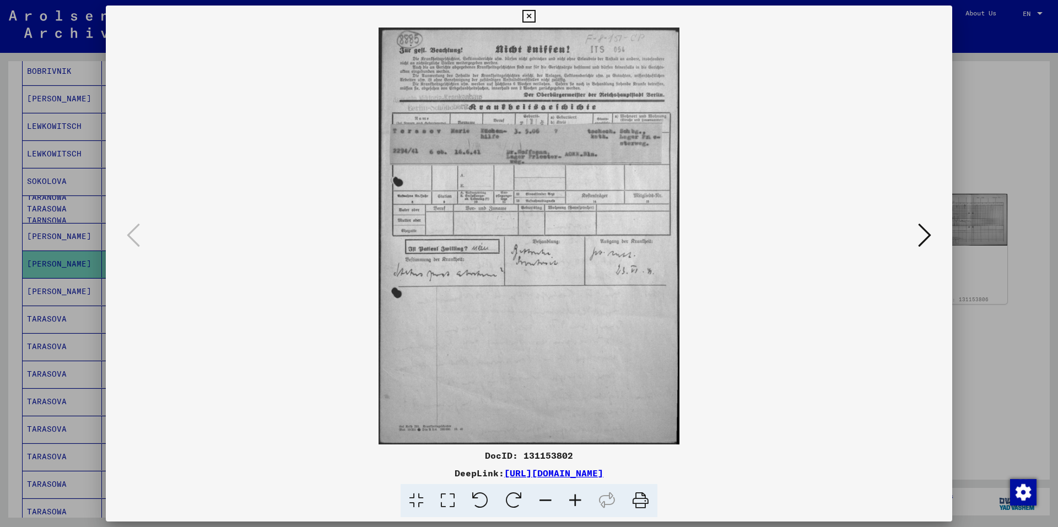
click at [524, 10] on icon at bounding box center [528, 16] width 13 height 13
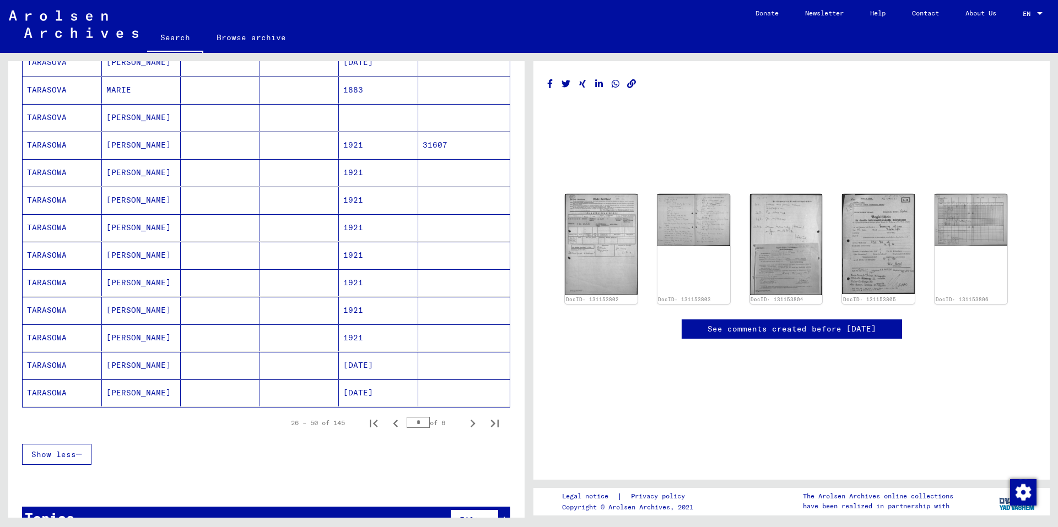
scroll to position [534, 0]
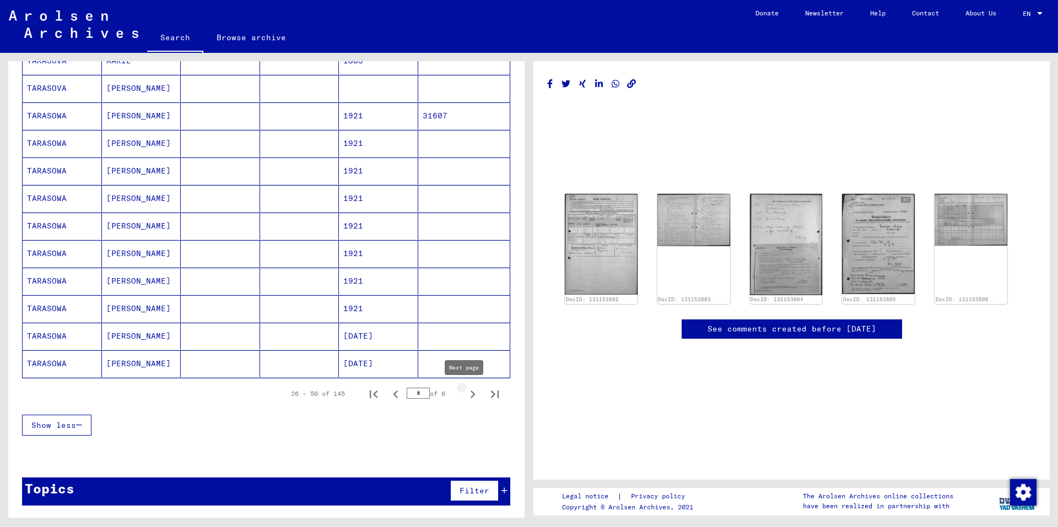
click at [468, 391] on icon "Next page" at bounding box center [472, 394] width 15 height 15
click at [465, 391] on icon "Next page" at bounding box center [472, 394] width 15 height 15
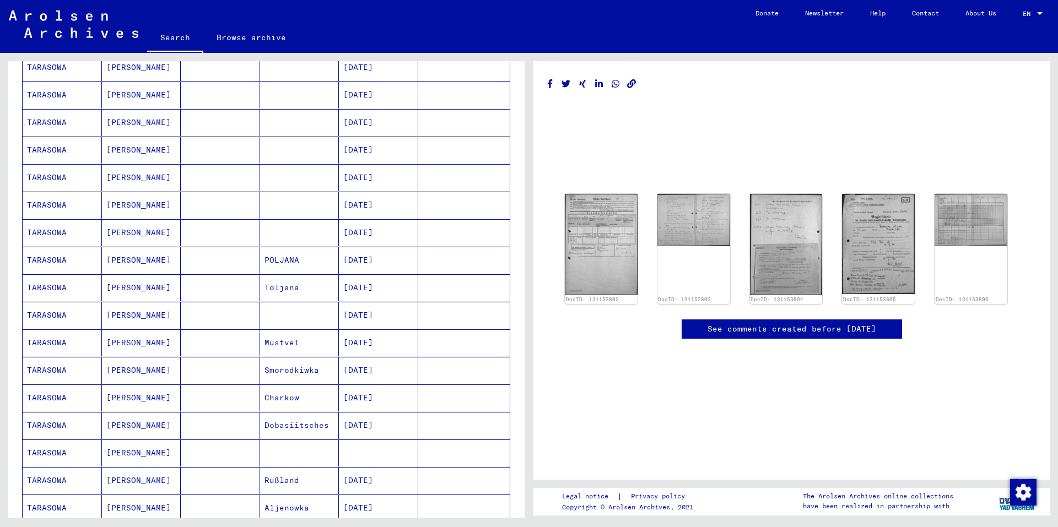
scroll to position [148, 0]
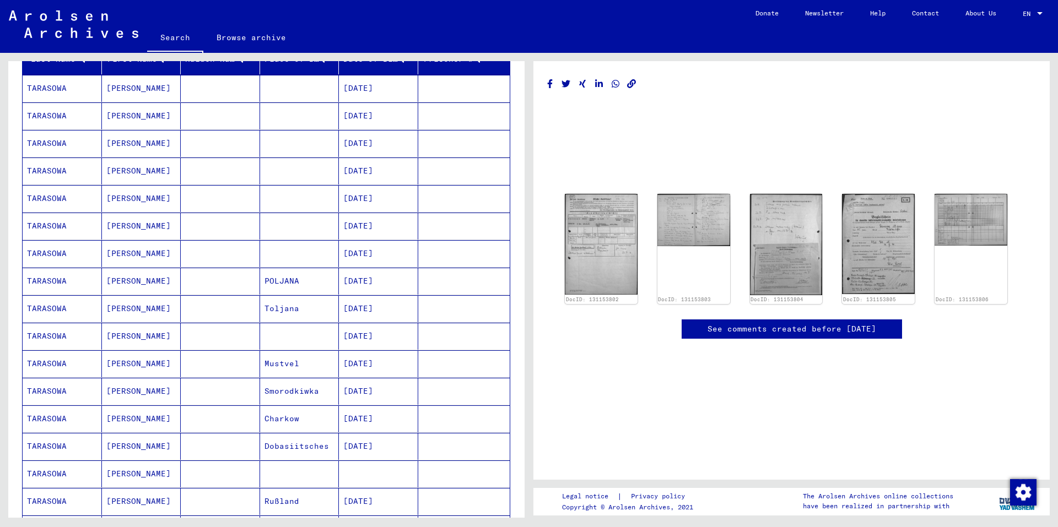
click at [356, 117] on mat-cell "[DATE]" at bounding box center [378, 115] width 79 height 27
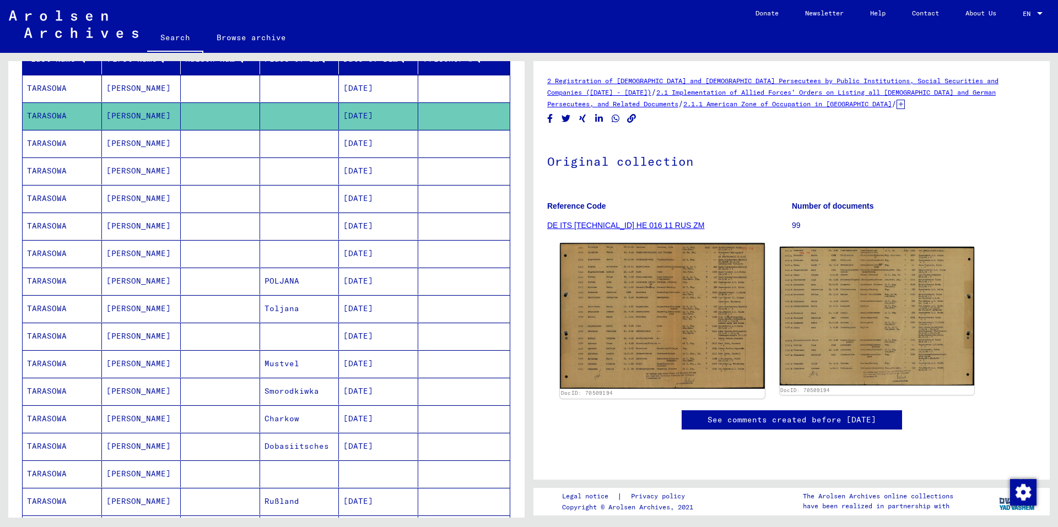
click at [709, 316] on img at bounding box center [662, 315] width 204 height 145
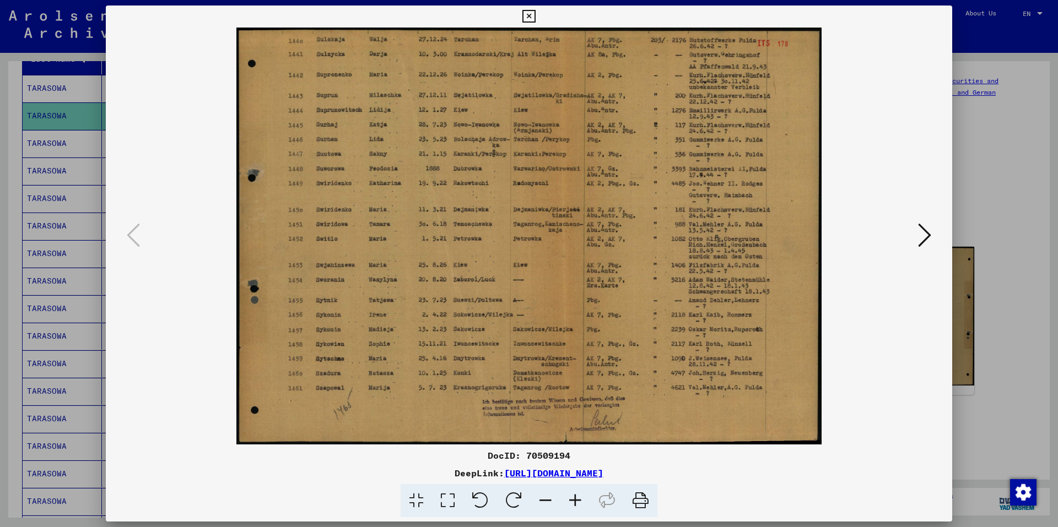
click at [531, 14] on icon at bounding box center [528, 16] width 13 height 13
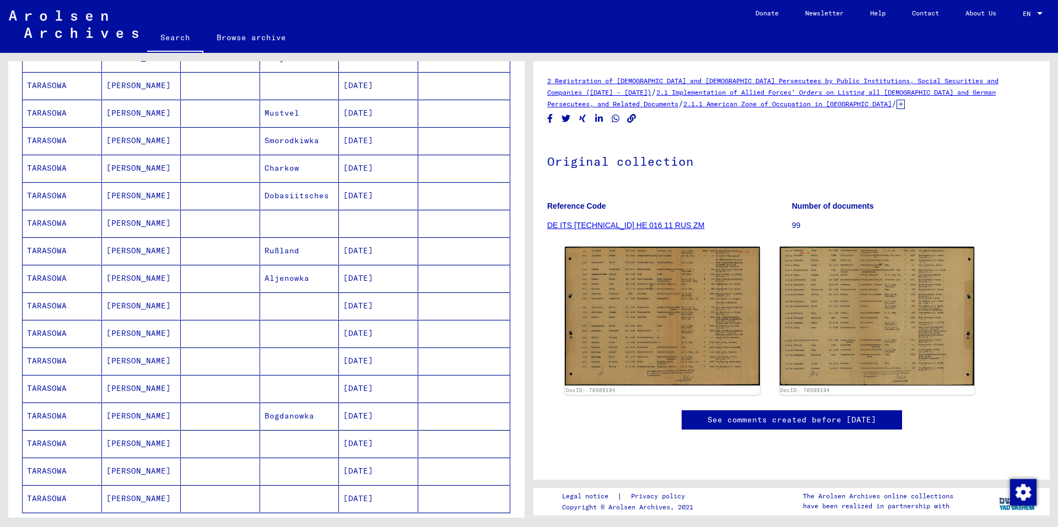
scroll to position [424, 0]
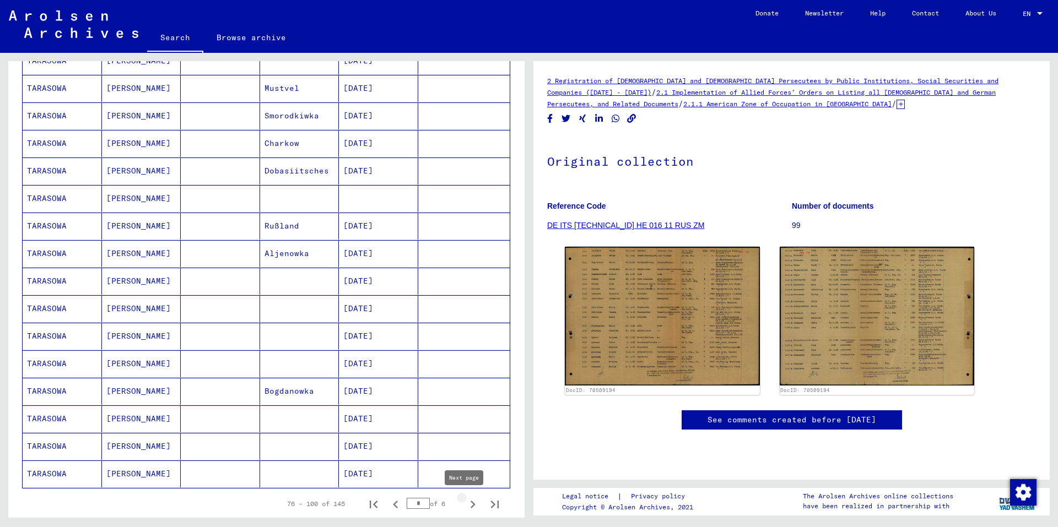
click at [469, 502] on icon "Next page" at bounding box center [472, 504] width 15 height 15
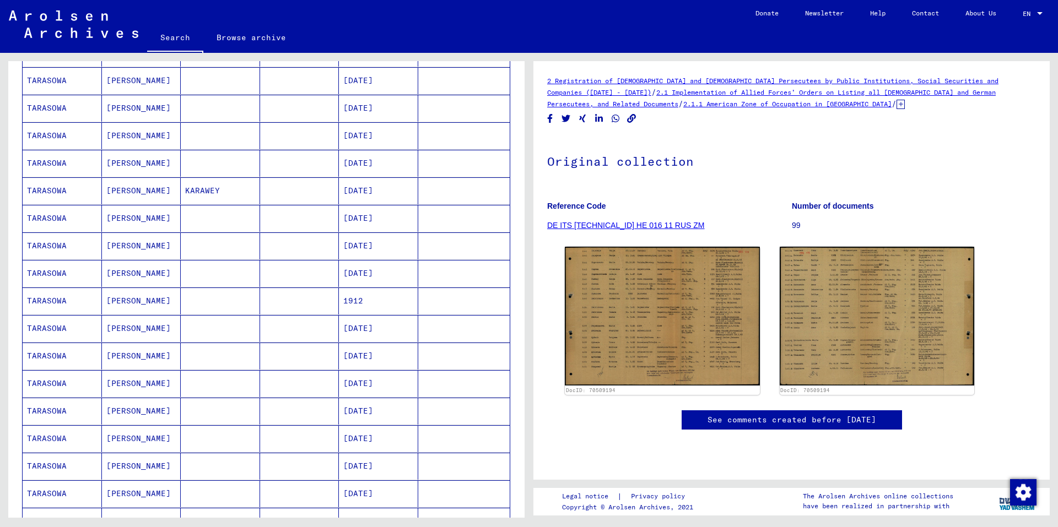
scroll to position [386, 0]
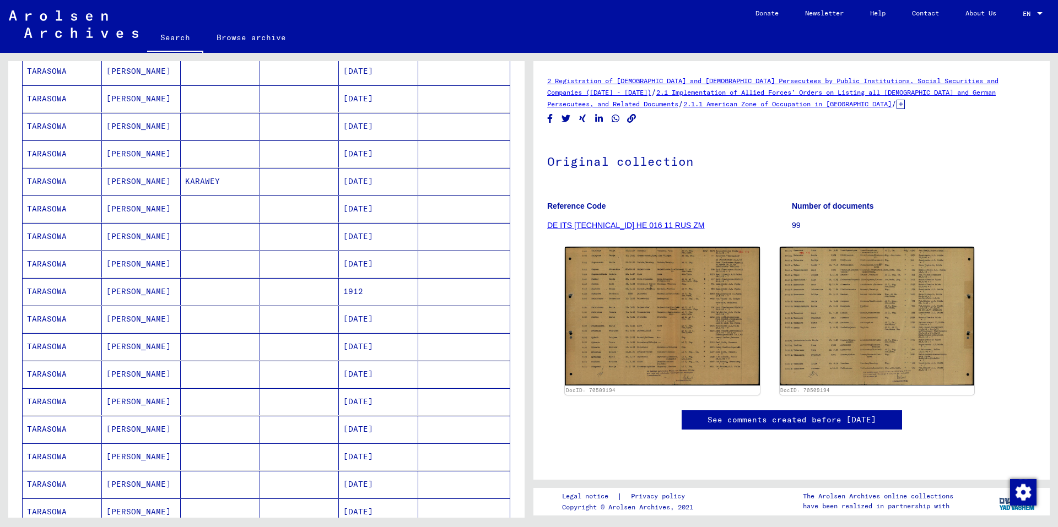
click at [369, 233] on mat-cell "[DATE]" at bounding box center [378, 236] width 79 height 27
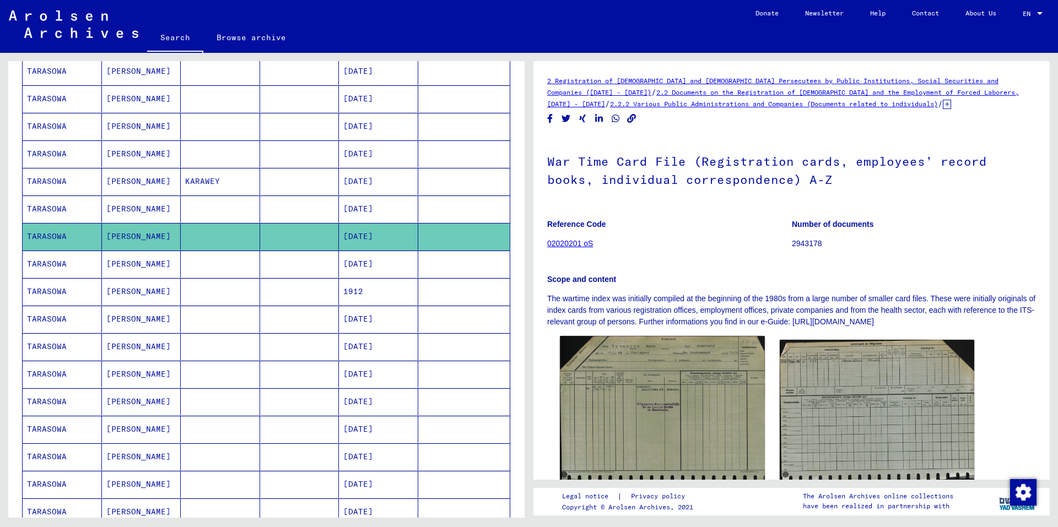
click at [691, 382] on img at bounding box center [662, 409] width 204 height 147
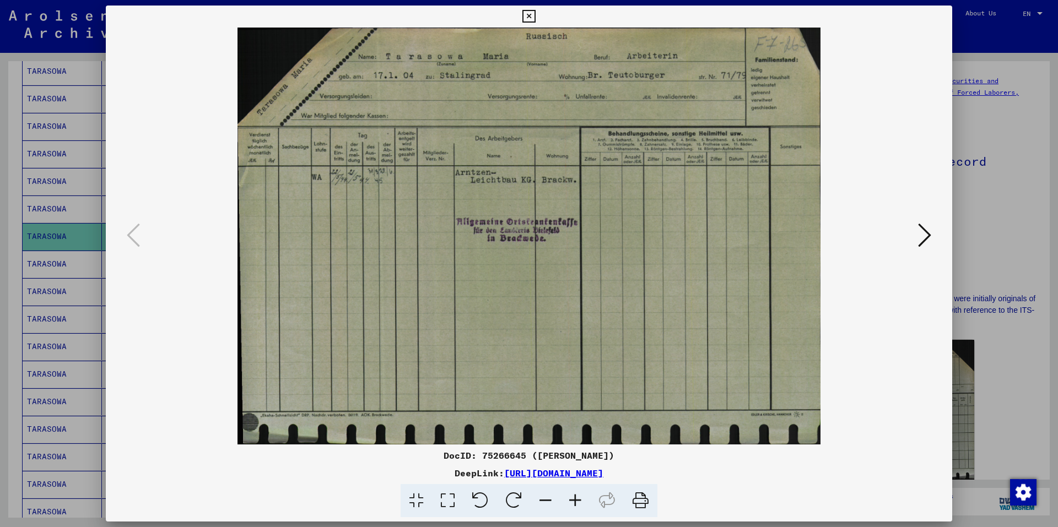
click at [524, 16] on icon at bounding box center [528, 16] width 13 height 13
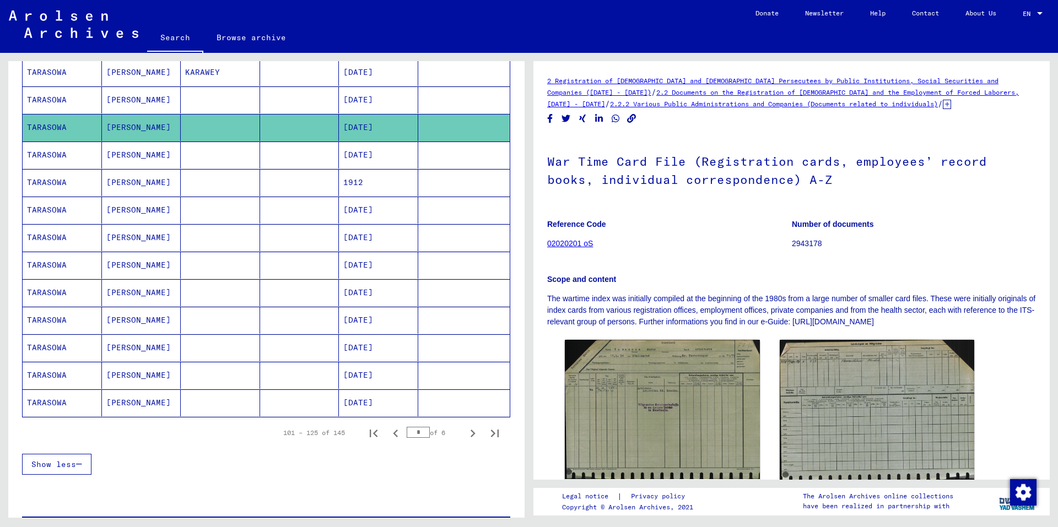
scroll to position [496, 0]
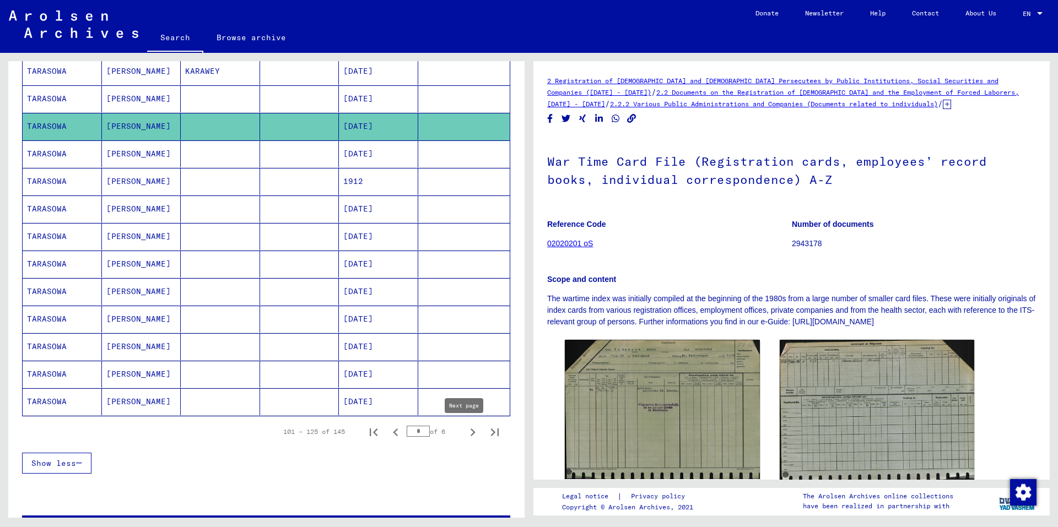
click at [466, 431] on icon "Next page" at bounding box center [472, 432] width 15 height 15
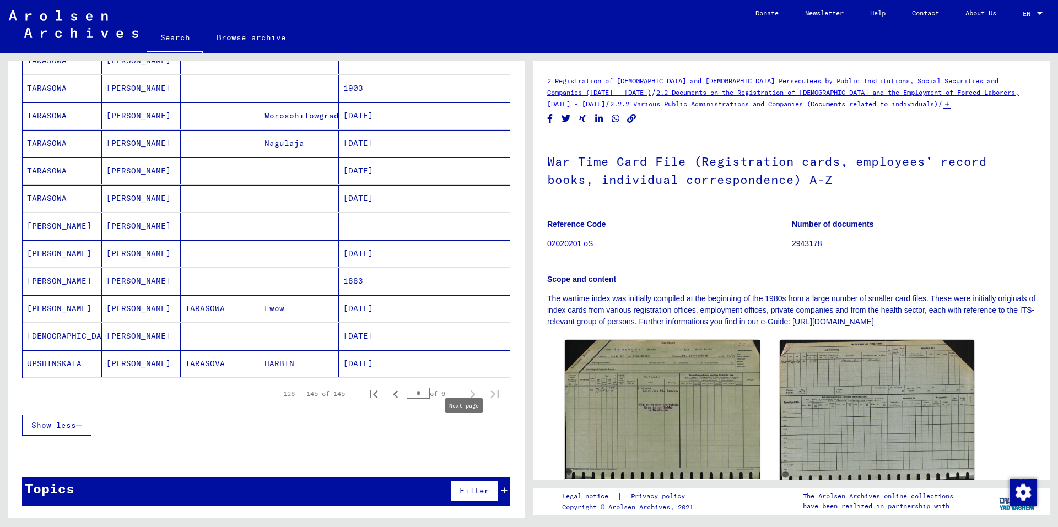
type input "*"
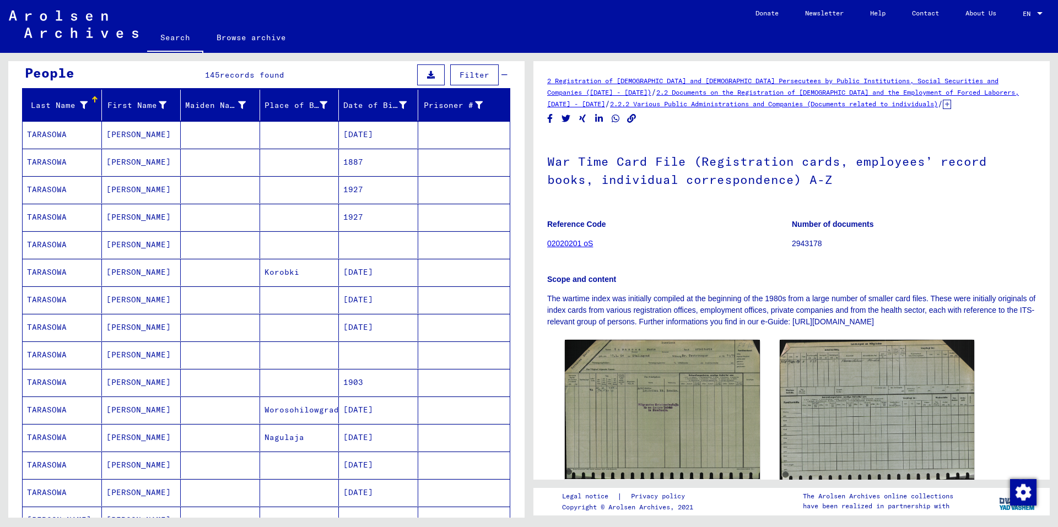
scroll to position [165, 0]
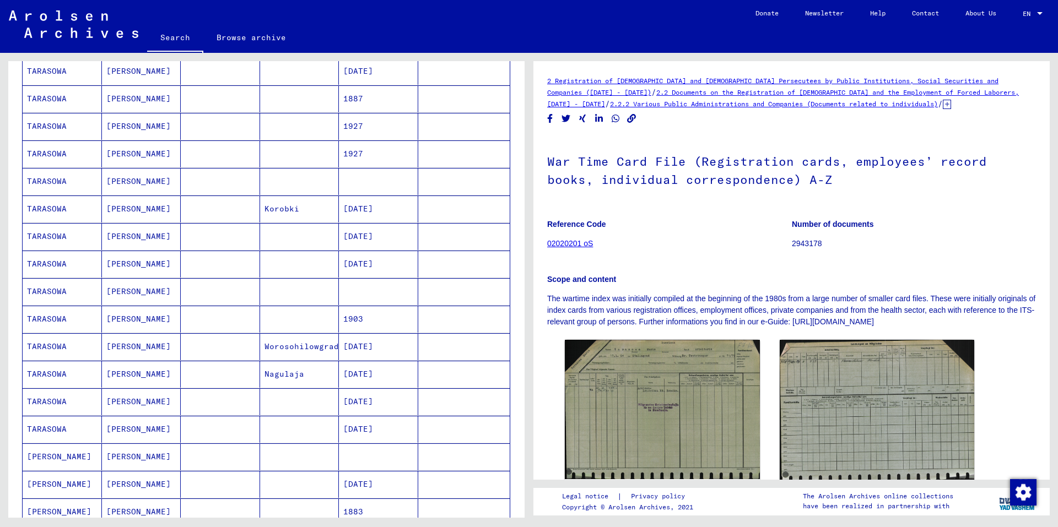
click at [393, 320] on mat-cell "1903" at bounding box center [378, 319] width 79 height 27
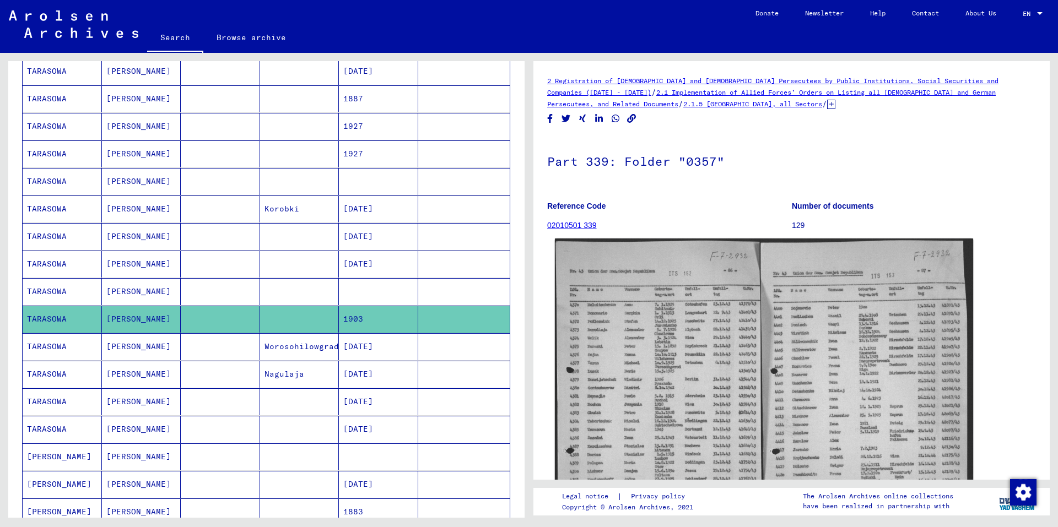
click at [803, 332] on img at bounding box center [764, 407] width 418 height 337
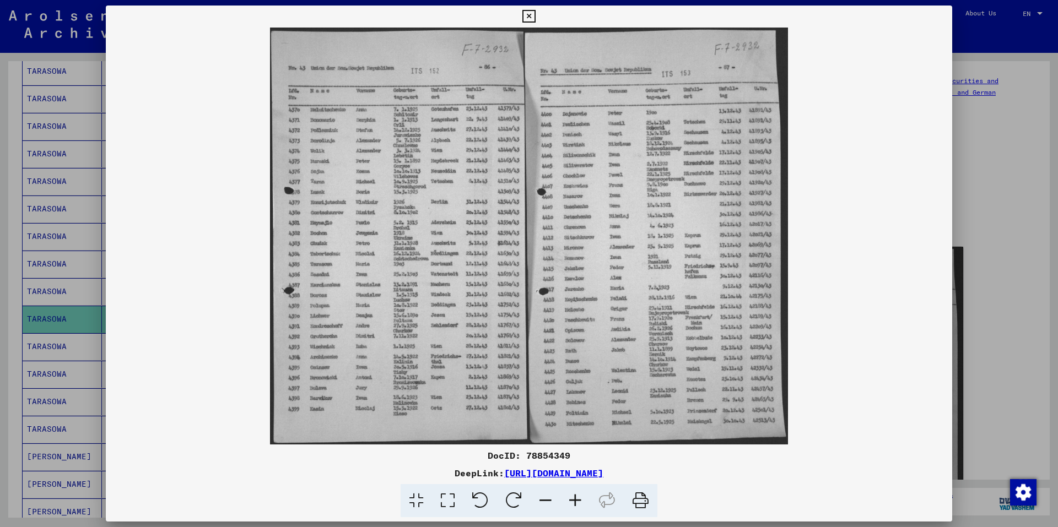
click at [572, 499] on icon at bounding box center [575, 501] width 30 height 34
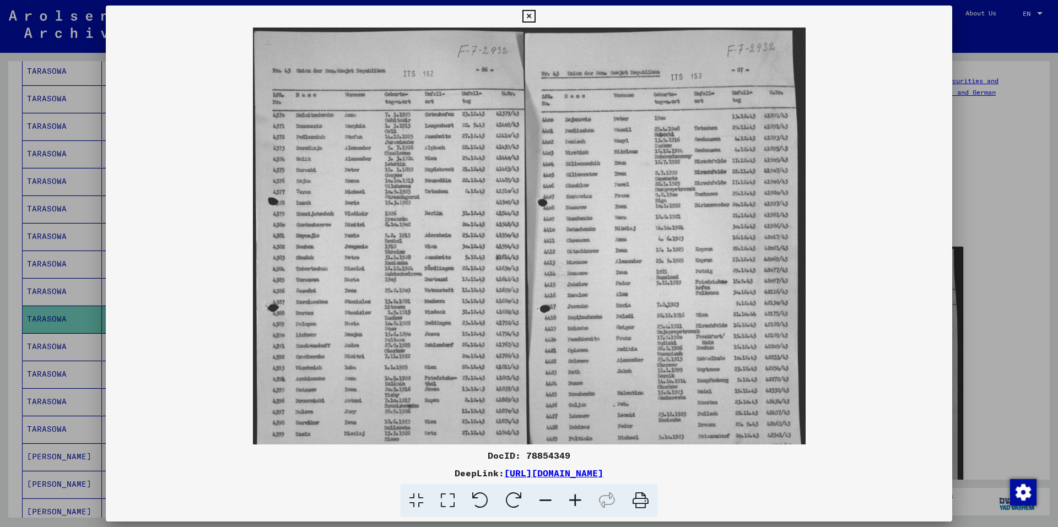
click at [572, 499] on icon at bounding box center [575, 501] width 30 height 34
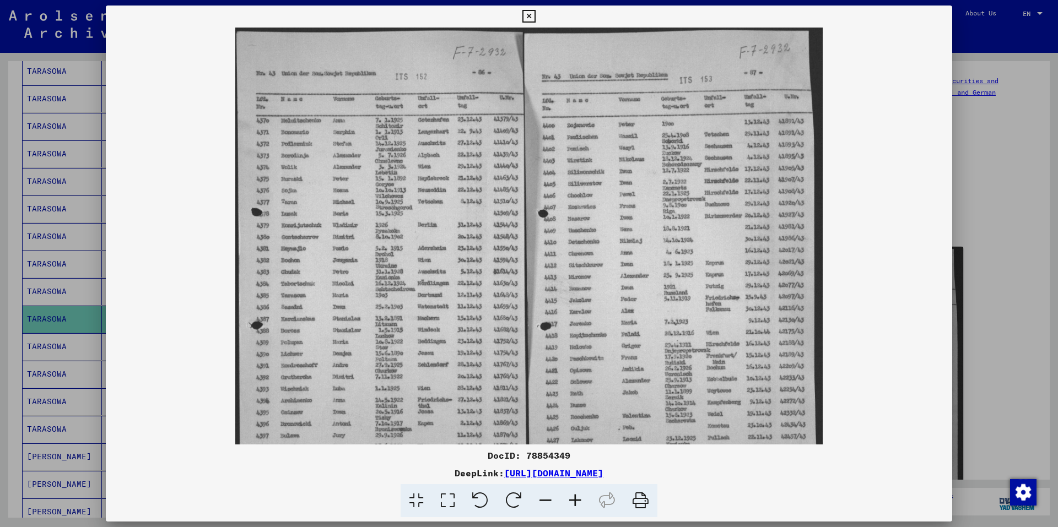
click at [572, 499] on icon at bounding box center [575, 501] width 30 height 34
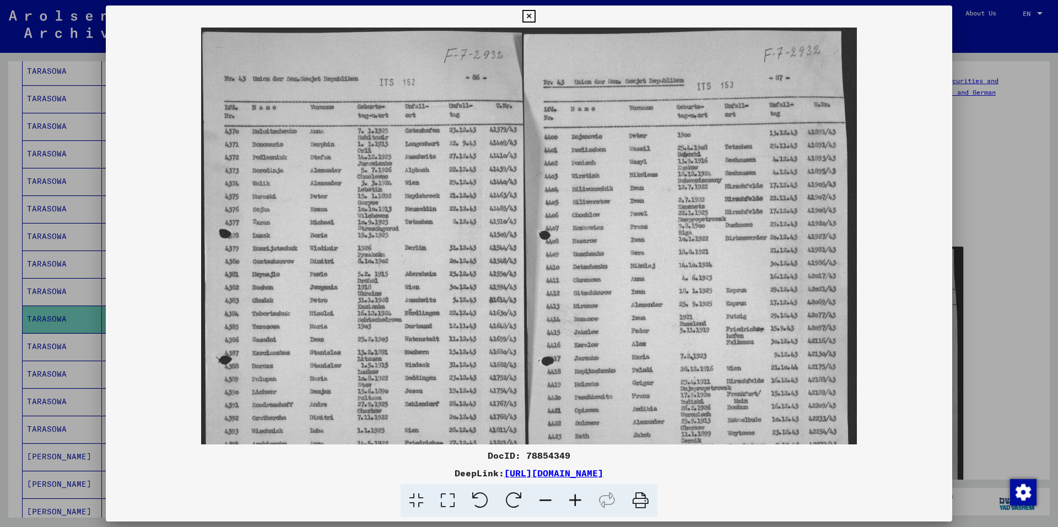
scroll to position [110, 0]
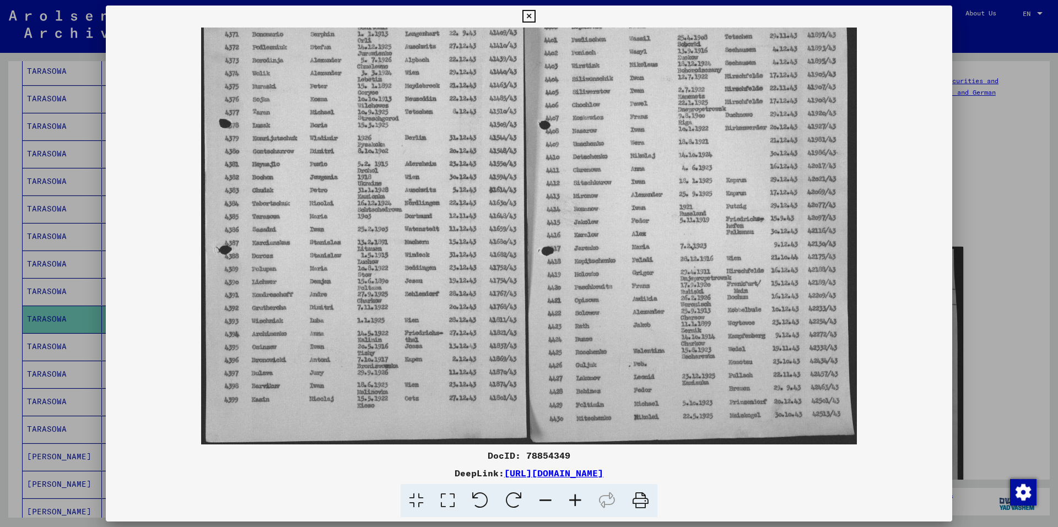
drag, startPoint x: 344, startPoint y: 208, endPoint x: 350, endPoint y: 90, distance: 118.6
click at [350, 90] on img at bounding box center [528, 180] width 655 height 527
click at [529, 16] on icon at bounding box center [528, 16] width 13 height 13
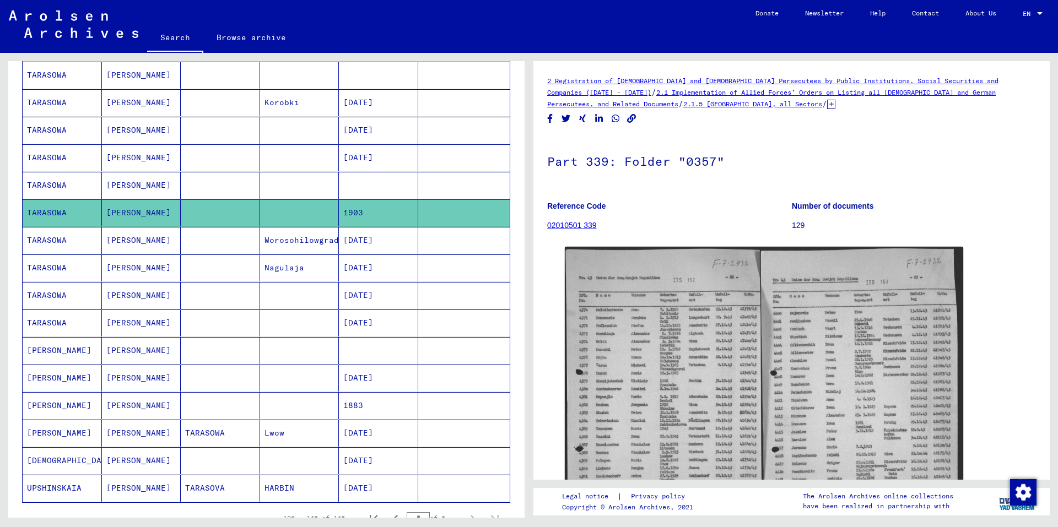
scroll to position [0, 0]
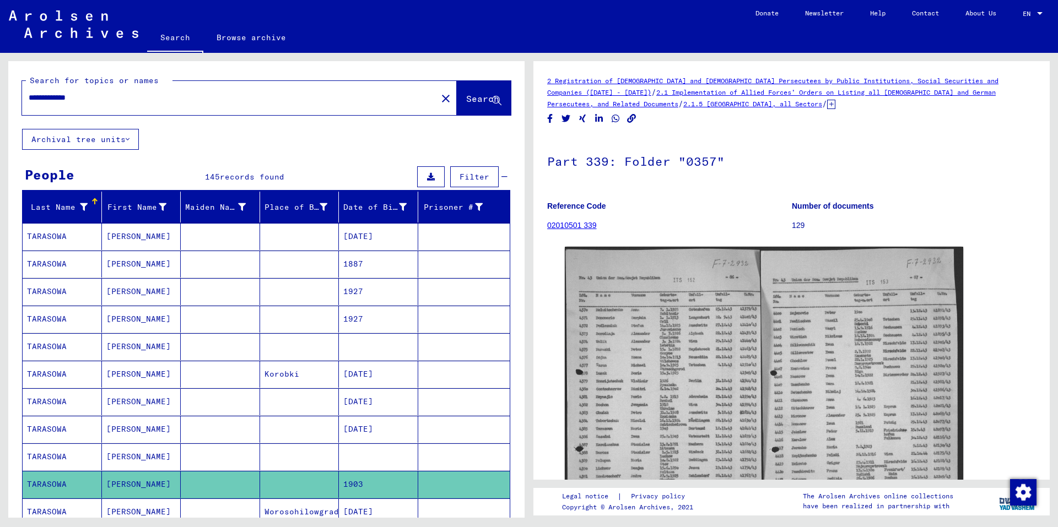
click at [439, 97] on mat-icon "close" at bounding box center [445, 98] width 13 height 13
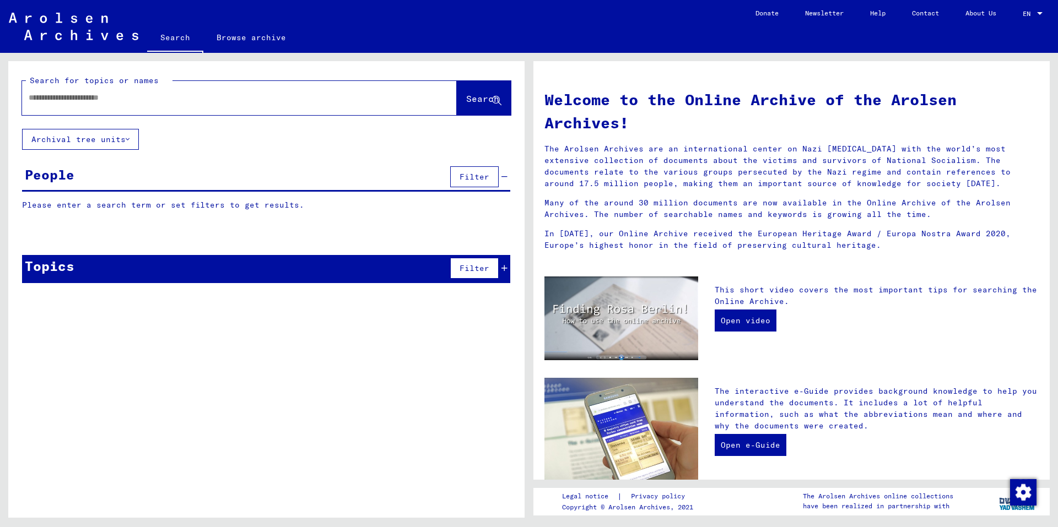
paste input "**********"
type input "**********"
click at [466, 97] on span "Search" at bounding box center [482, 98] width 33 height 11
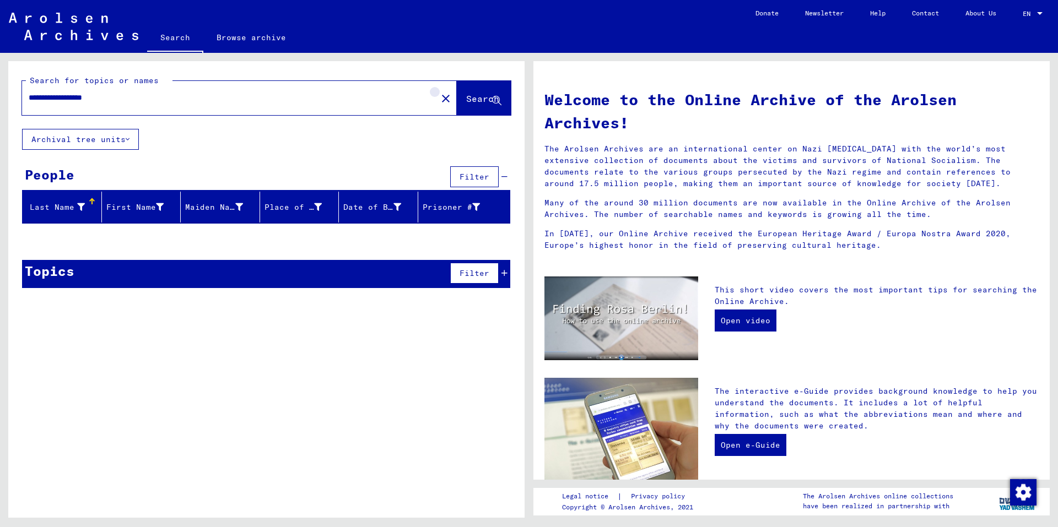
click at [439, 99] on mat-icon "close" at bounding box center [445, 98] width 13 height 13
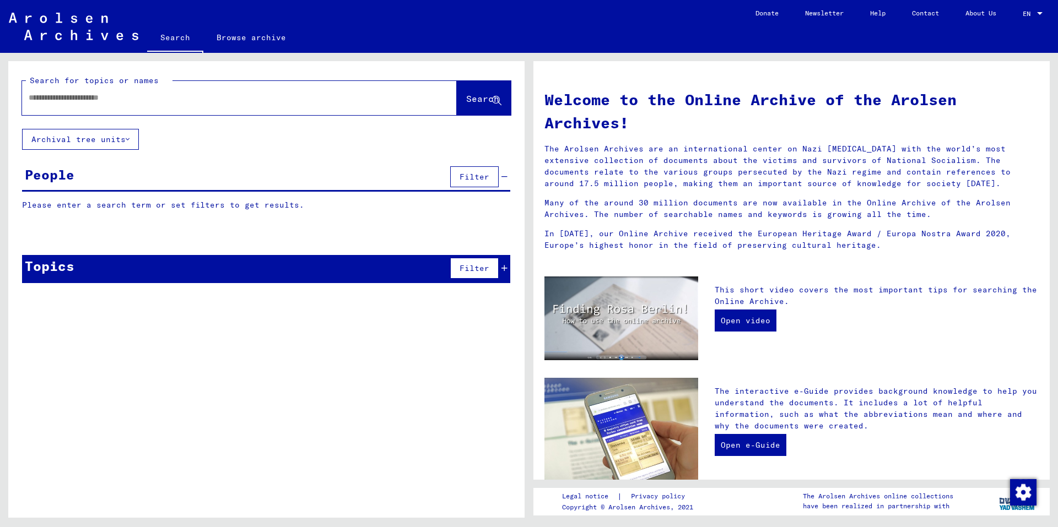
paste input "**********"
click at [457, 94] on button "Search" at bounding box center [484, 98] width 54 height 34
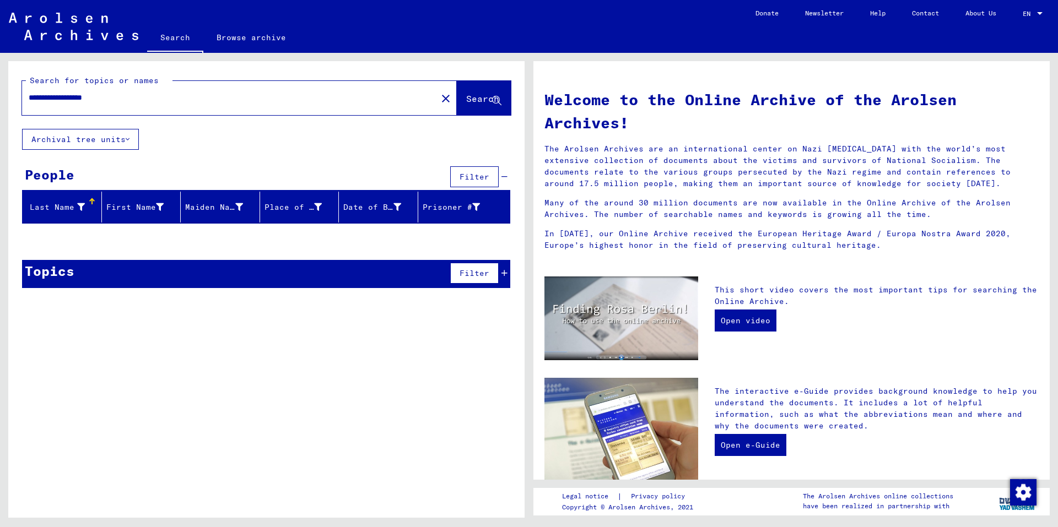
drag, startPoint x: 177, startPoint y: 105, endPoint x: 95, endPoint y: 96, distance: 82.0
click at [96, 98] on div "**********" at bounding box center [223, 97] width 402 height 25
drag, startPoint x: 88, startPoint y: 96, endPoint x: 144, endPoint y: 101, distance: 56.5
click at [144, 101] on input "**********" at bounding box center [226, 98] width 395 height 12
type input "**********"
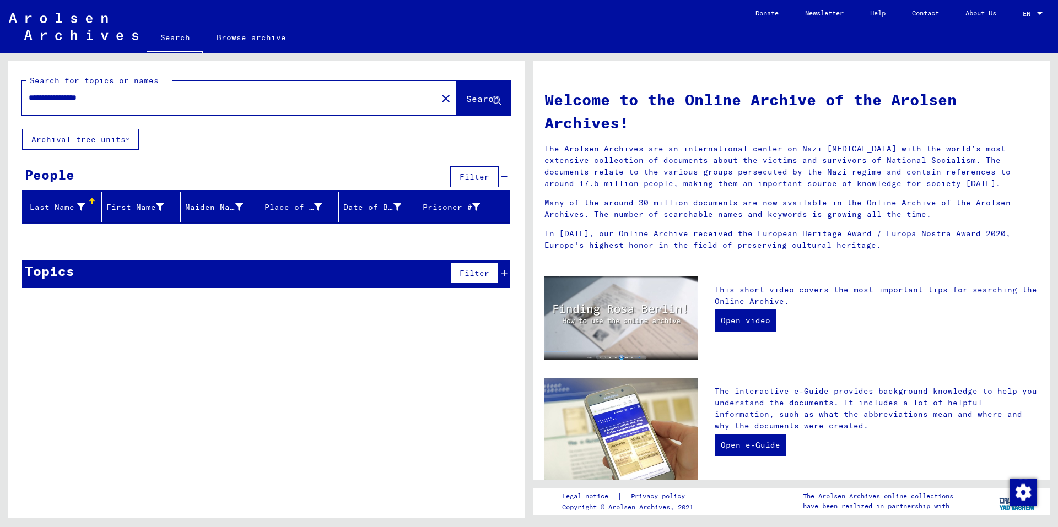
click at [439, 100] on mat-icon "close" at bounding box center [445, 98] width 13 height 13
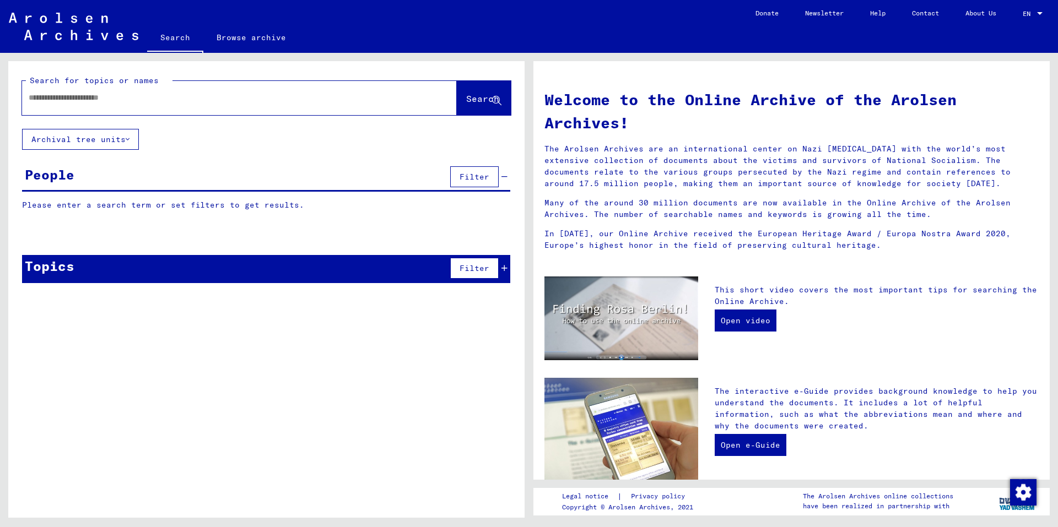
drag, startPoint x: 307, startPoint y: 87, endPoint x: 163, endPoint y: 98, distance: 144.8
paste input "**********"
type input "**********"
click at [457, 86] on button "Search" at bounding box center [484, 98] width 54 height 34
